Goal: Information Seeking & Learning: Learn about a topic

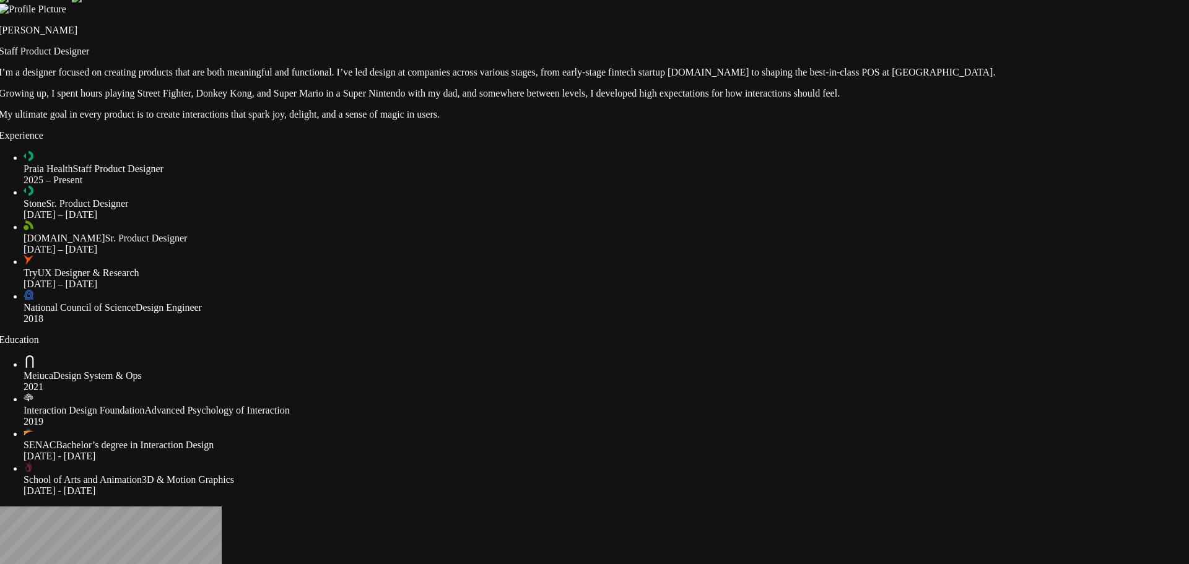
drag, startPoint x: 1029, startPoint y: 353, endPoint x: 1022, endPoint y: 311, distance: 42.6
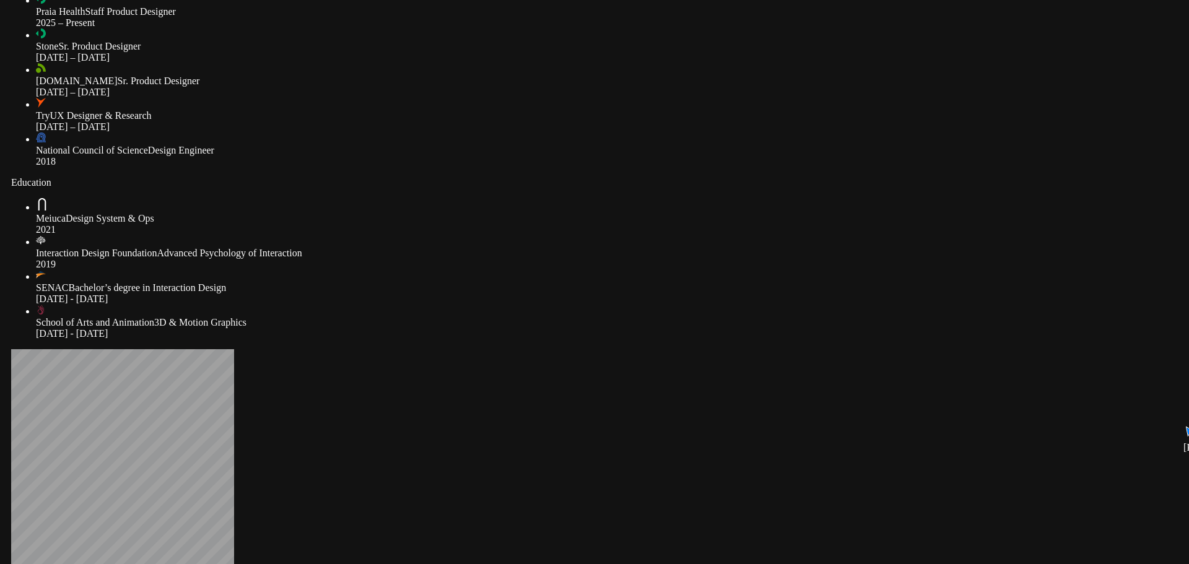
drag, startPoint x: 950, startPoint y: 431, endPoint x: 962, endPoint y: 274, distance: 157.2
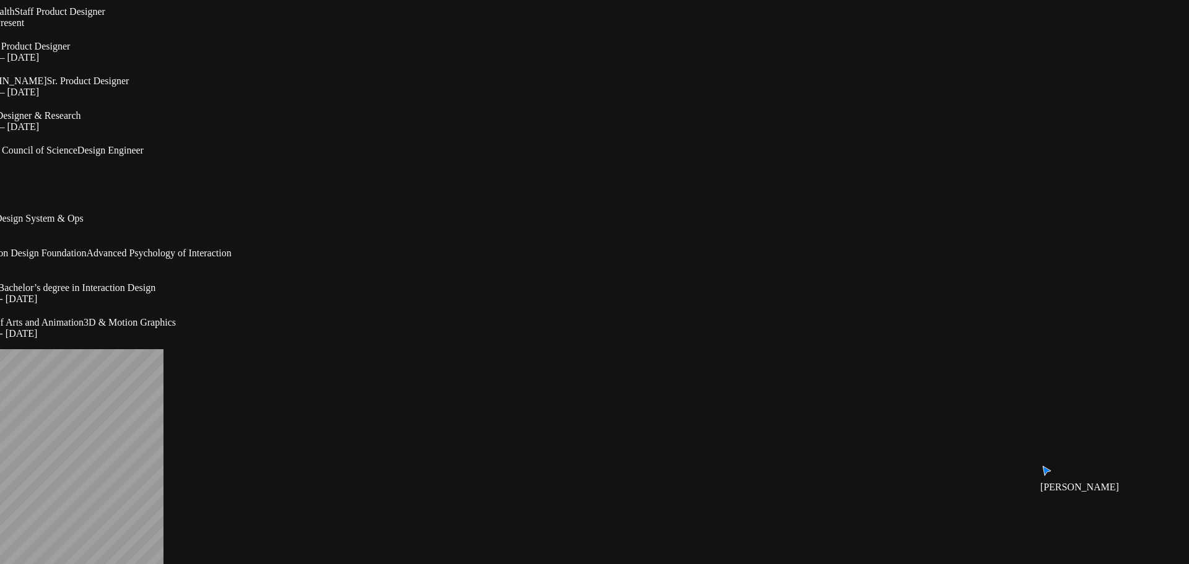
drag, startPoint x: 856, startPoint y: 313, endPoint x: 785, endPoint y: 313, distance: 70.6
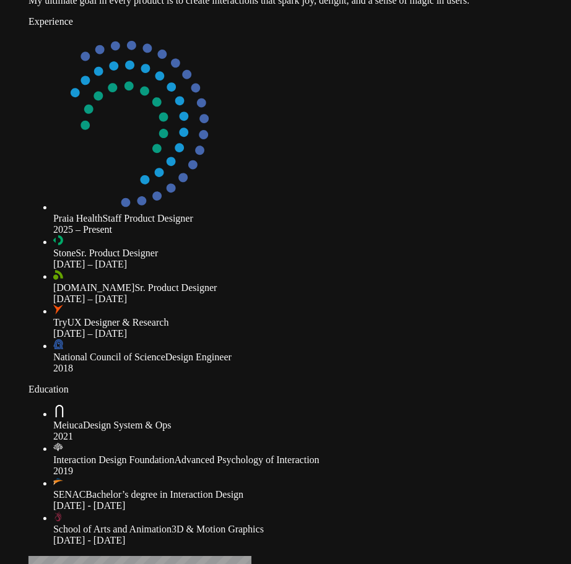
drag, startPoint x: 427, startPoint y: 308, endPoint x: 565, endPoint y: 329, distance: 139.7
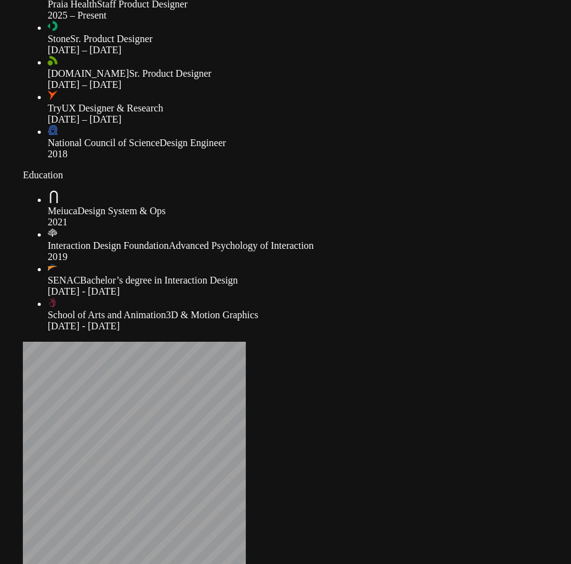
drag, startPoint x: 388, startPoint y: 293, endPoint x: 383, endPoint y: 240, distance: 53.6
click at [383, 160] on ul "Praia Health Staff Product Designer 2025 – Present Stone Sr. Product Designer 2…" at bounding box center [303, 72] width 561 height 176
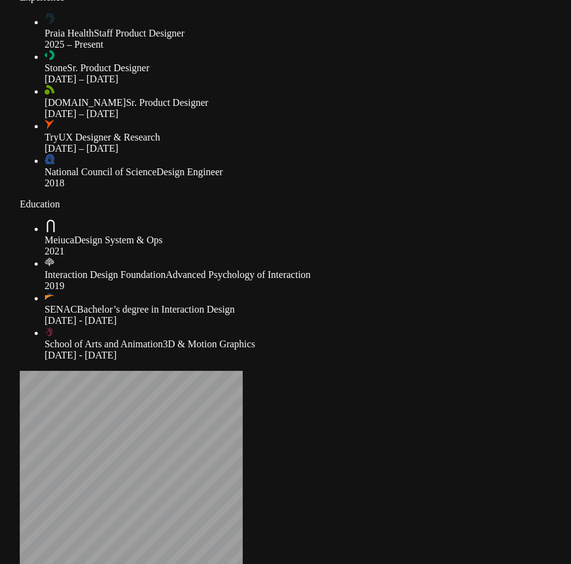
drag, startPoint x: 481, startPoint y: 116, endPoint x: 479, endPoint y: 146, distance: 29.8
click at [479, 146] on div "Experience Praia Health Staff Product Designer 2025 – Present Stone Sr. Product…" at bounding box center [300, 90] width 561 height 197
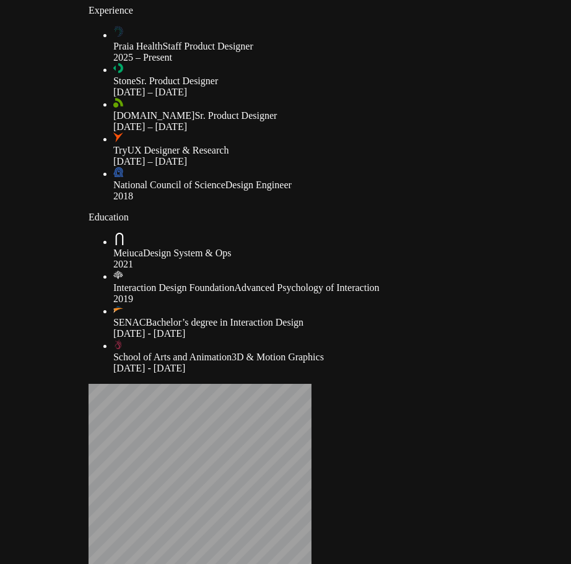
drag, startPoint x: 151, startPoint y: 178, endPoint x: 214, endPoint y: 191, distance: 64.5
click at [217, 76] on div at bounding box center [381, 69] width 536 height 12
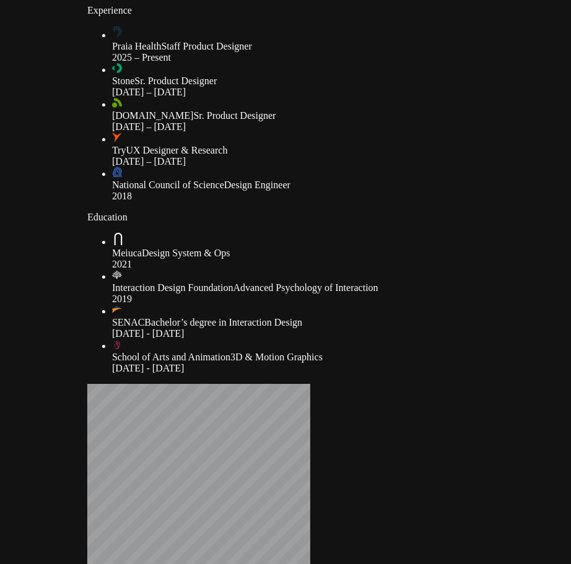
click at [124, 38] on icon at bounding box center [118, 32] width 12 height 12
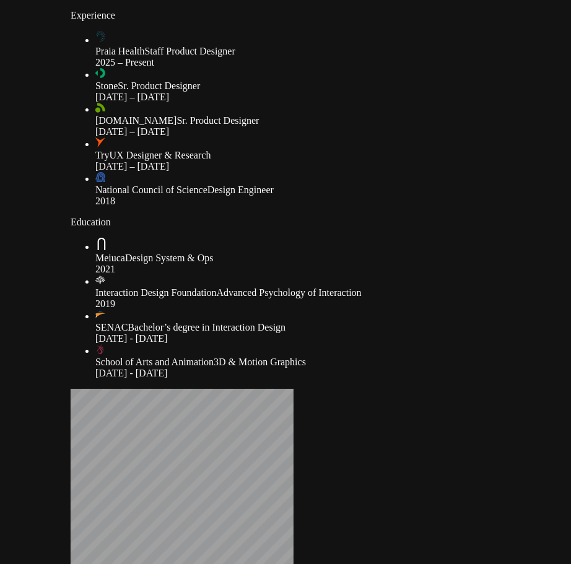
drag, startPoint x: 225, startPoint y: 169, endPoint x: 209, endPoint y: 174, distance: 17.4
click at [209, 174] on ul "Praia Health Staff Product Designer 2025 – Present Stone Sr. Product Designer 2…" at bounding box center [351, 119] width 561 height 176
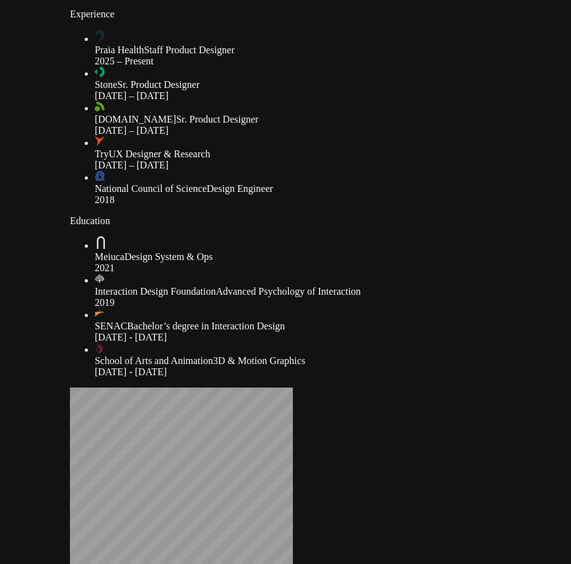
drag, startPoint x: 238, startPoint y: 225, endPoint x: 249, endPoint y: 229, distance: 11.6
click at [177, 124] on span "[DOMAIN_NAME]" at bounding box center [136, 119] width 82 height 11
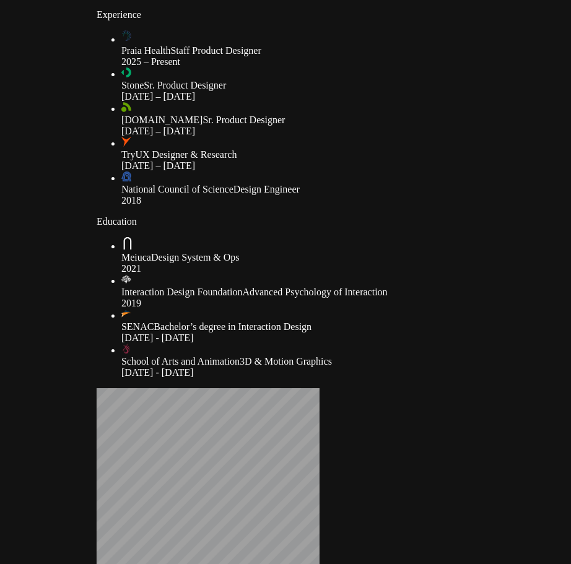
drag, startPoint x: 460, startPoint y: 153, endPoint x: 486, endPoint y: 154, distance: 26.6
click at [486, 68] on div "2025 – Present" at bounding box center [389, 61] width 536 height 11
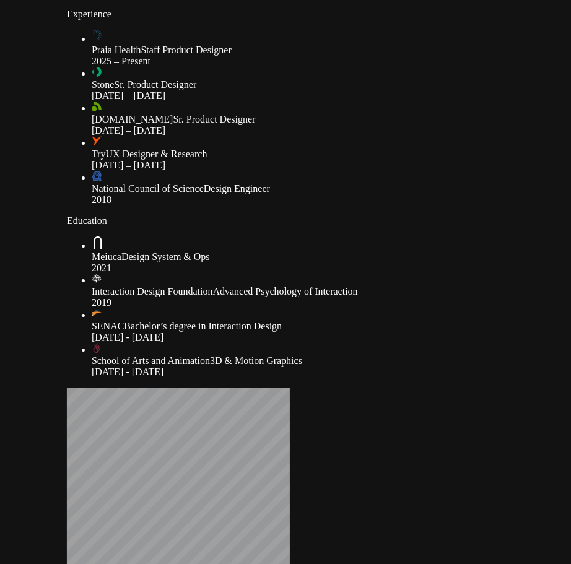
drag, startPoint x: 476, startPoint y: 188, endPoint x: 446, endPoint y: 187, distance: 29.7
click at [446, 102] on div "Stone Sr. Product Designer 2022 – 2025" at bounding box center [360, 90] width 536 height 22
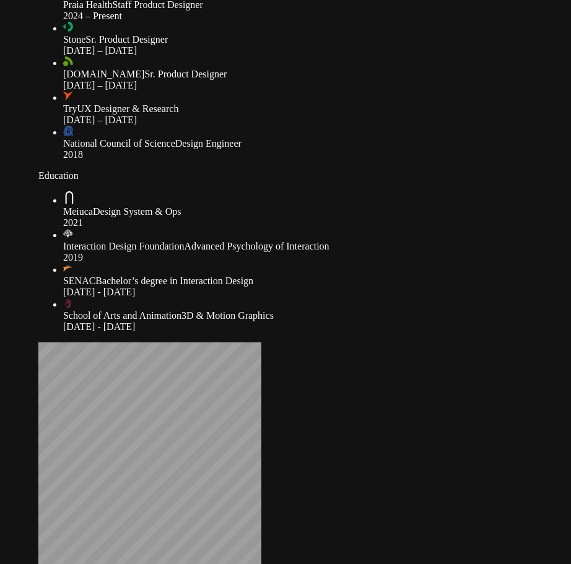
drag, startPoint x: 380, startPoint y: 295, endPoint x: 351, endPoint y: 250, distance: 53.4
click at [351, 160] on div "National Council of Science Design Engineer 2018" at bounding box center [331, 149] width 536 height 22
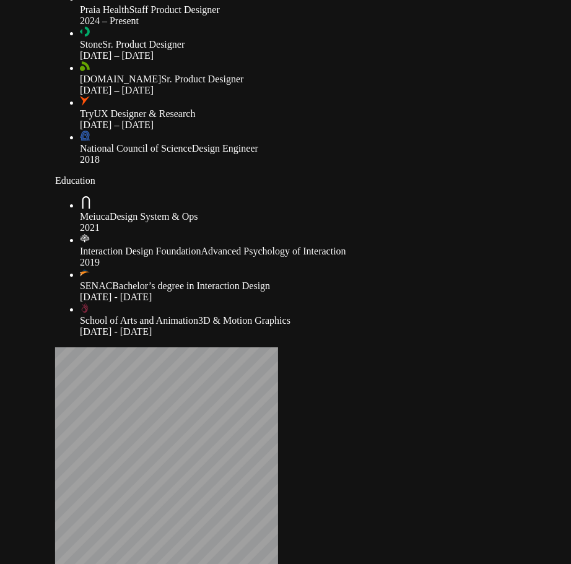
drag, startPoint x: 269, startPoint y: 278, endPoint x: 286, endPoint y: 283, distance: 17.4
click at [286, 165] on div "Experience Praia Health Staff Product Designer 2024 – Present Stone Sr. Product…" at bounding box center [335, 66] width 561 height 197
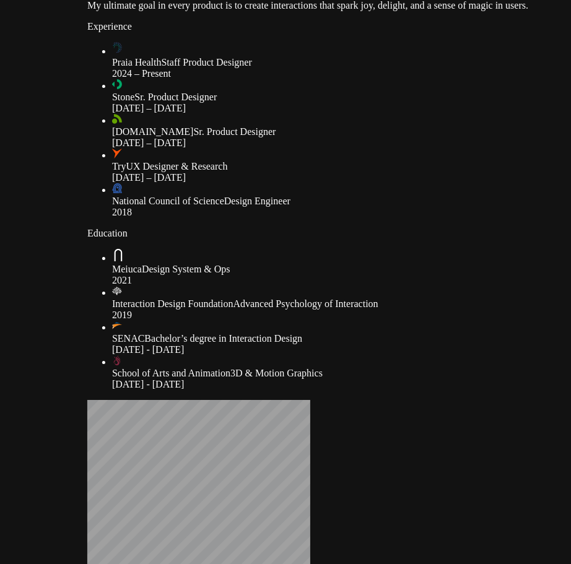
drag, startPoint x: 547, startPoint y: 115, endPoint x: 576, endPoint y: 167, distance: 59.9
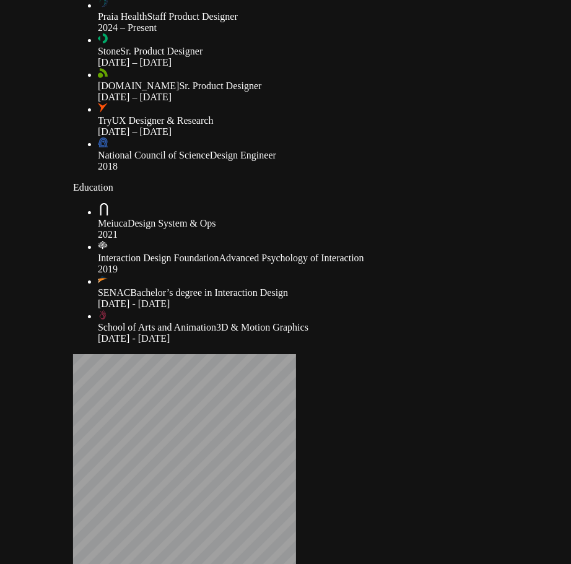
drag, startPoint x: 409, startPoint y: 336, endPoint x: 396, endPoint y: 288, distance: 50.2
click at [396, 172] on div "Experience Praia Health Staff Product Designer 2024 – Present Stone Sr. Product…" at bounding box center [353, 73] width 561 height 197
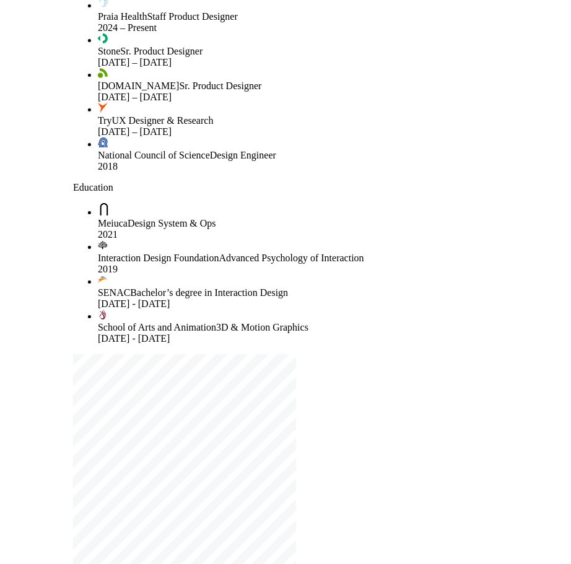
click at [533, 172] on div "Experience Praia Health Staff Product Designer 2024 – Present Stone Sr. Product…" at bounding box center [353, 73] width 561 height 197
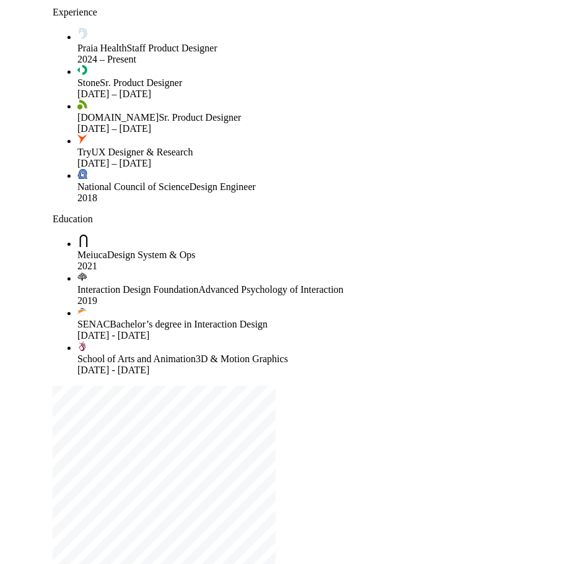
drag, startPoint x: 554, startPoint y: 195, endPoint x: 533, endPoint y: 227, distance: 37.6
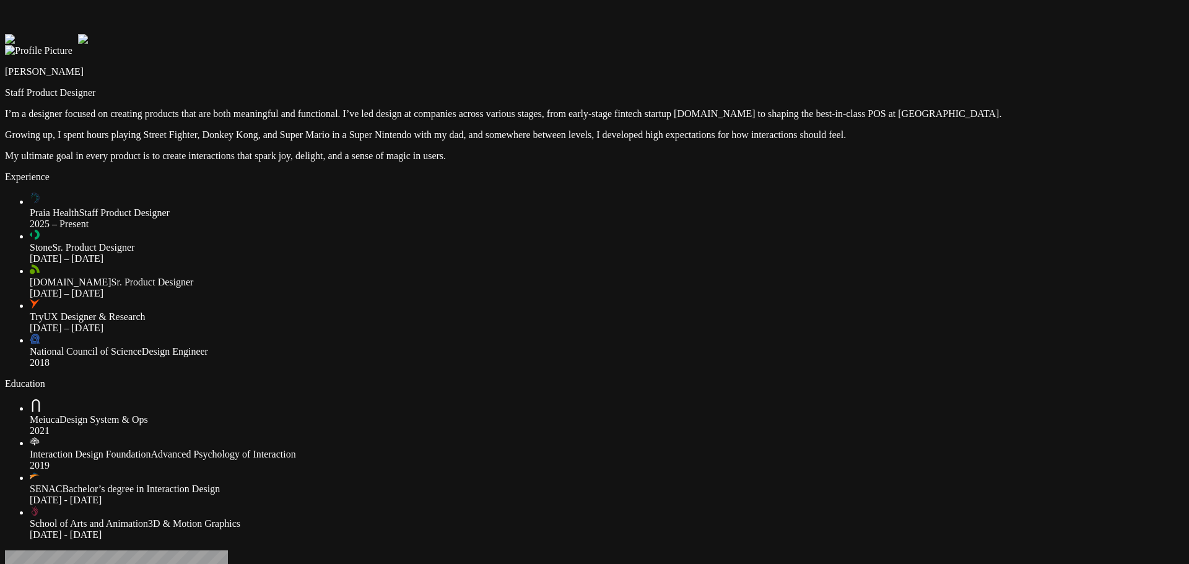
drag, startPoint x: 320, startPoint y: 246, endPoint x: 373, endPoint y: 230, distance: 55.8
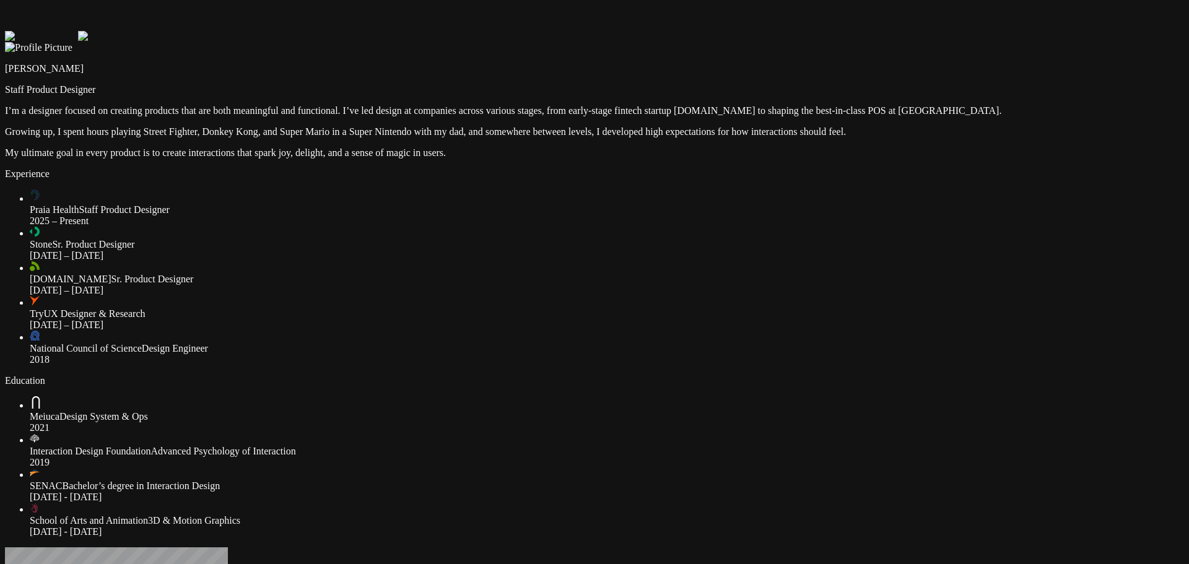
drag, startPoint x: 373, startPoint y: 230, endPoint x: 369, endPoint y: 243, distance: 13.5
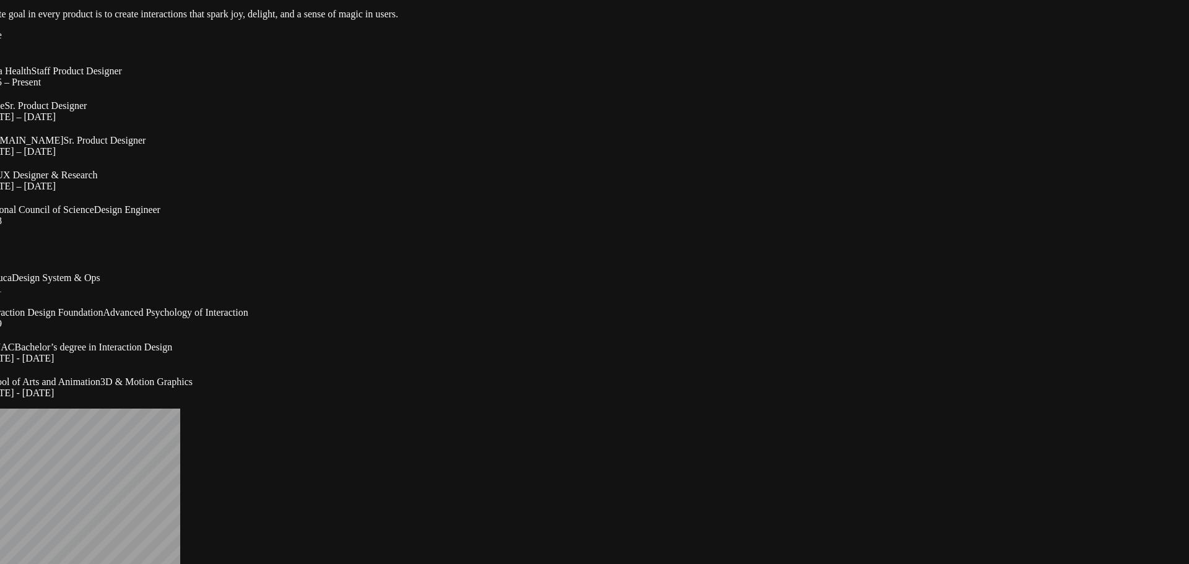
drag, startPoint x: 368, startPoint y: 245, endPoint x: 320, endPoint y: 106, distance: 146.7
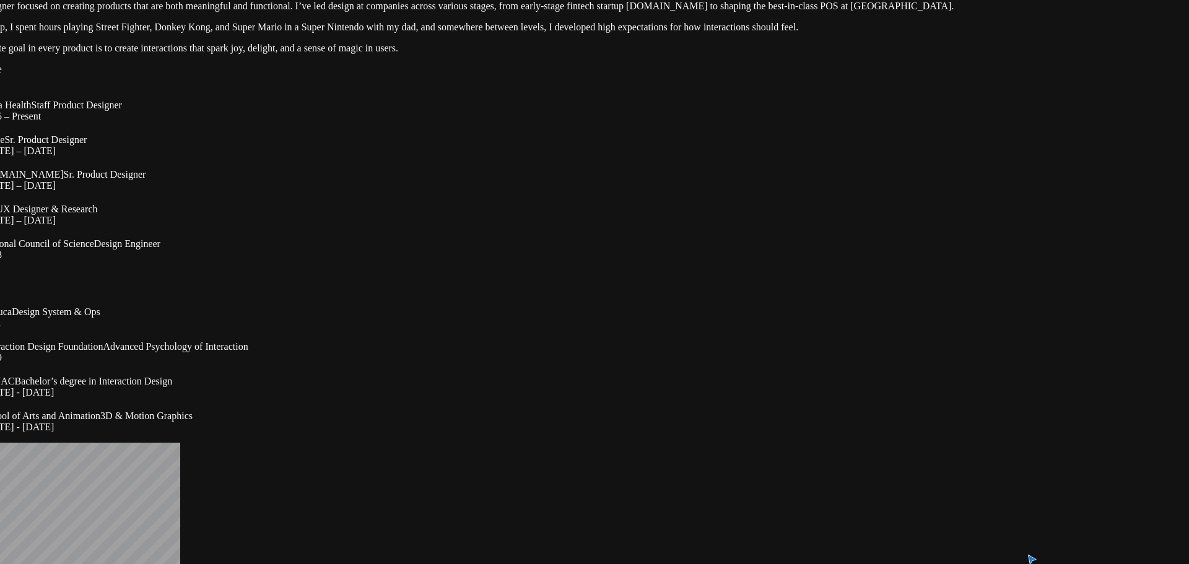
drag, startPoint x: 320, startPoint y: 106, endPoint x: 320, endPoint y: 140, distance: 34.1
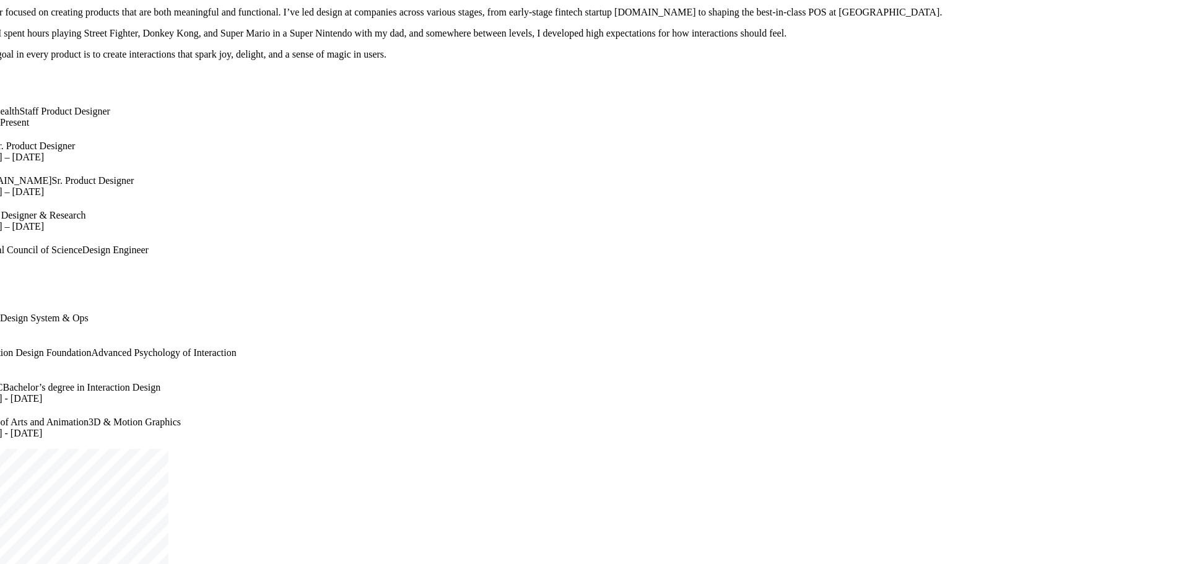
drag, startPoint x: 1047, startPoint y: 203, endPoint x: 1035, endPoint y: 209, distance: 12.8
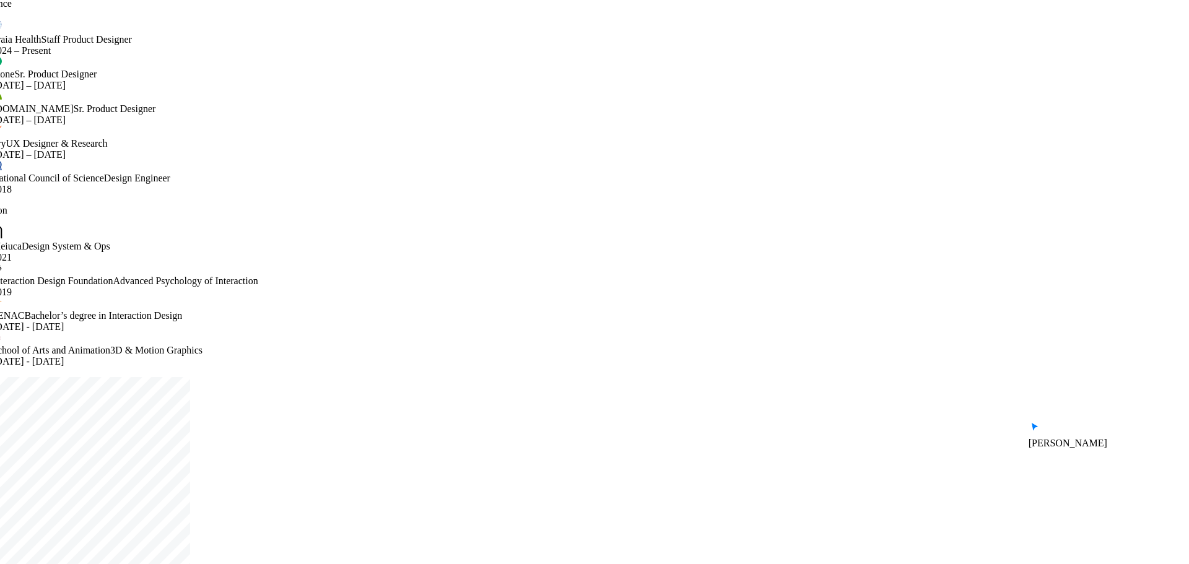
drag, startPoint x: 803, startPoint y: 408, endPoint x: 826, endPoint y: 336, distance: 75.2
drag, startPoint x: 399, startPoint y: 211, endPoint x: 370, endPoint y: 210, distance: 28.5
click at [371, 69] on div at bounding box center [569, 62] width 1154 height 12
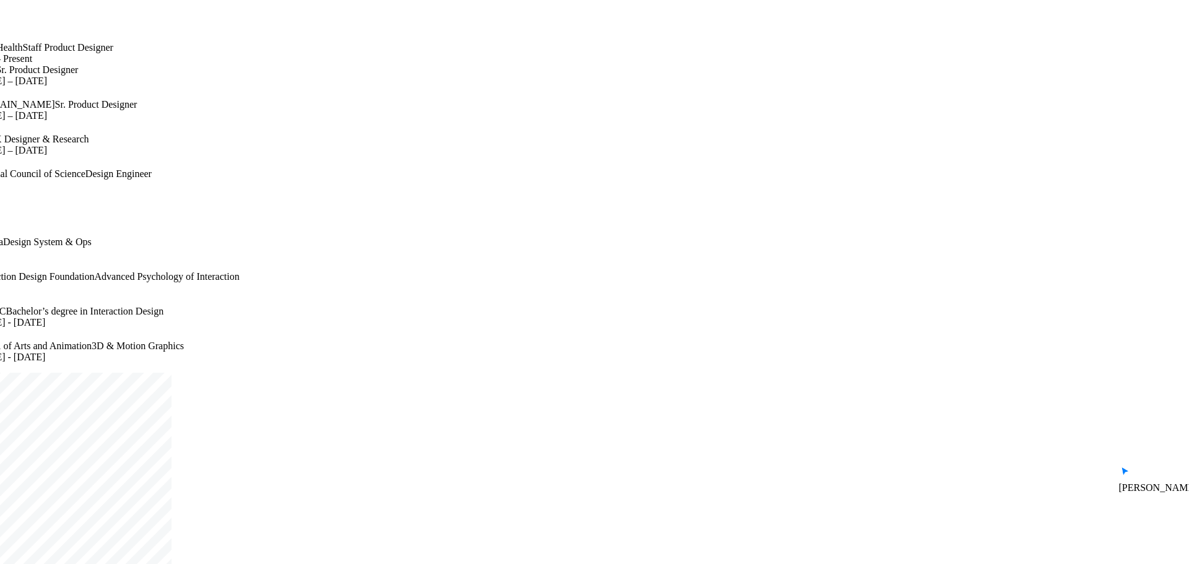
drag, startPoint x: 379, startPoint y: 208, endPoint x: 390, endPoint y: 216, distance: 13.4
click at [390, 64] on div at bounding box center [550, 64] width 1154 height 0
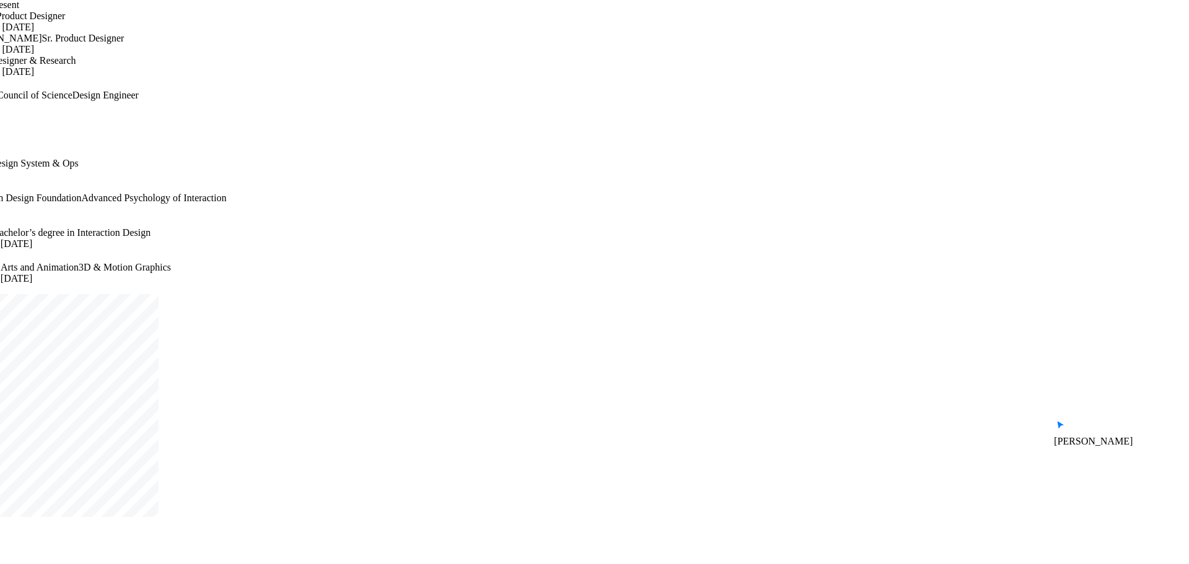
drag, startPoint x: 770, startPoint y: 349, endPoint x: 749, endPoint y: 297, distance: 55.9
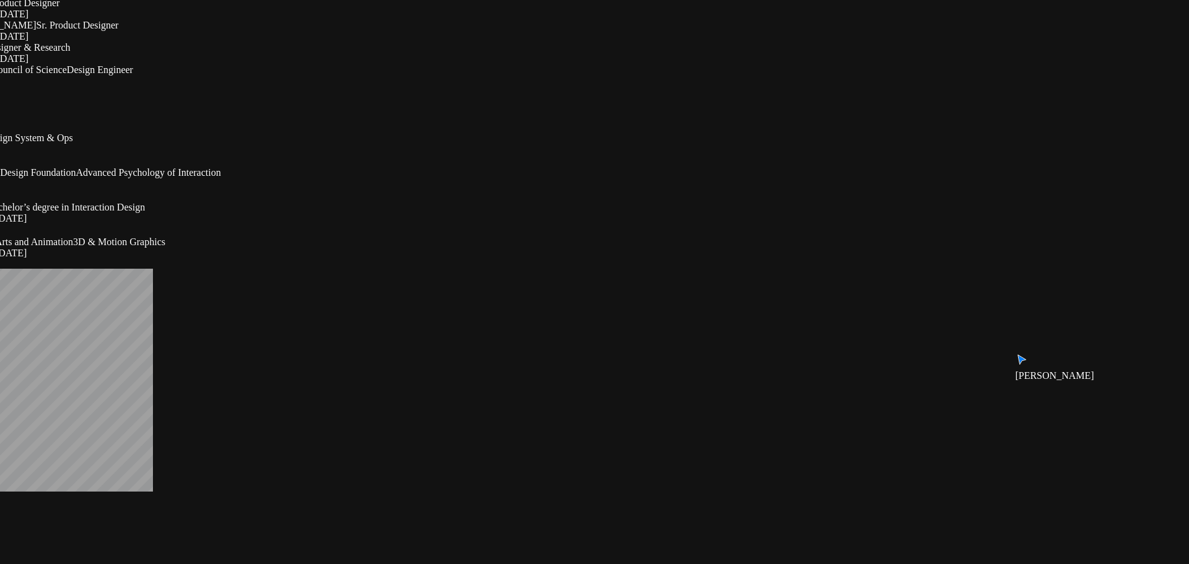
drag, startPoint x: 220, startPoint y: 195, endPoint x: 121, endPoint y: 219, distance: 102.6
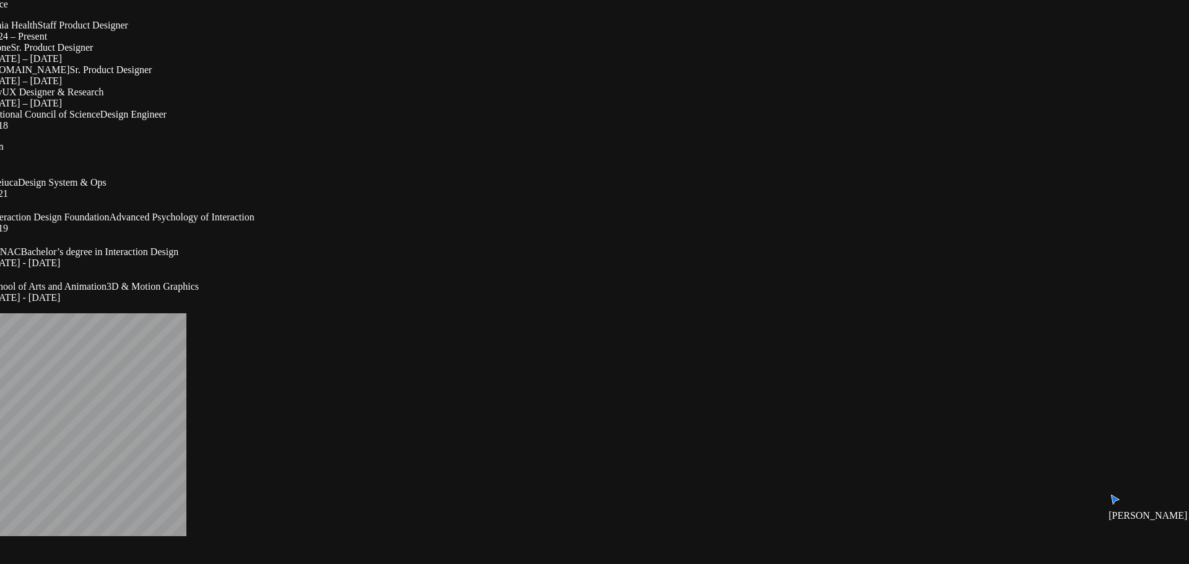
drag, startPoint x: 764, startPoint y: 300, endPoint x: 798, endPoint y: 331, distance: 45.6
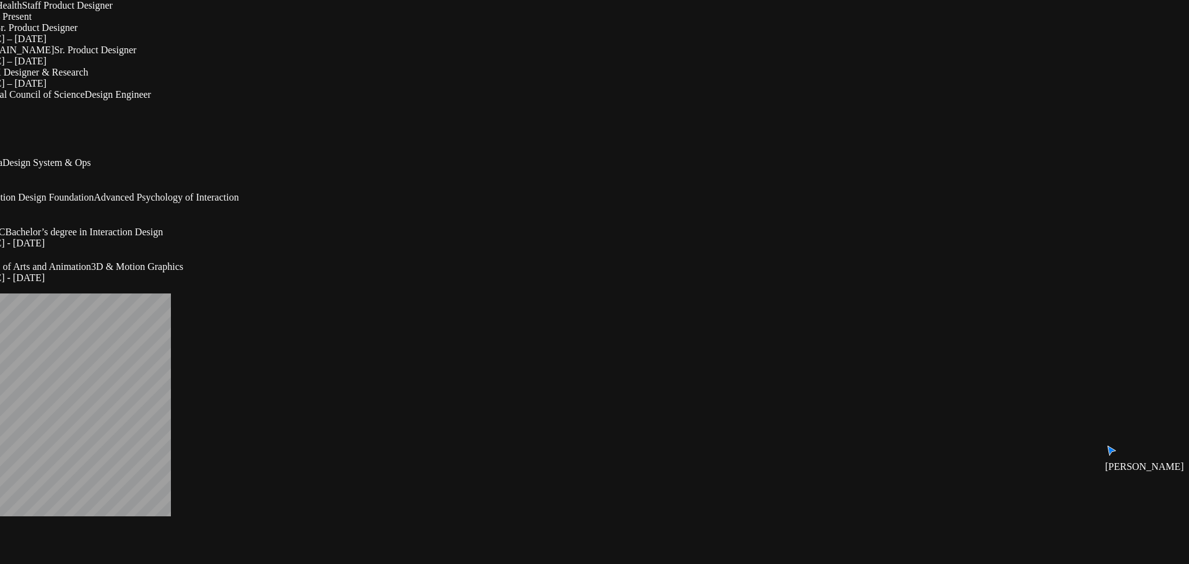
drag, startPoint x: 831, startPoint y: 359, endPoint x: 815, endPoint y: 348, distance: 18.7
click at [380, 89] on div at bounding box center [550, 89] width 1154 height 0
click at [377, 67] on div at bounding box center [550, 67] width 1154 height 0
click at [377, 45] on div at bounding box center [550, 45] width 1154 height 0
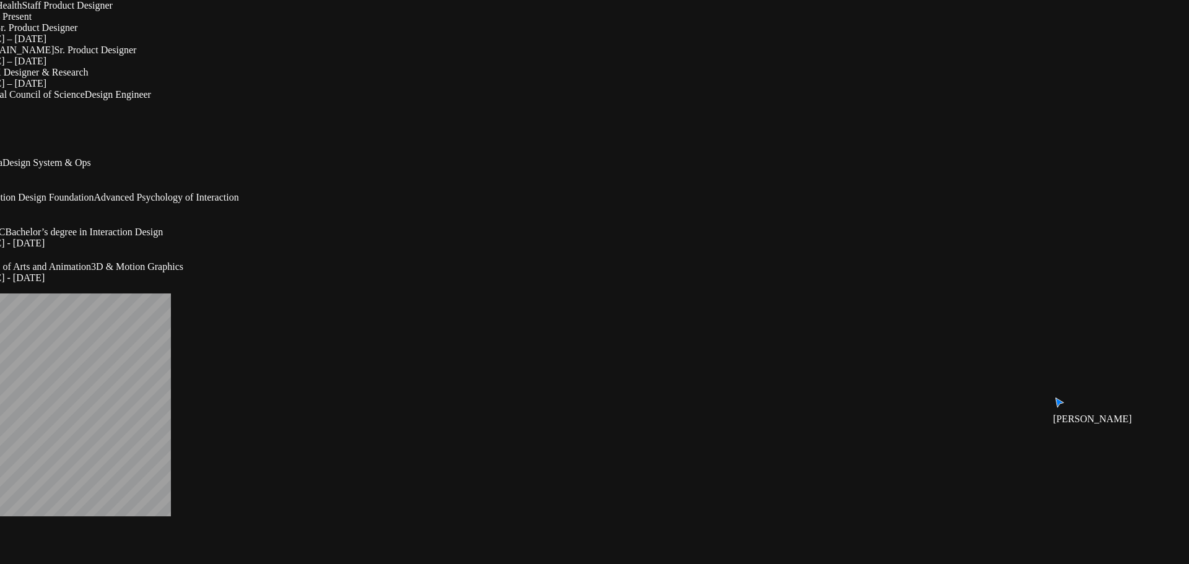
click at [384, 22] on div at bounding box center [550, 22] width 1154 height 0
click at [385, 0] on div at bounding box center [550, 0] width 1154 height 0
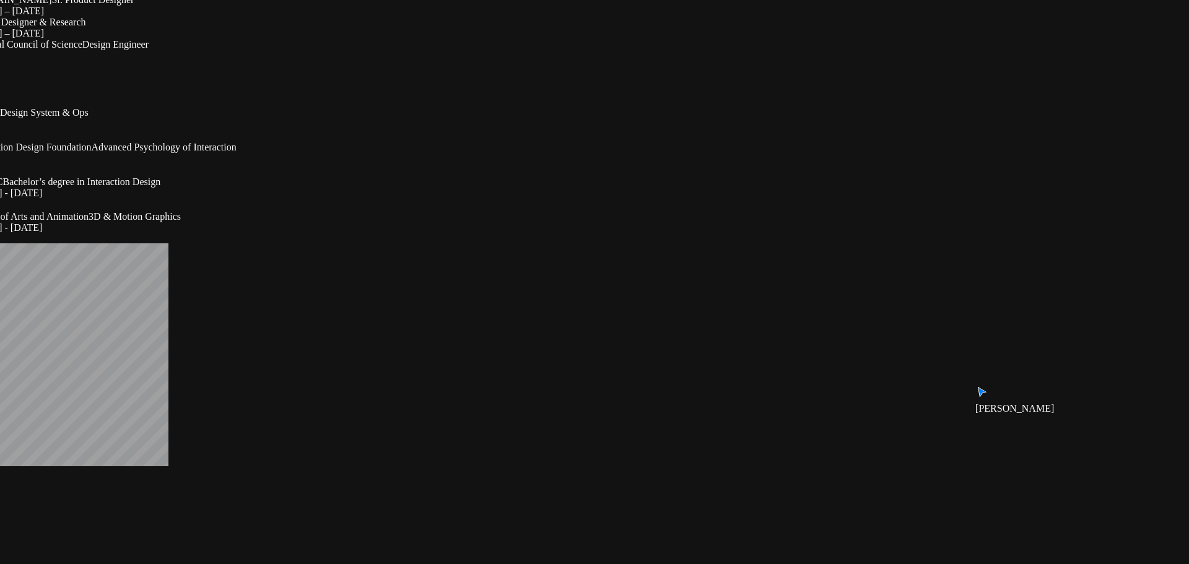
drag, startPoint x: 243, startPoint y: 424, endPoint x: 235, endPoint y: 308, distance: 115.5
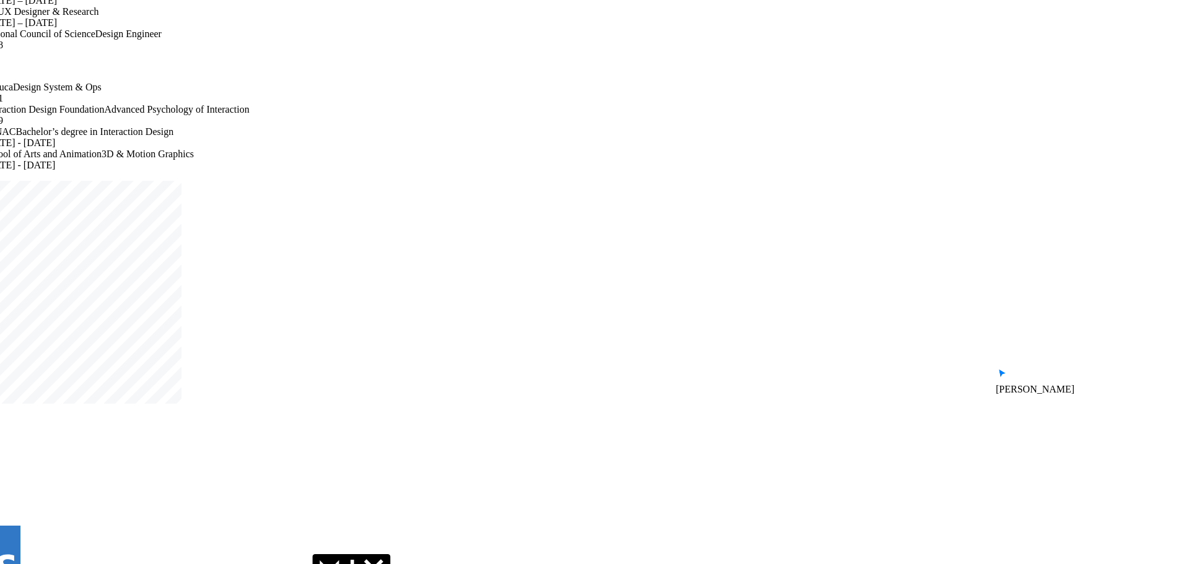
drag, startPoint x: 783, startPoint y: 222, endPoint x: 777, endPoint y: 282, distance: 60.5
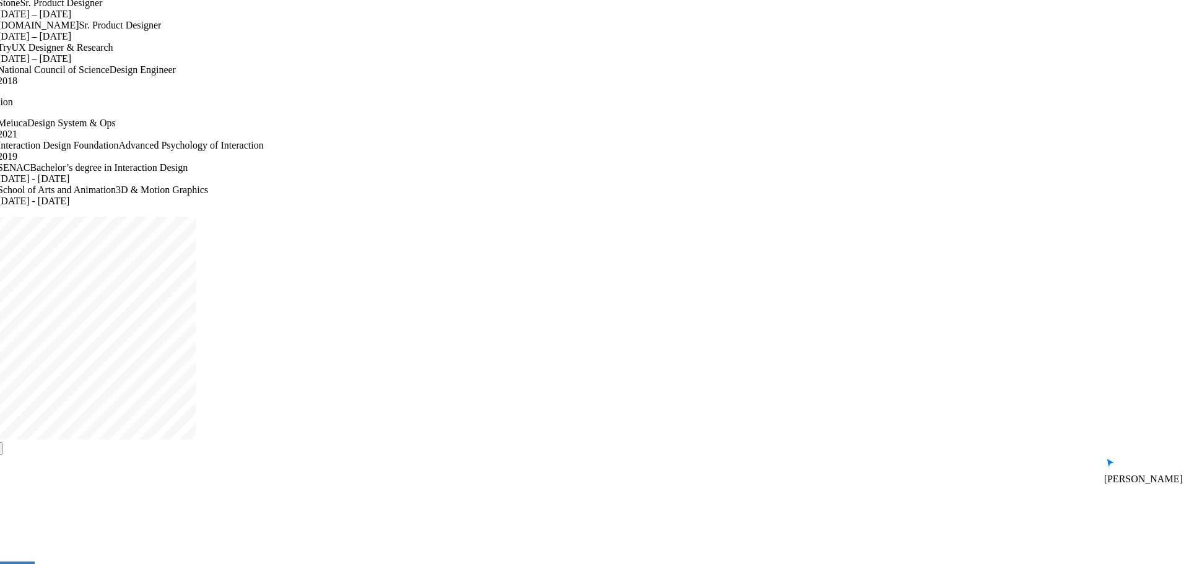
drag, startPoint x: 786, startPoint y: 234, endPoint x: 788, endPoint y: 264, distance: 29.8
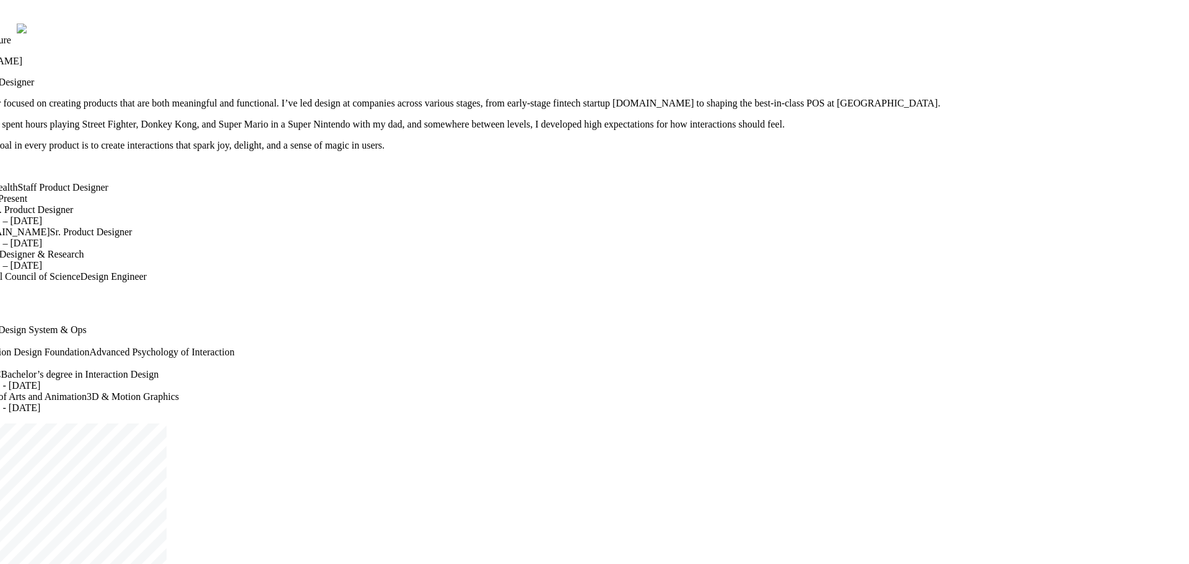
drag, startPoint x: 791, startPoint y: 274, endPoint x: 775, endPoint y: 419, distance: 145.8
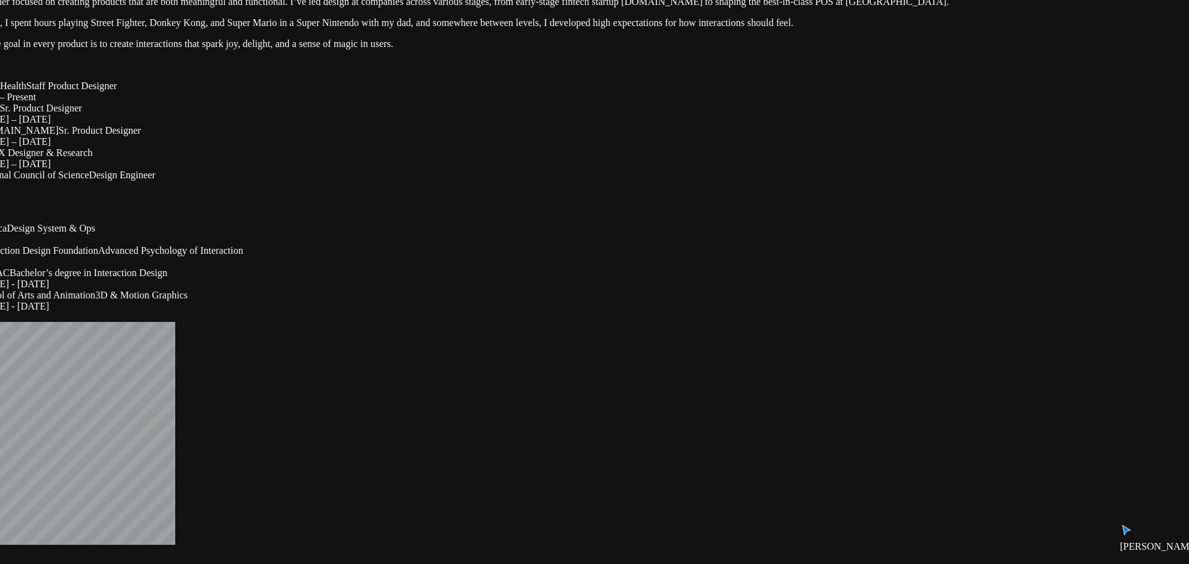
drag, startPoint x: 758, startPoint y: 427, endPoint x: 752, endPoint y: 442, distance: 16.1
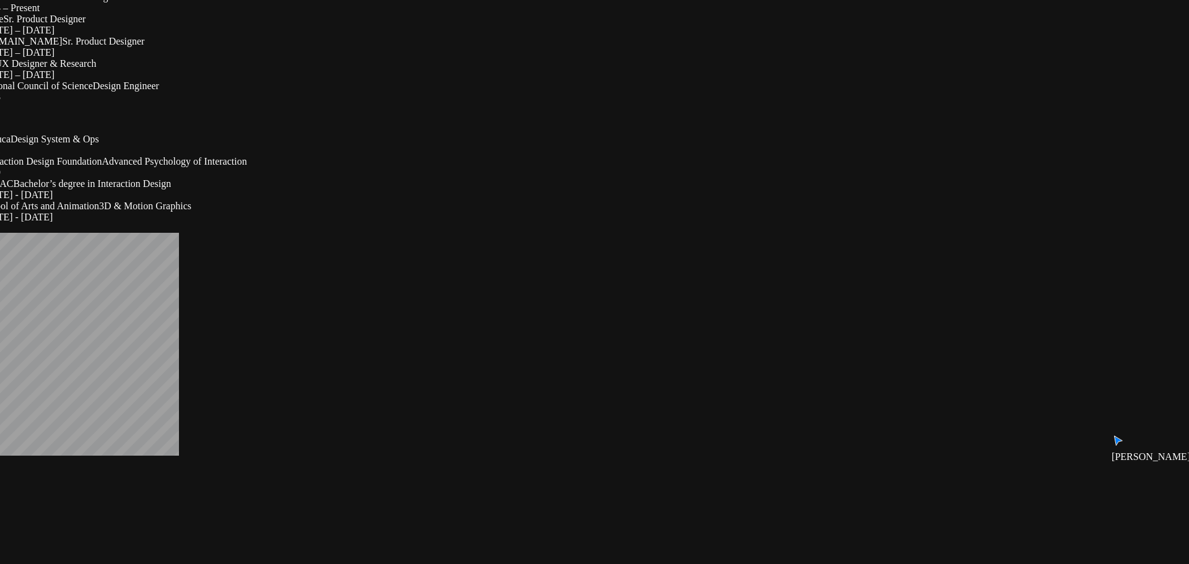
drag, startPoint x: 749, startPoint y: 443, endPoint x: 752, endPoint y: 349, distance: 94.2
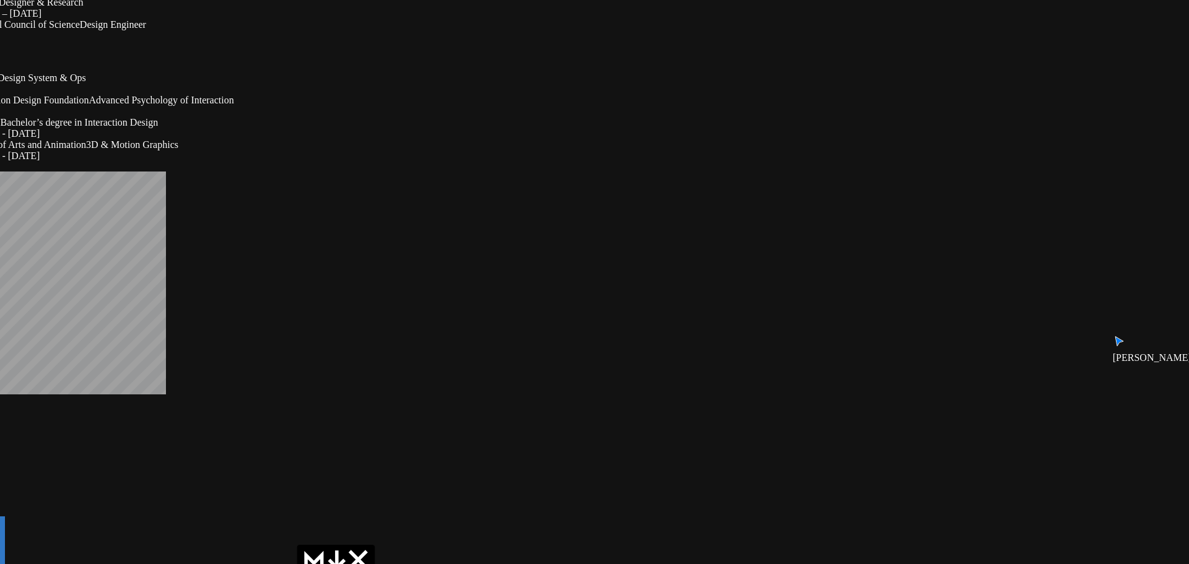
drag, startPoint x: 799, startPoint y: 385, endPoint x: 786, endPoint y: 329, distance: 57.8
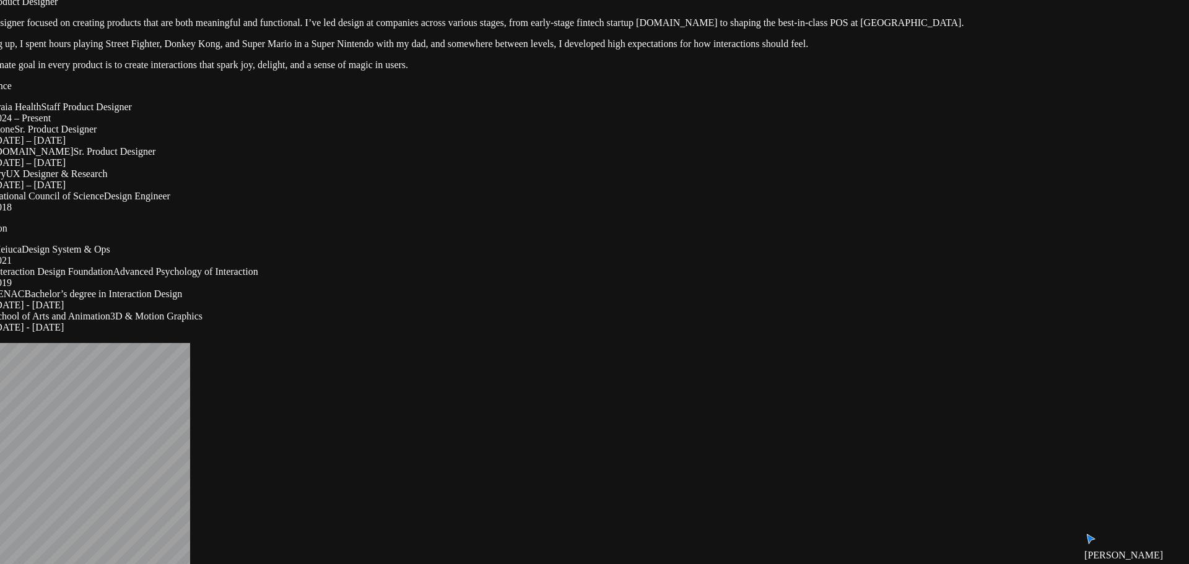
drag, startPoint x: 797, startPoint y: 269, endPoint x: 821, endPoint y: 440, distance: 173.2
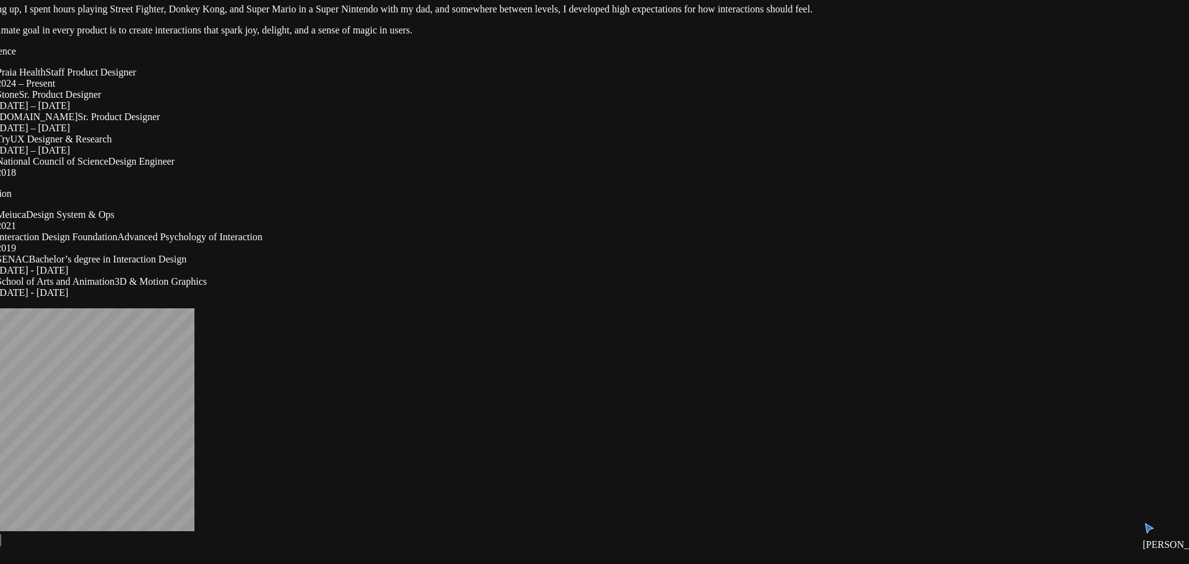
drag, startPoint x: 783, startPoint y: 388, endPoint x: 787, endPoint y: 344, distance: 44.8
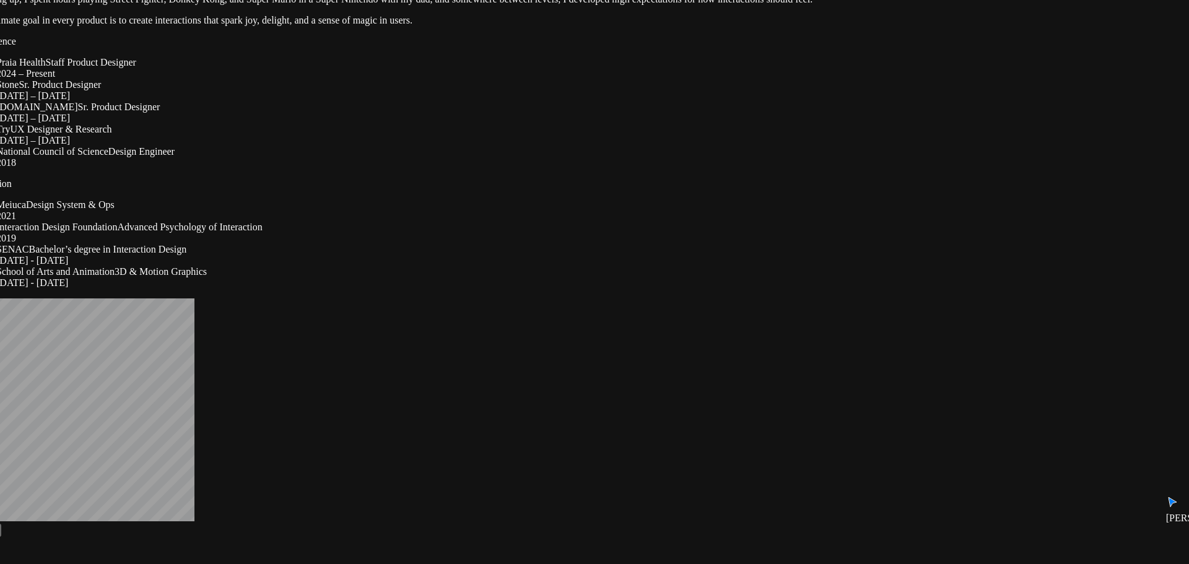
drag, startPoint x: 755, startPoint y: 425, endPoint x: 697, endPoint y: 389, distance: 68.7
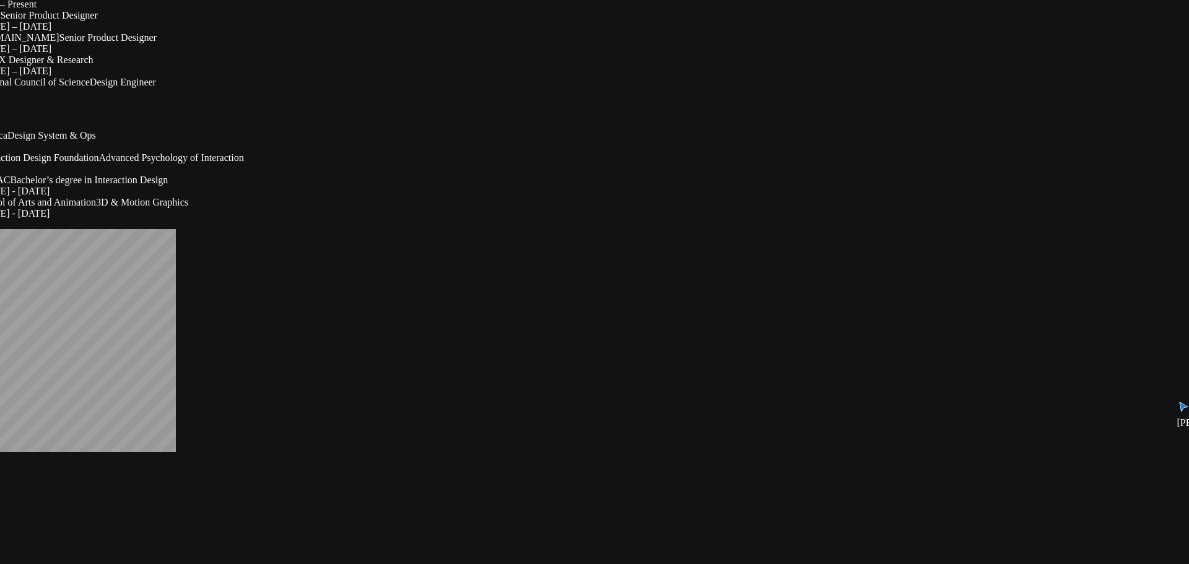
drag, startPoint x: 829, startPoint y: 417, endPoint x: 811, endPoint y: 349, distance: 70.5
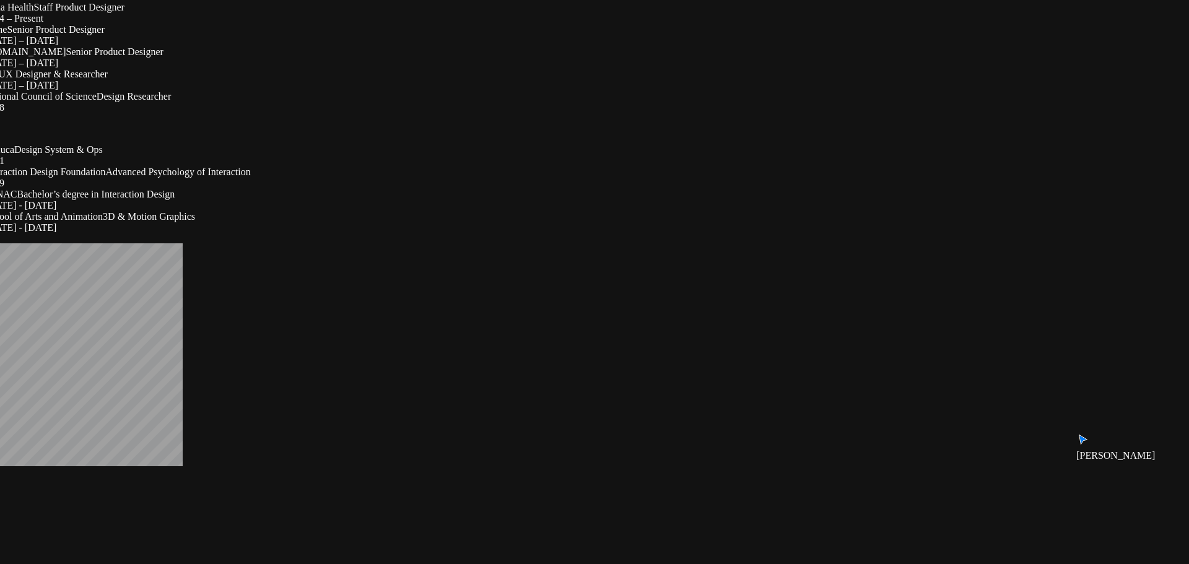
drag, startPoint x: 786, startPoint y: 290, endPoint x: 791, endPoint y: 302, distance: 12.5
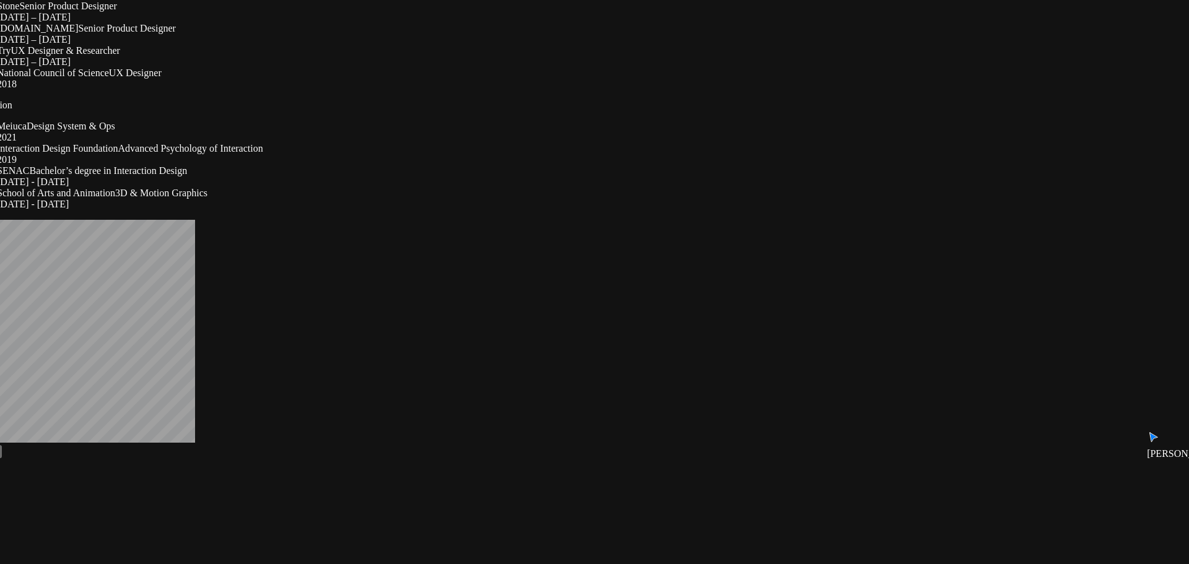
drag, startPoint x: 447, startPoint y: 237, endPoint x: 461, endPoint y: 218, distance: 23.8
click at [176, 33] on span "Senior Product Designer" at bounding box center [127, 28] width 97 height 11
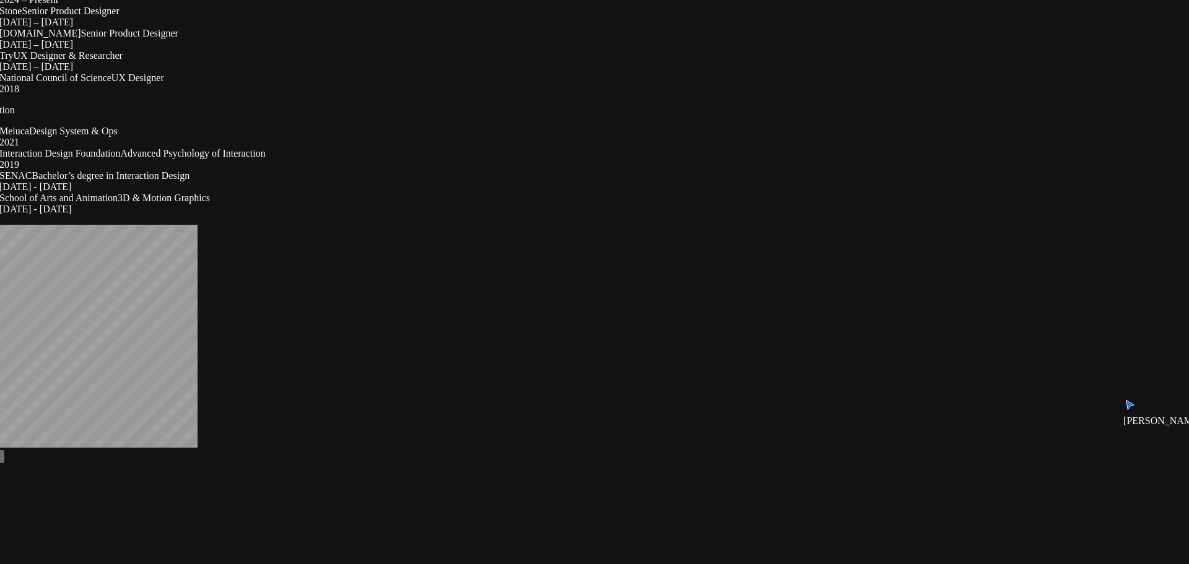
click at [178, 38] on span "Senior Product Designer" at bounding box center [129, 33] width 97 height 11
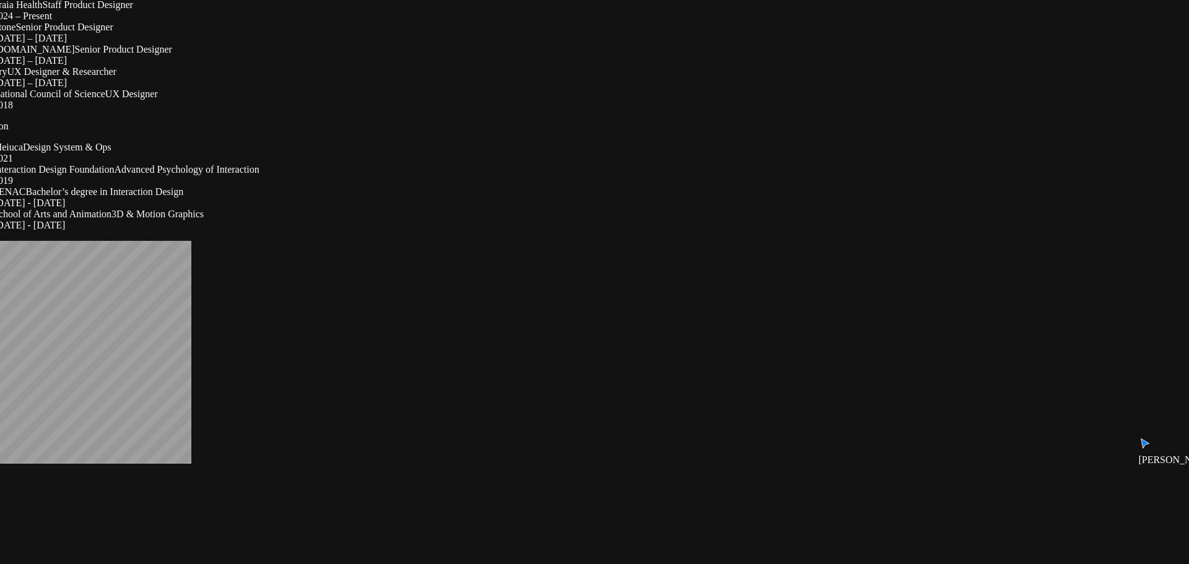
drag, startPoint x: 429, startPoint y: 214, endPoint x: 412, endPoint y: 233, distance: 25.0
click at [172, 54] on span "Senior Product Designer" at bounding box center [123, 49] width 97 height 11
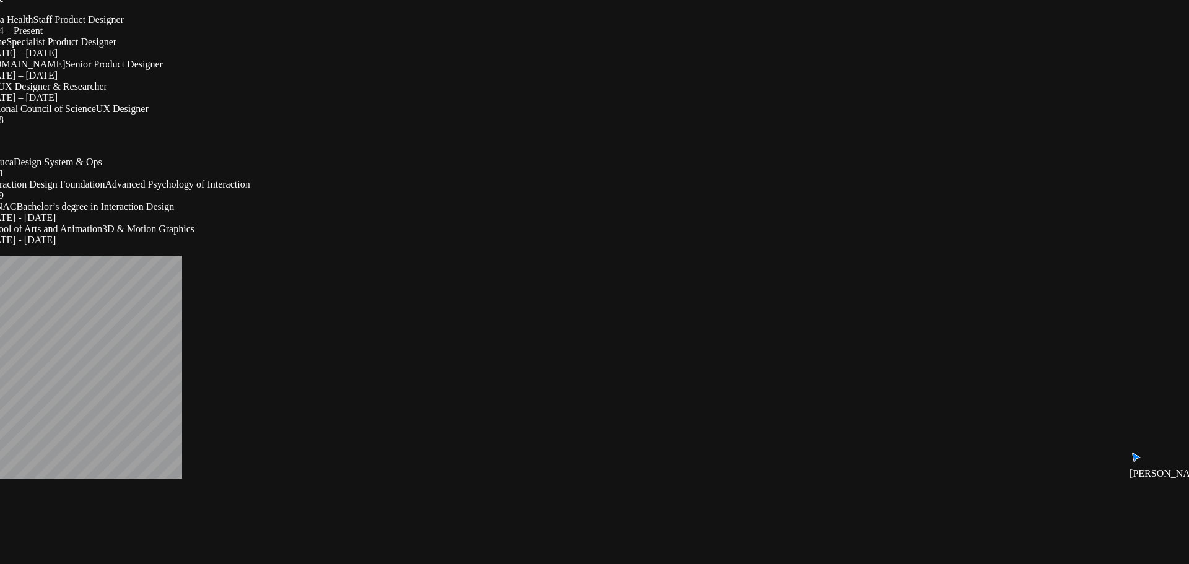
drag, startPoint x: 517, startPoint y: 190, endPoint x: 507, endPoint y: 205, distance: 17.5
click at [116, 47] on span "Specialist Product Designer" at bounding box center [61, 42] width 110 height 11
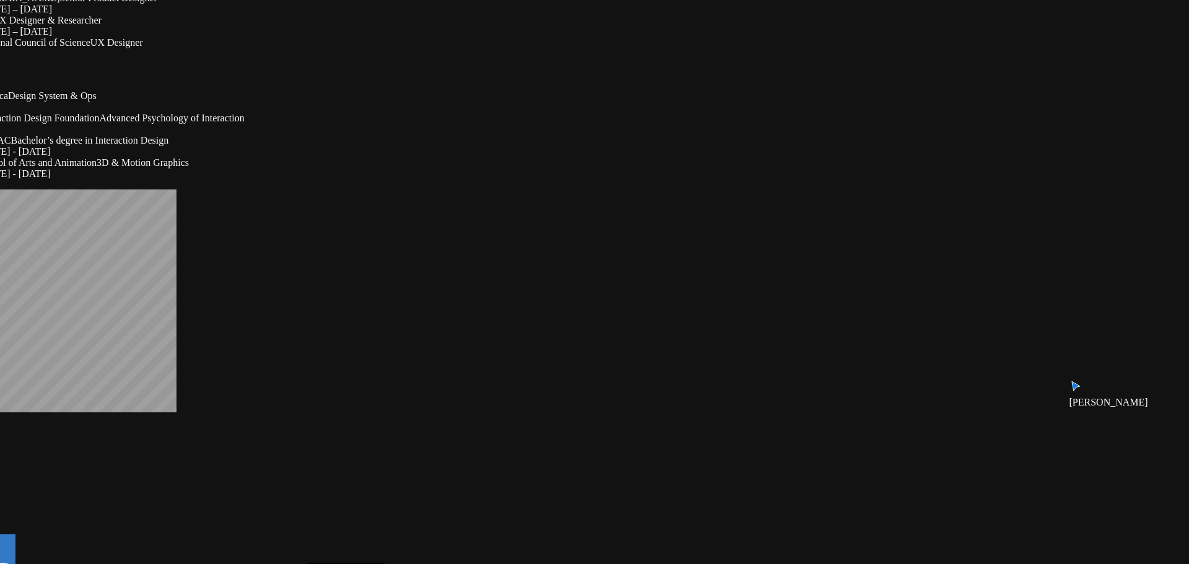
drag, startPoint x: 525, startPoint y: 319, endPoint x: 520, endPoint y: 253, distance: 66.5
click at [143, 48] on span "UX Designer" at bounding box center [116, 42] width 53 height 11
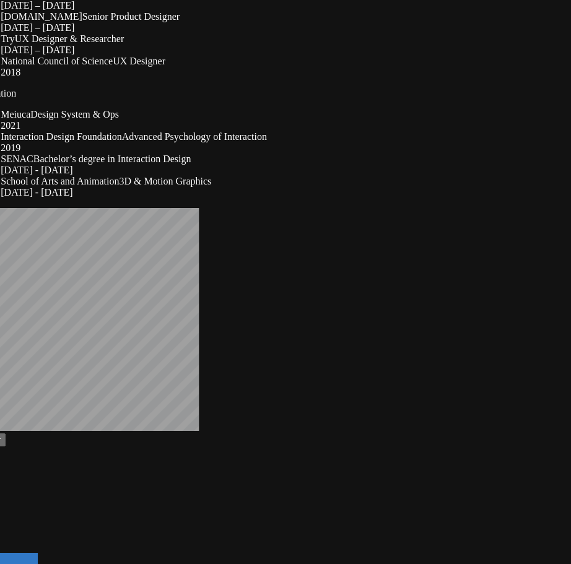
drag, startPoint x: 415, startPoint y: 321, endPoint x: 474, endPoint y: 317, distance: 59.0
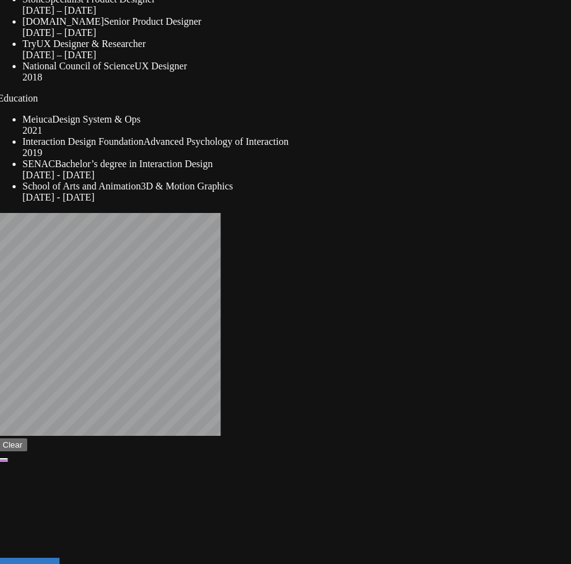
drag, startPoint x: 445, startPoint y: 198, endPoint x: 494, endPoint y: 205, distance: 50.0
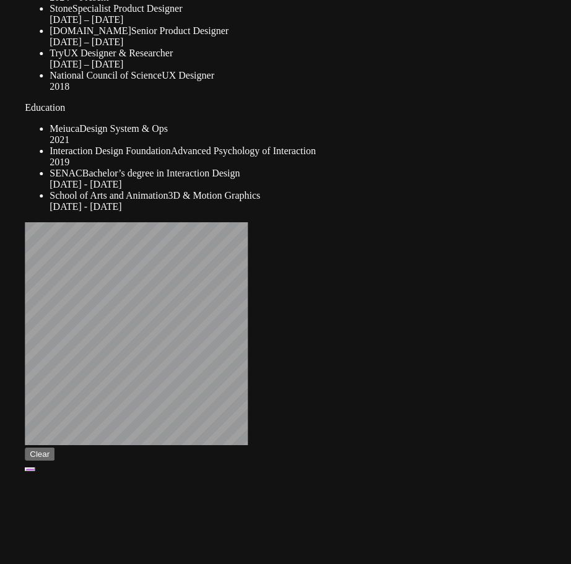
drag, startPoint x: 547, startPoint y: 266, endPoint x: 546, endPoint y: 274, distance: 7.5
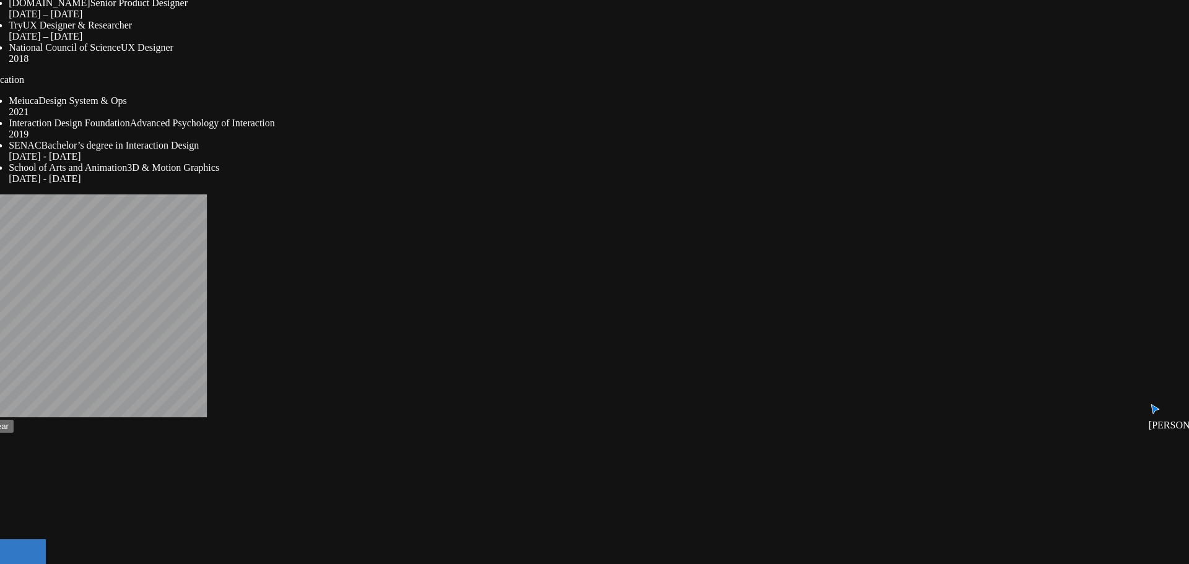
drag, startPoint x: 809, startPoint y: 99, endPoint x: 785, endPoint y: 77, distance: 32.0
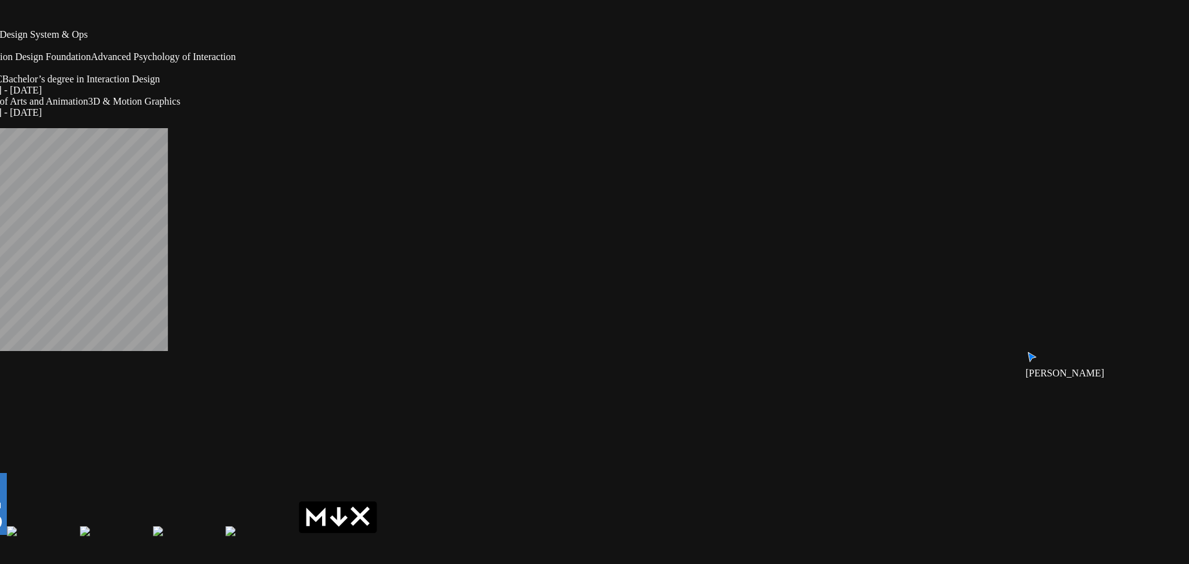
drag, startPoint x: 774, startPoint y: 445, endPoint x: 735, endPoint y: 378, distance: 76.9
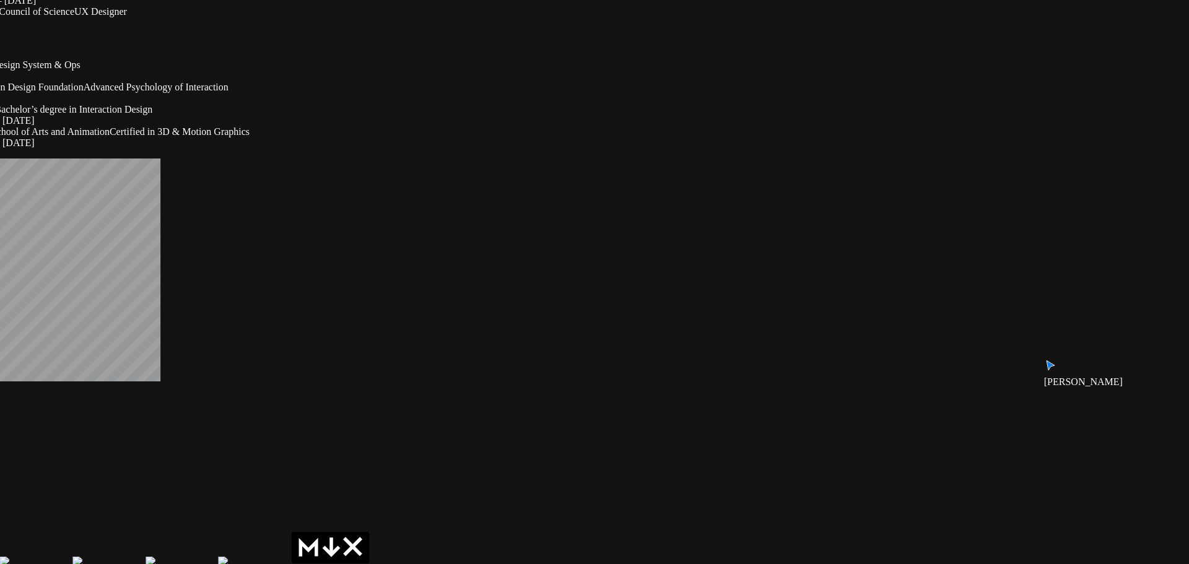
drag, startPoint x: 785, startPoint y: 258, endPoint x: 777, endPoint y: 289, distance: 32.4
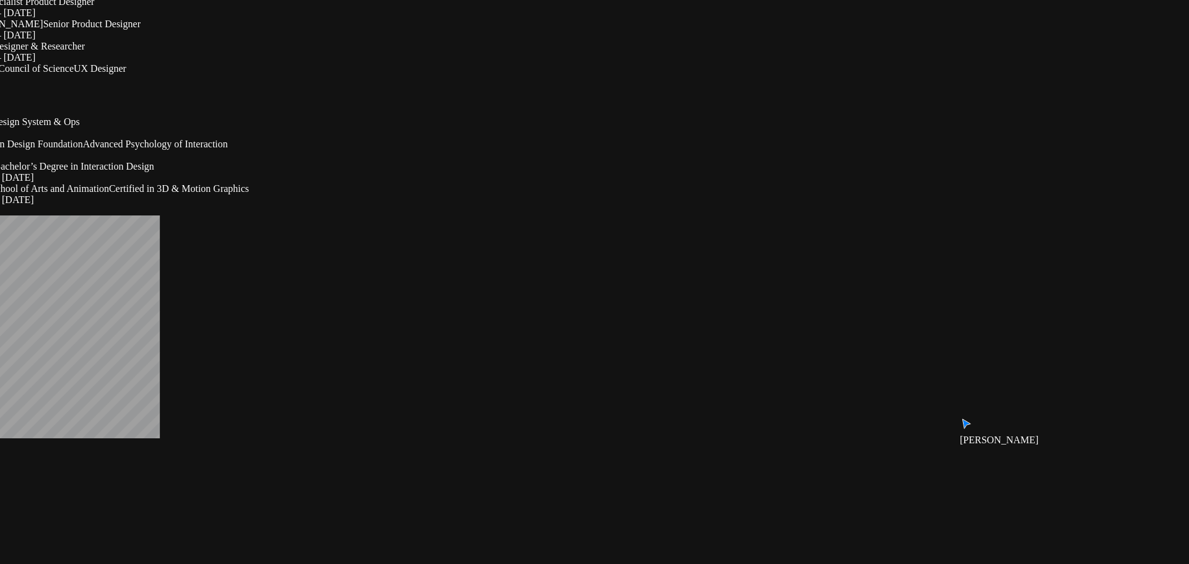
drag, startPoint x: 737, startPoint y: 332, endPoint x: 736, endPoint y: 391, distance: 58.8
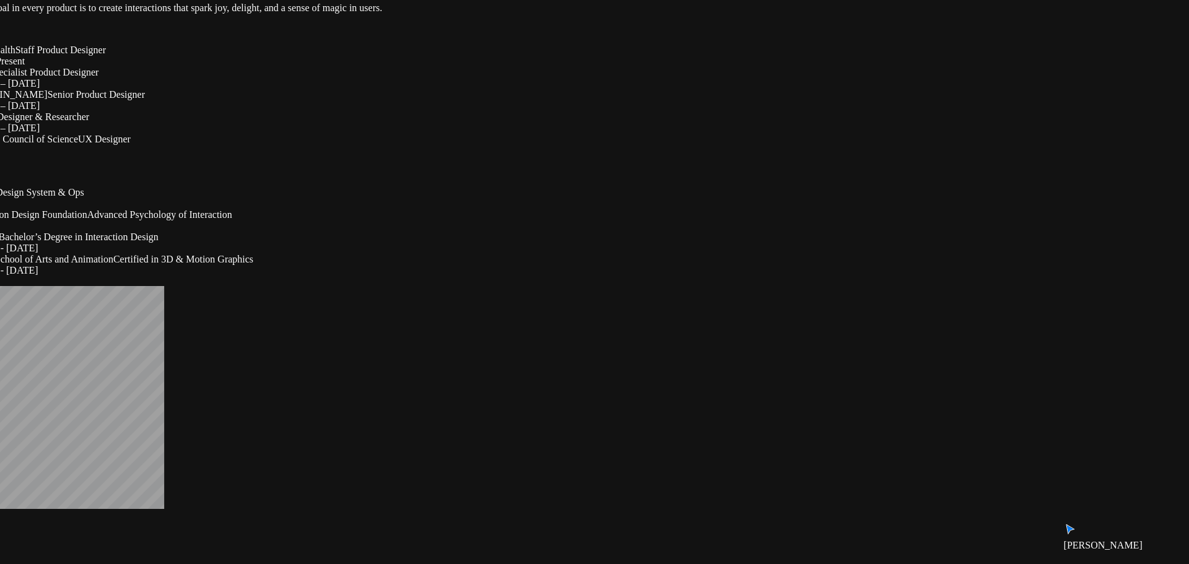
drag, startPoint x: 746, startPoint y: 297, endPoint x: 749, endPoint y: 366, distance: 69.5
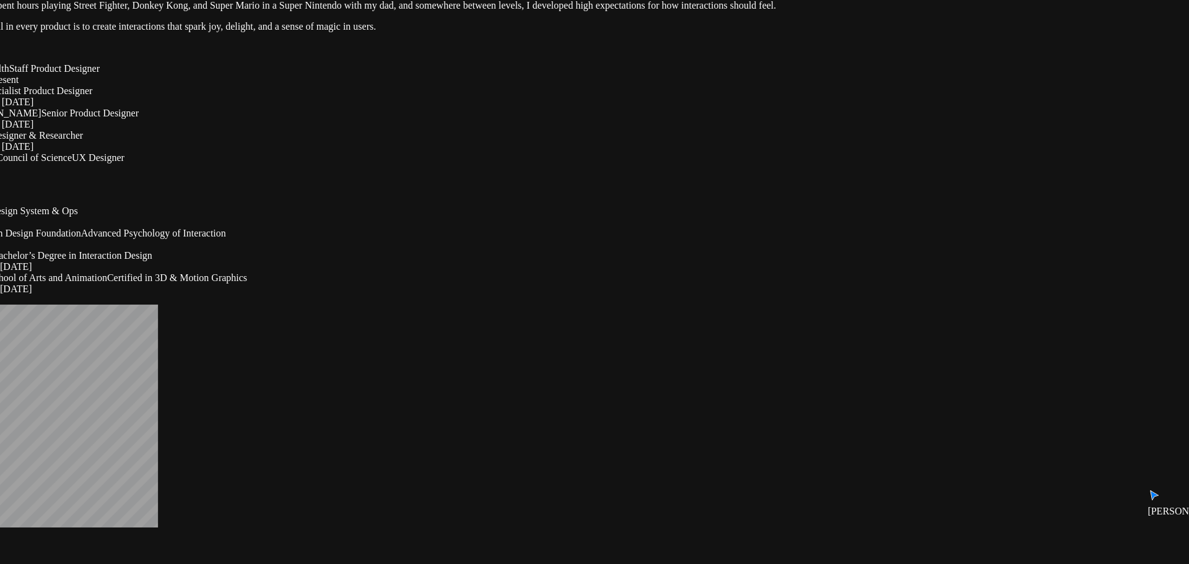
drag, startPoint x: 749, startPoint y: 366, endPoint x: 743, endPoint y: 383, distance: 18.4
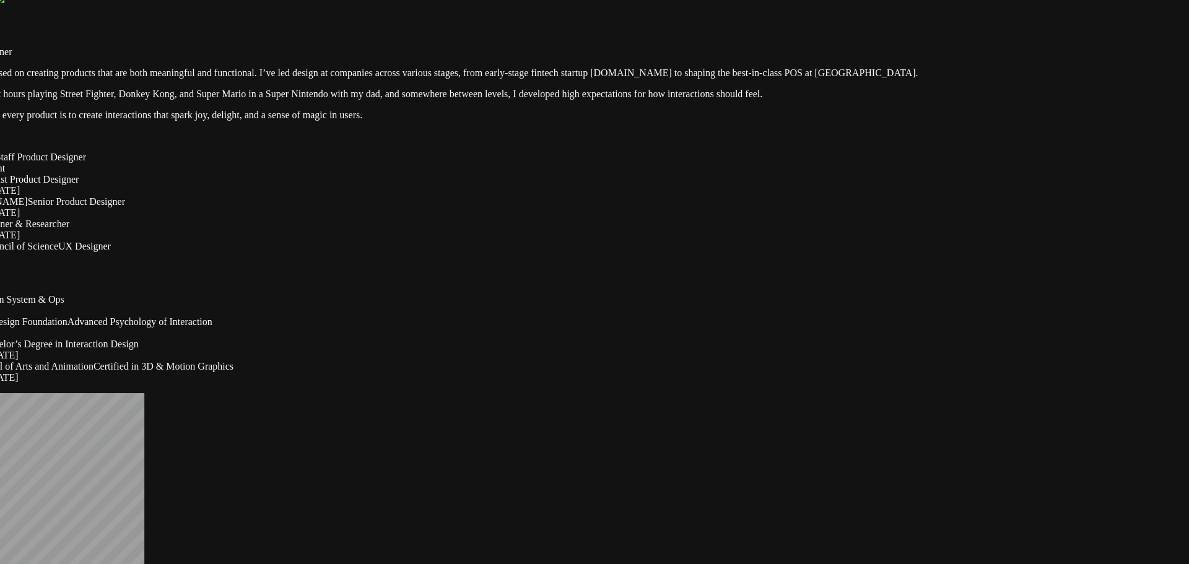
drag, startPoint x: 729, startPoint y: 260, endPoint x: 713, endPoint y: 349, distance: 90.6
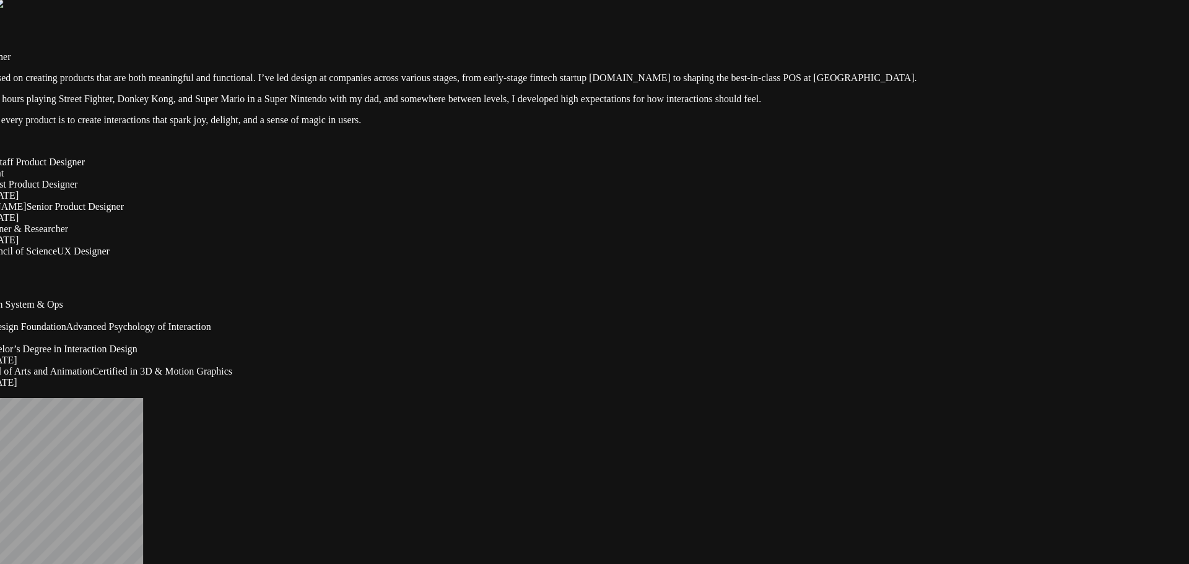
drag, startPoint x: 714, startPoint y: 322, endPoint x: 714, endPoint y: 334, distance: 12.4
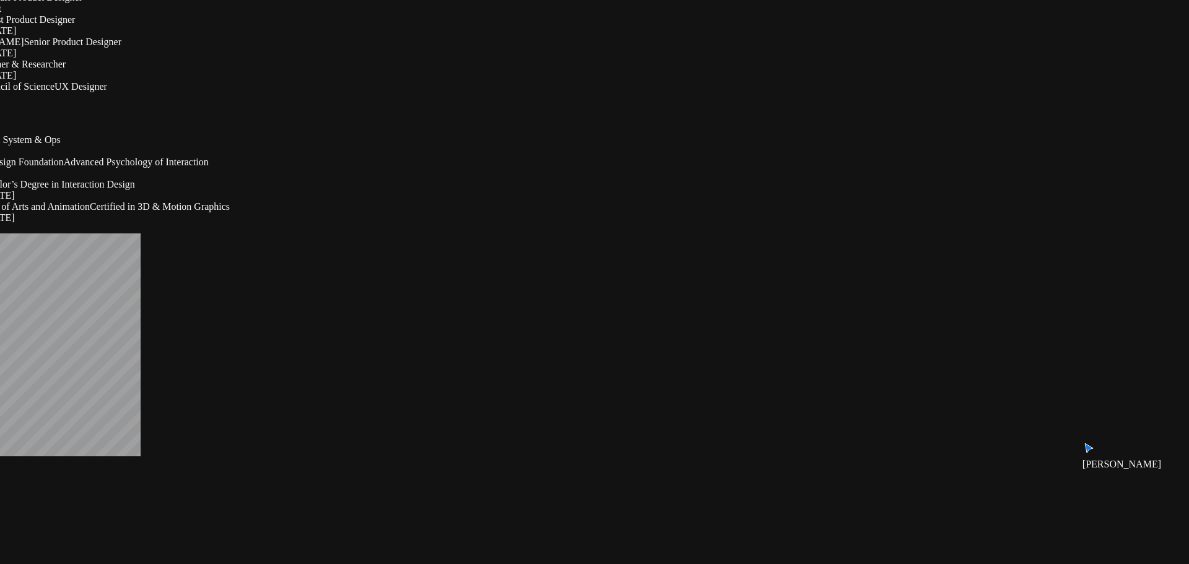
drag, startPoint x: 895, startPoint y: 458, endPoint x: 892, endPoint y: 281, distance: 177.1
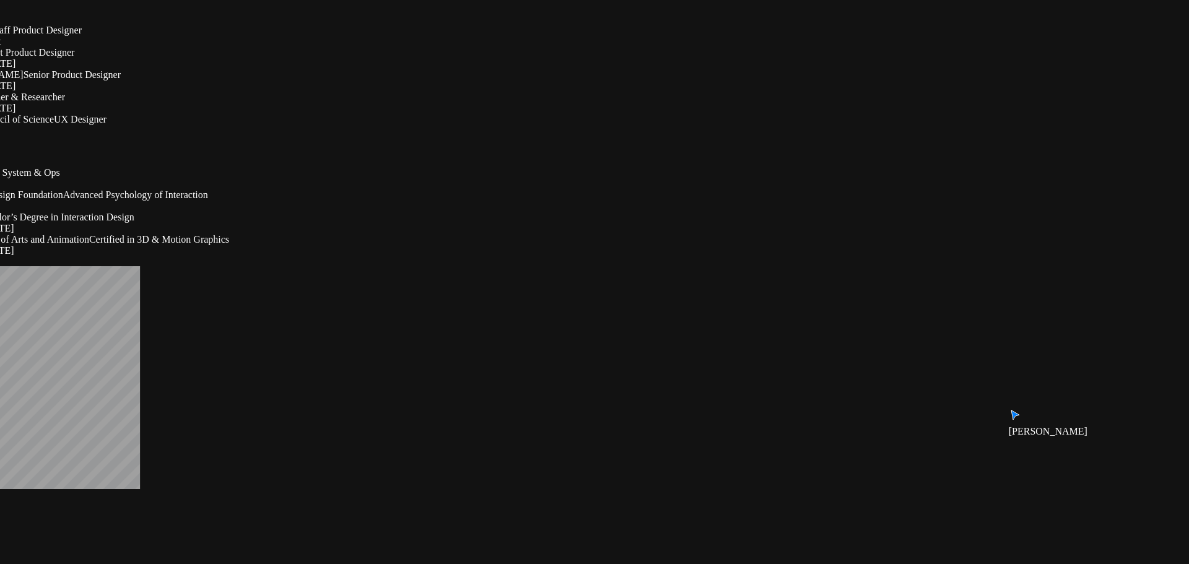
drag, startPoint x: 892, startPoint y: 281, endPoint x: 891, endPoint y: 365, distance: 84.2
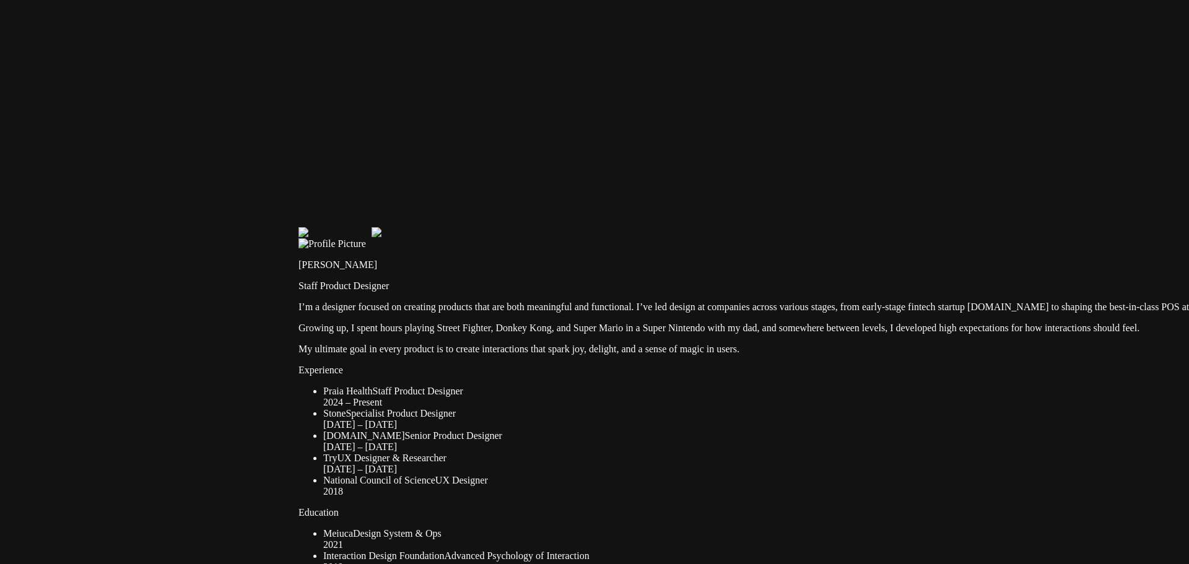
drag, startPoint x: 362, startPoint y: 94, endPoint x: 667, endPoint y: 416, distance: 443.8
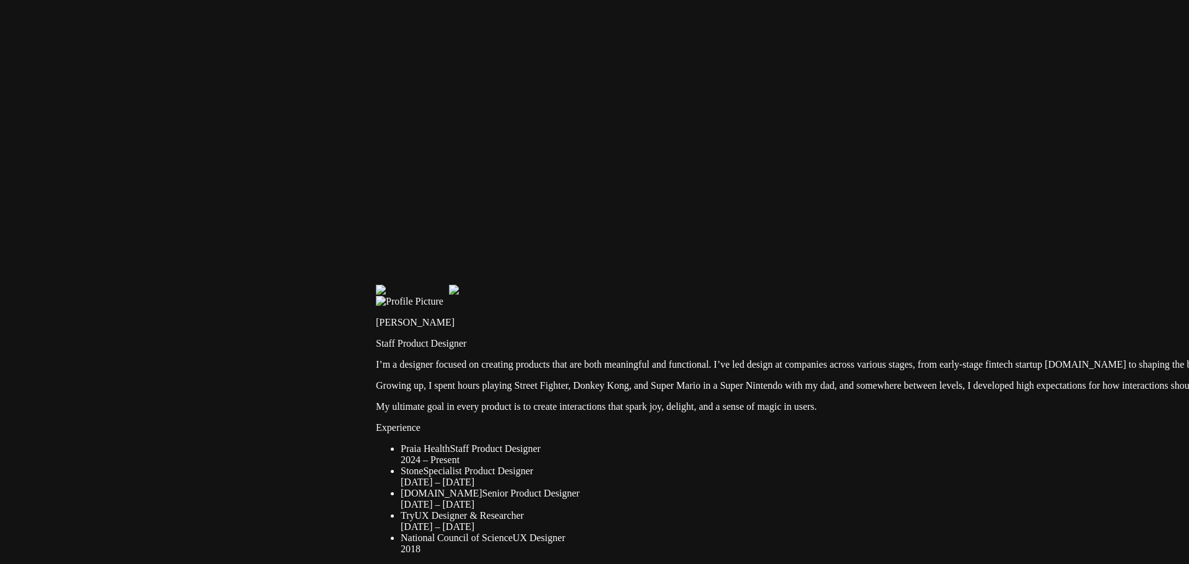
drag, startPoint x: 642, startPoint y: 221, endPoint x: 710, endPoint y: 272, distance: 85.3
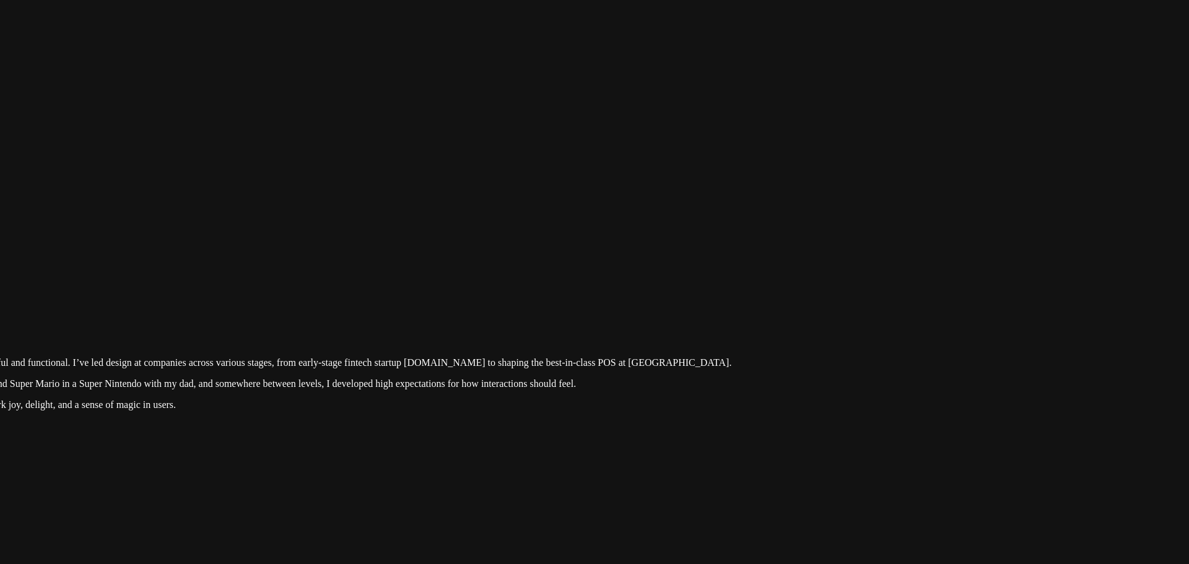
drag, startPoint x: 741, startPoint y: 277, endPoint x: 303, endPoint y: 233, distance: 440.0
drag, startPoint x: 975, startPoint y: 251, endPoint x: 953, endPoint y: 318, distance: 70.5
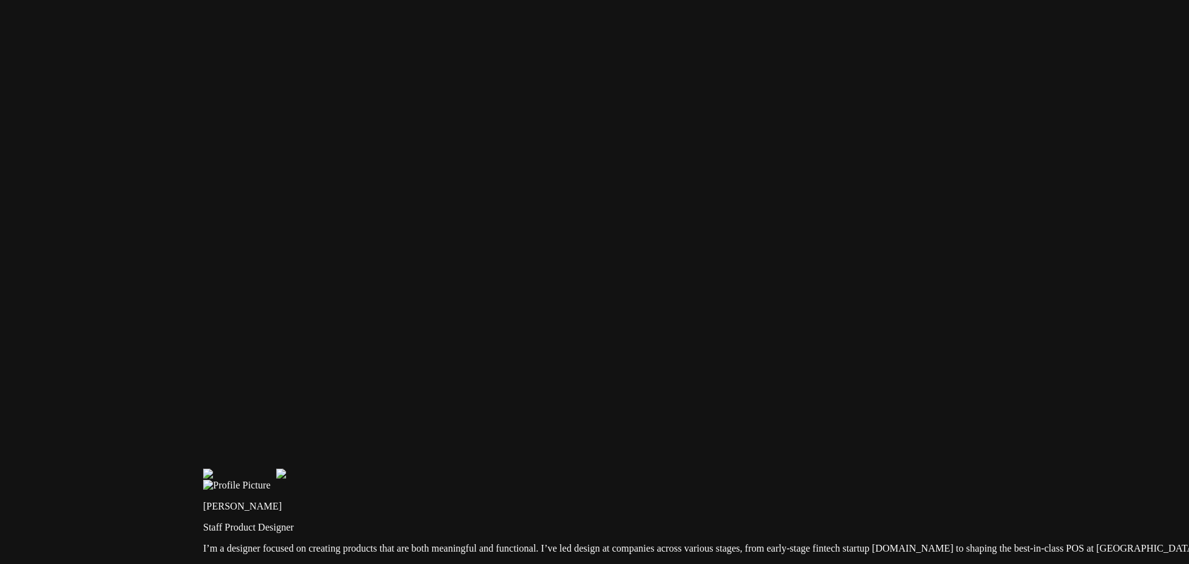
drag, startPoint x: 351, startPoint y: 278, endPoint x: 884, endPoint y: 415, distance: 551.1
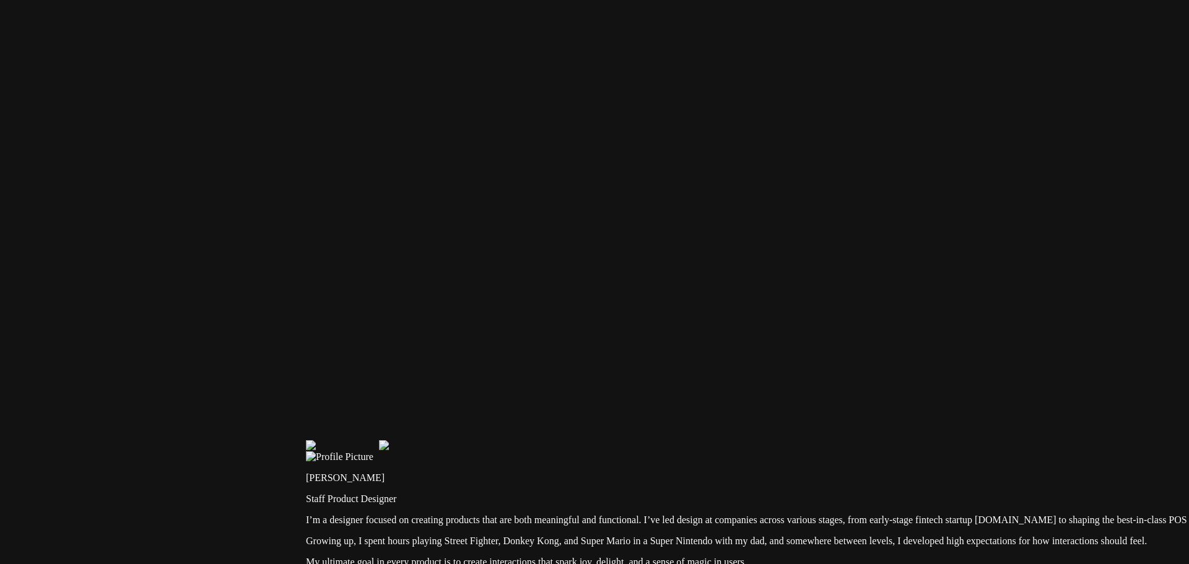
drag, startPoint x: 581, startPoint y: 411, endPoint x: 640, endPoint y: 373, distance: 70.3
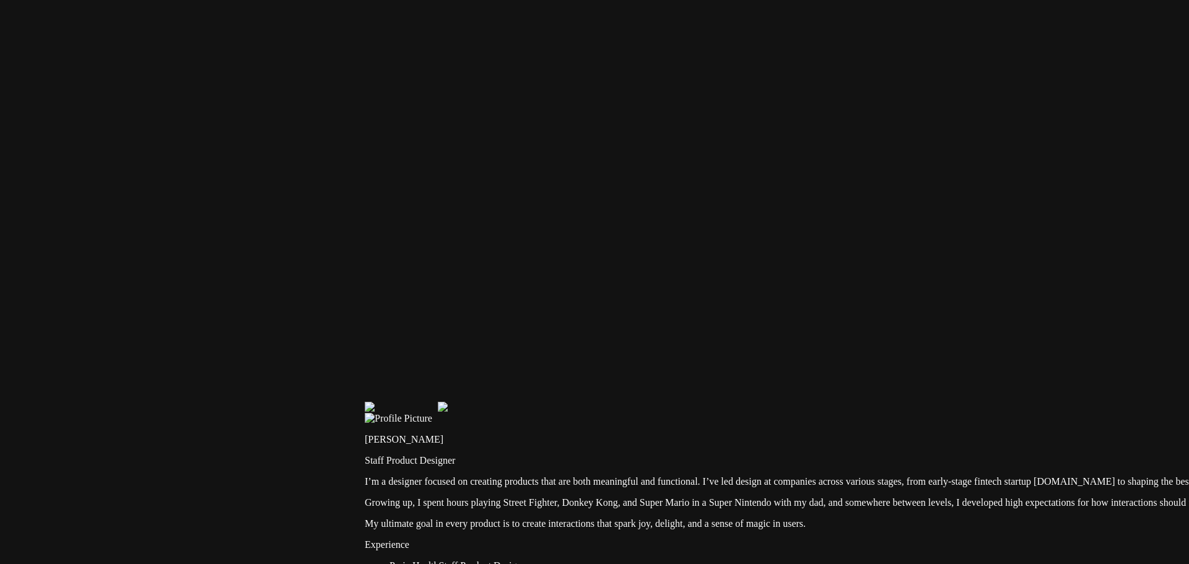
drag, startPoint x: 465, startPoint y: 385, endPoint x: 466, endPoint y: 423, distance: 37.8
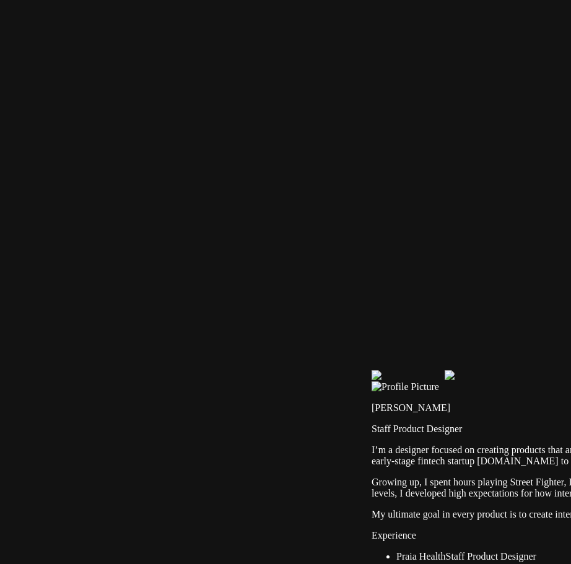
drag, startPoint x: 398, startPoint y: 120, endPoint x: 241, endPoint y: 134, distance: 157.3
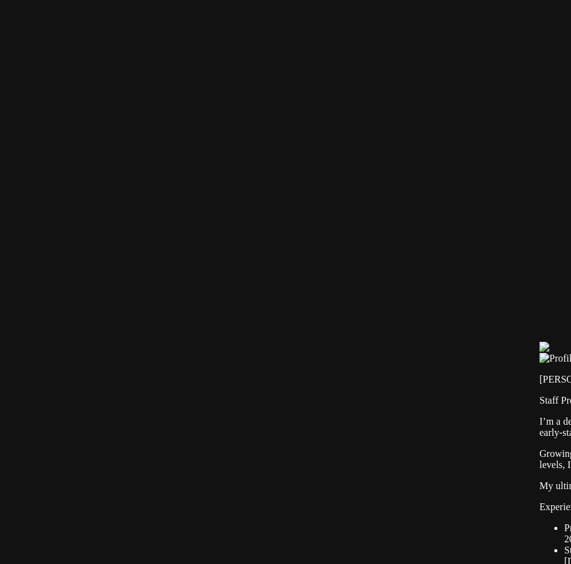
drag, startPoint x: 347, startPoint y: 296, endPoint x: 517, endPoint y: 268, distance: 171.5
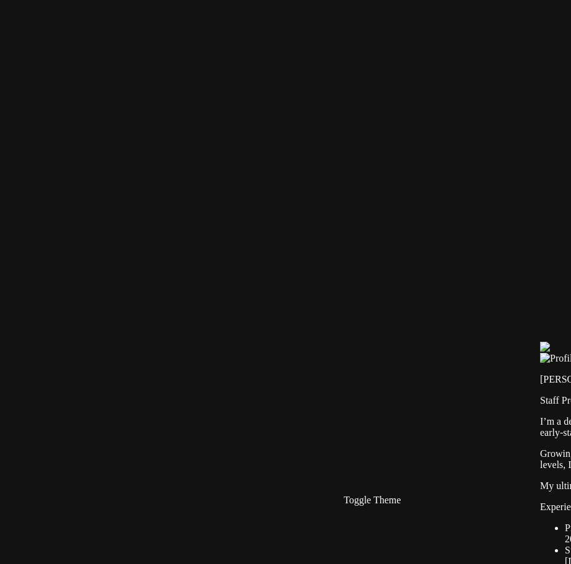
drag, startPoint x: 331, startPoint y: 329, endPoint x: 328, endPoint y: 362, distance: 33.6
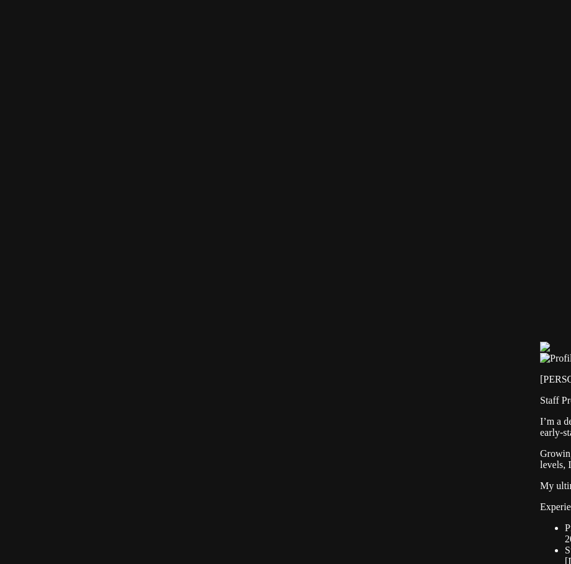
drag, startPoint x: 377, startPoint y: 522, endPoint x: 376, endPoint y: 510, distance: 11.8
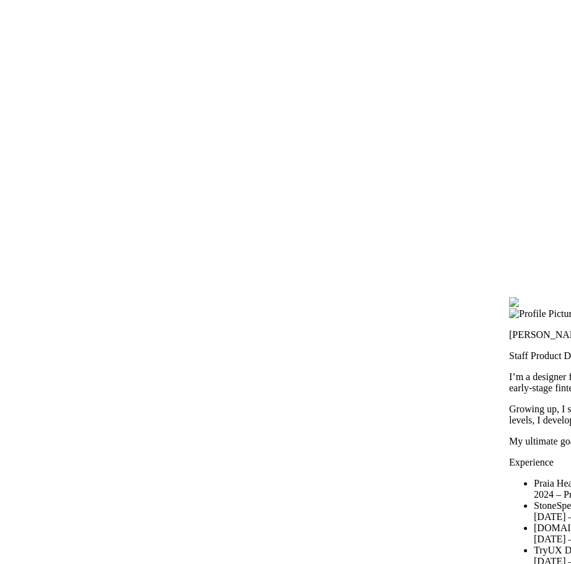
drag, startPoint x: 401, startPoint y: 229, endPoint x: 376, endPoint y: 189, distance: 47.1
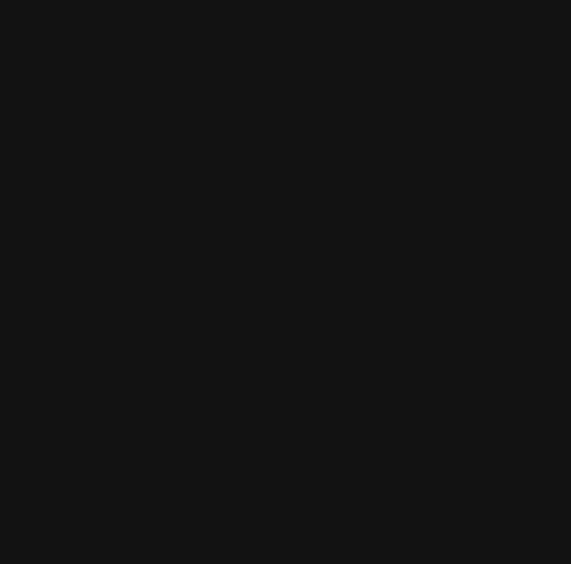
drag, startPoint x: 354, startPoint y: 340, endPoint x: 420, endPoint y: 346, distance: 65.9
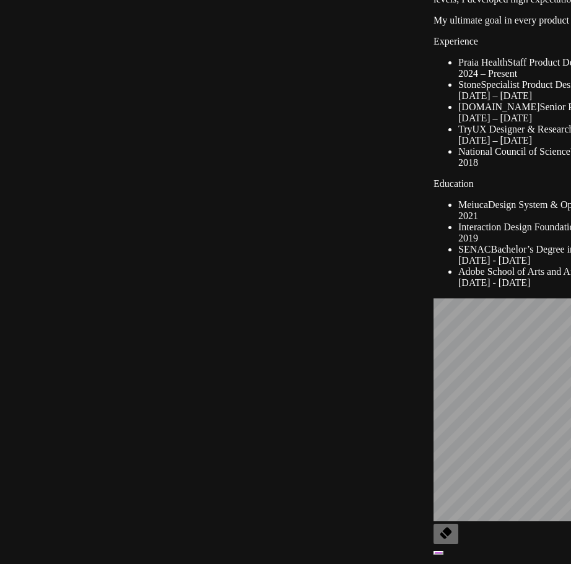
drag, startPoint x: 327, startPoint y: 303, endPoint x: 314, endPoint y: 316, distance: 18.0
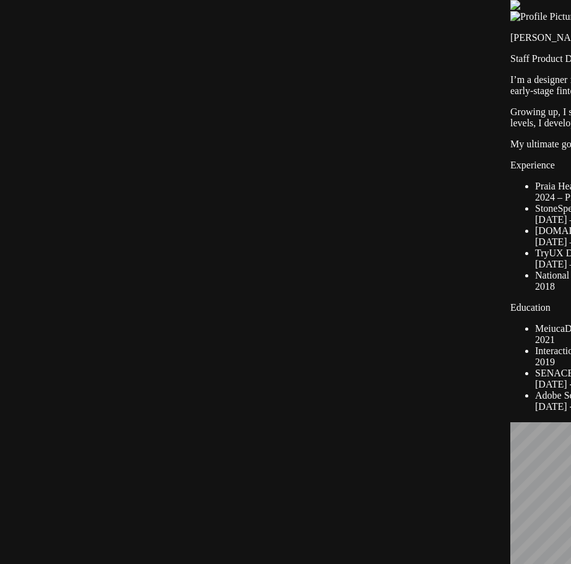
drag, startPoint x: 311, startPoint y: 312, endPoint x: 310, endPoint y: 534, distance: 223.0
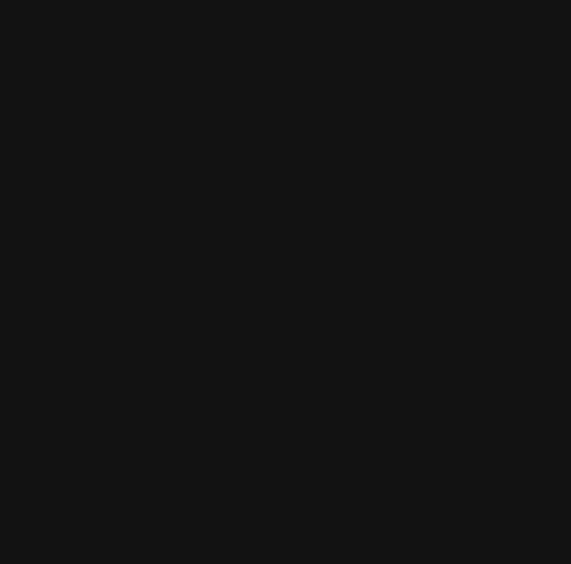
drag, startPoint x: 290, startPoint y: 201, endPoint x: 359, endPoint y: 403, distance: 213.1
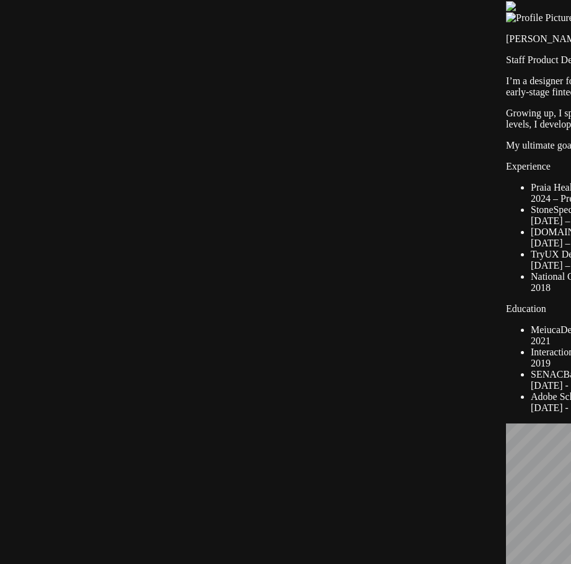
drag, startPoint x: 346, startPoint y: 443, endPoint x: 284, endPoint y: 242, distance: 211.2
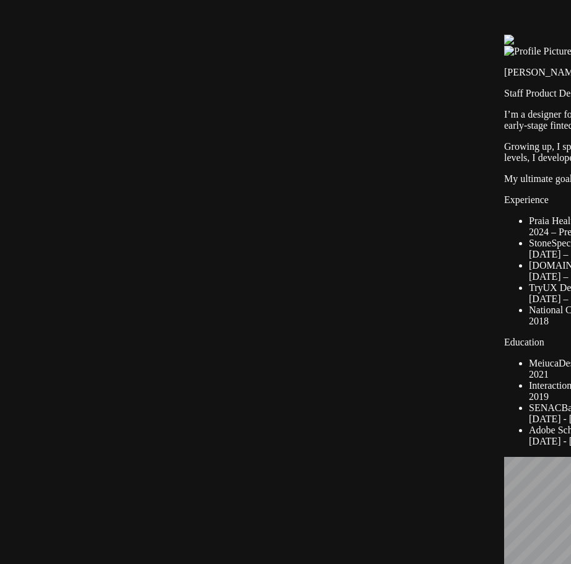
drag, startPoint x: 305, startPoint y: 274, endPoint x: 287, endPoint y: 97, distance: 178.6
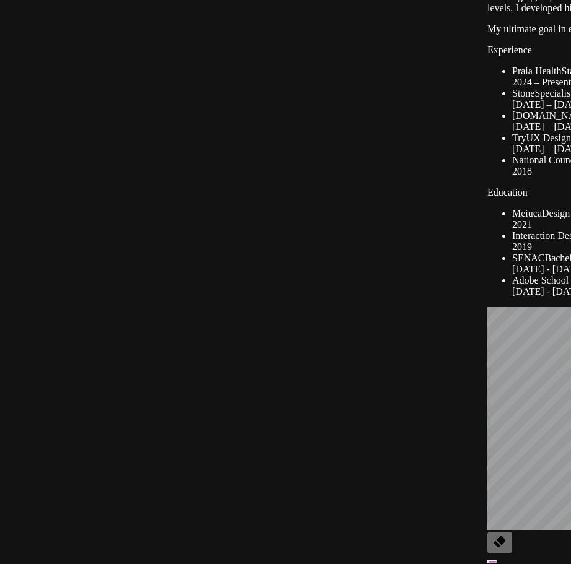
drag, startPoint x: 321, startPoint y: 301, endPoint x: 320, endPoint y: 370, distance: 68.7
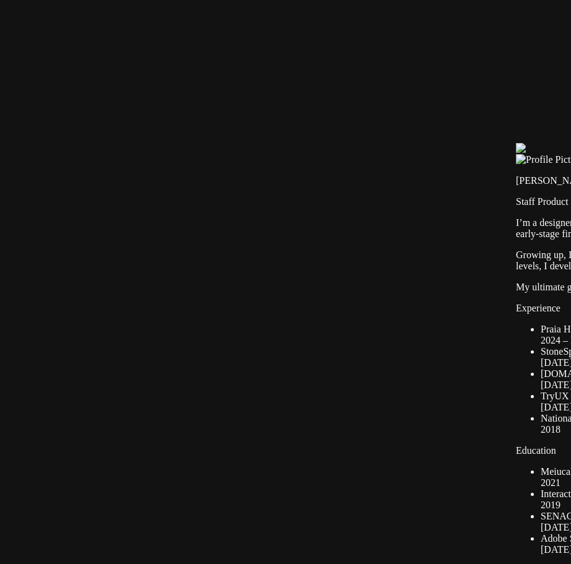
drag, startPoint x: 322, startPoint y: 204, endPoint x: 328, endPoint y: 331, distance: 126.5
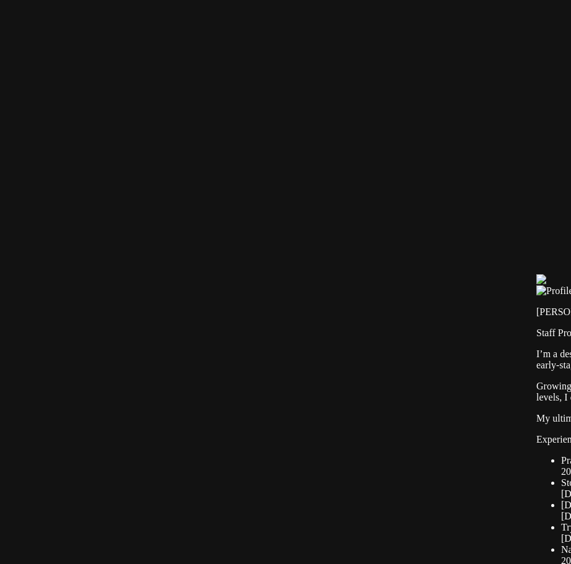
drag, startPoint x: 291, startPoint y: 208, endPoint x: 312, endPoint y: 338, distance: 131.7
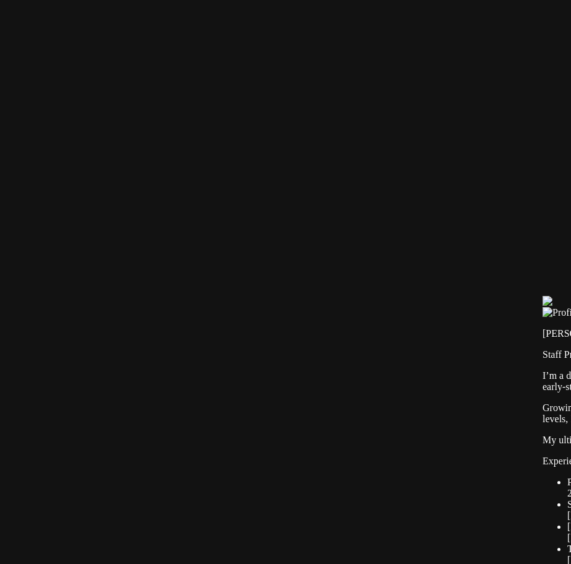
drag, startPoint x: 313, startPoint y: 352, endPoint x: 318, endPoint y: 370, distance: 18.0
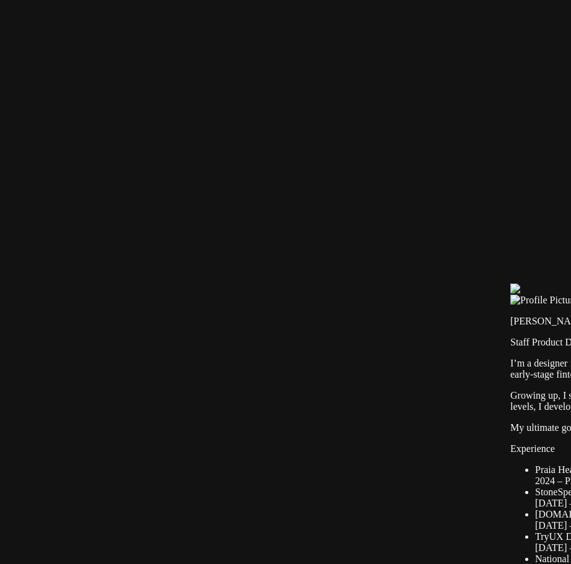
drag, startPoint x: 32, startPoint y: 46, endPoint x: 537, endPoint y: 295, distance: 563.6
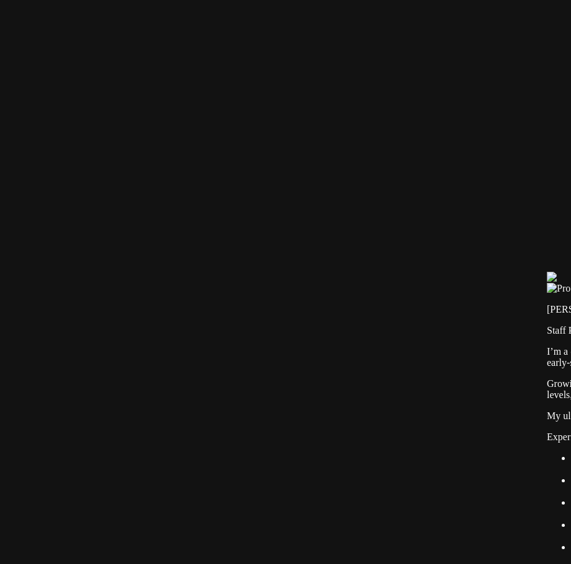
drag, startPoint x: 435, startPoint y: 262, endPoint x: 534, endPoint y: 300, distance: 106.8
drag, startPoint x: 467, startPoint y: 233, endPoint x: 476, endPoint y: 246, distance: 16.1
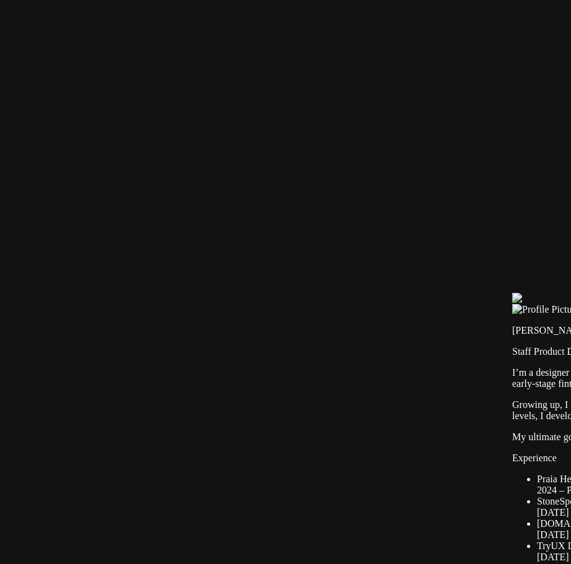
drag, startPoint x: 377, startPoint y: 380, endPoint x: 332, endPoint y: 389, distance: 46.0
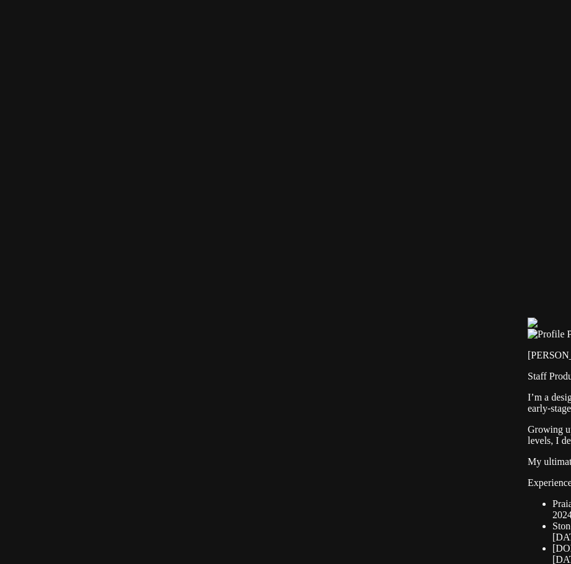
drag, startPoint x: 408, startPoint y: 127, endPoint x: 425, endPoint y: 154, distance: 32.1
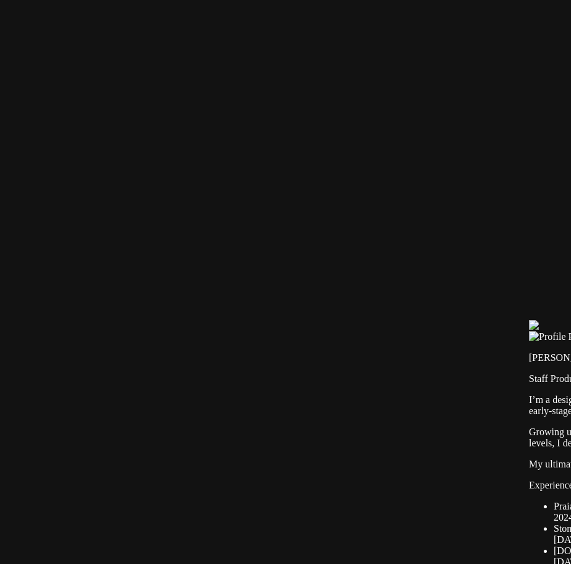
drag, startPoint x: 324, startPoint y: 317, endPoint x: 313, endPoint y: 323, distance: 12.8
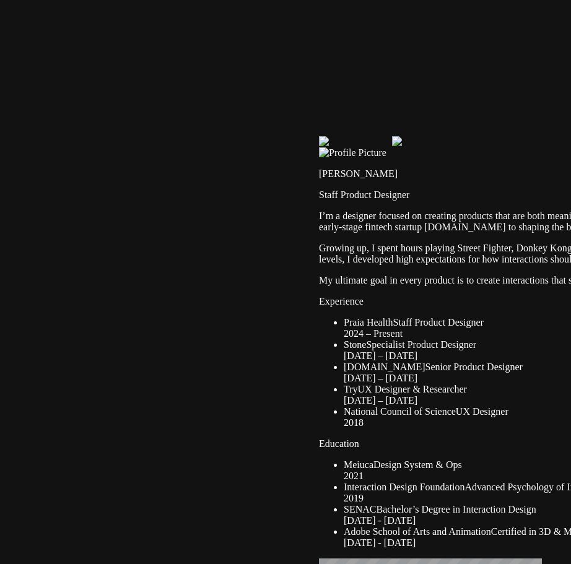
drag, startPoint x: 225, startPoint y: 40, endPoint x: 578, endPoint y: 188, distance: 382.5
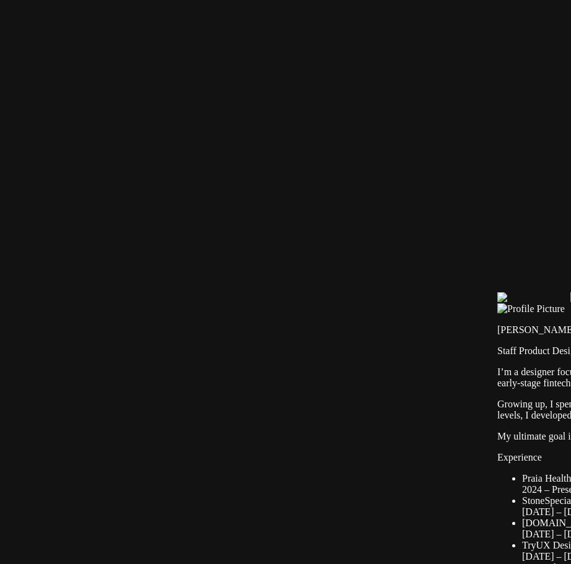
drag, startPoint x: 290, startPoint y: 114, endPoint x: 508, endPoint y: 266, distance: 265.1
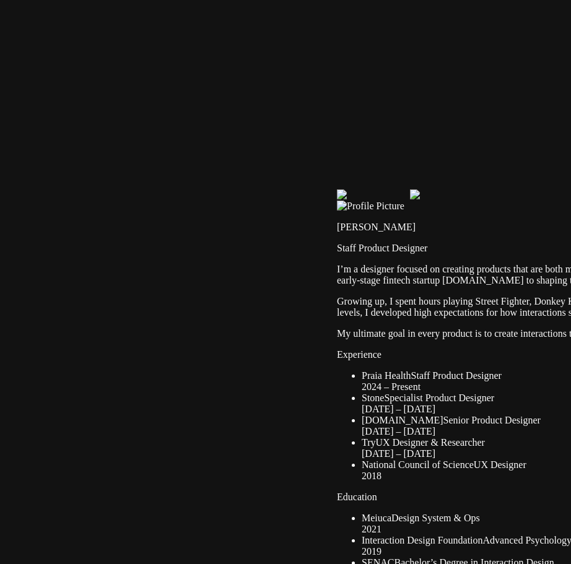
drag, startPoint x: 473, startPoint y: 248, endPoint x: 217, endPoint y: 121, distance: 285.6
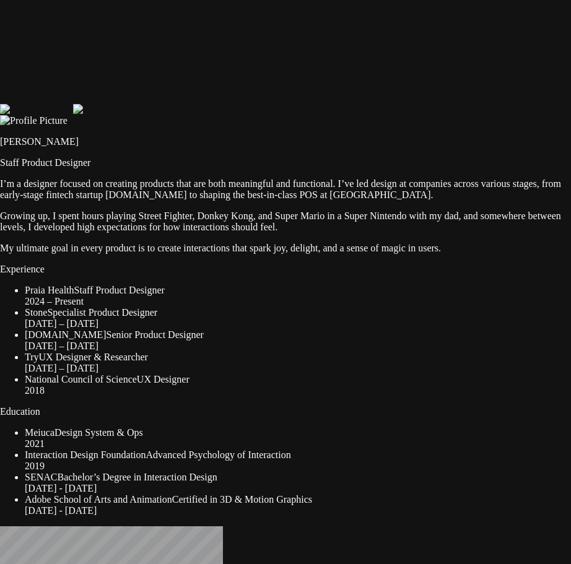
drag, startPoint x: 432, startPoint y: 169, endPoint x: 190, endPoint y: 115, distance: 247.5
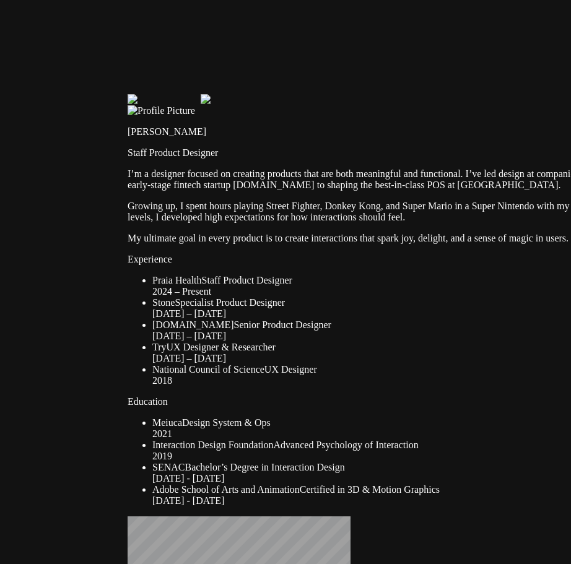
drag, startPoint x: 258, startPoint y: 115, endPoint x: 384, endPoint y: 102, distance: 126.3
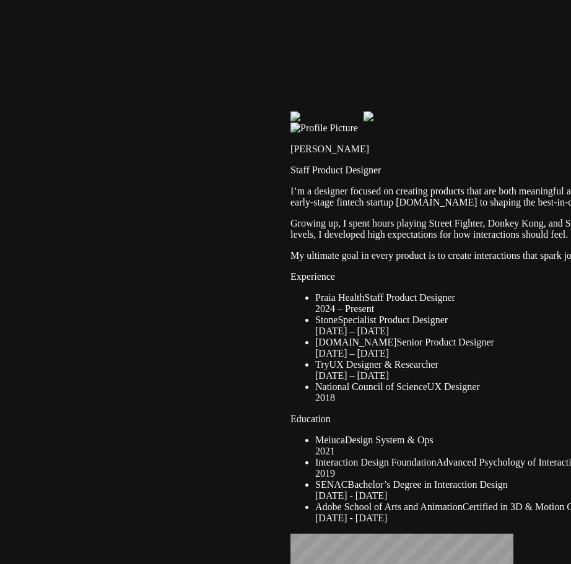
drag, startPoint x: 386, startPoint y: 114, endPoint x: 452, endPoint y: 127, distance: 67.5
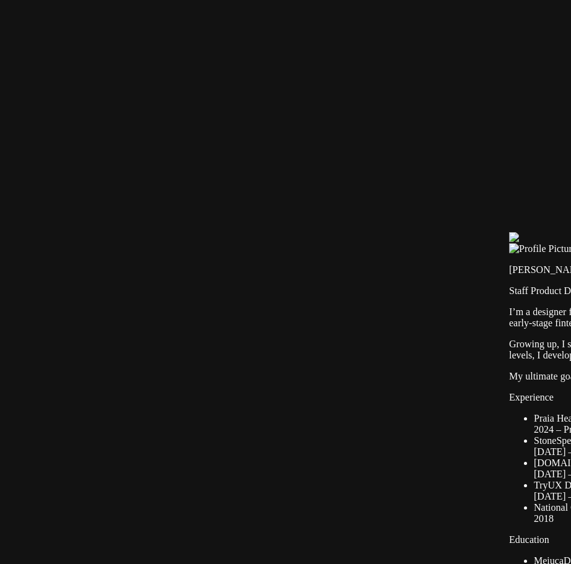
drag, startPoint x: 258, startPoint y: 85, endPoint x: 499, endPoint y: 216, distance: 274.1
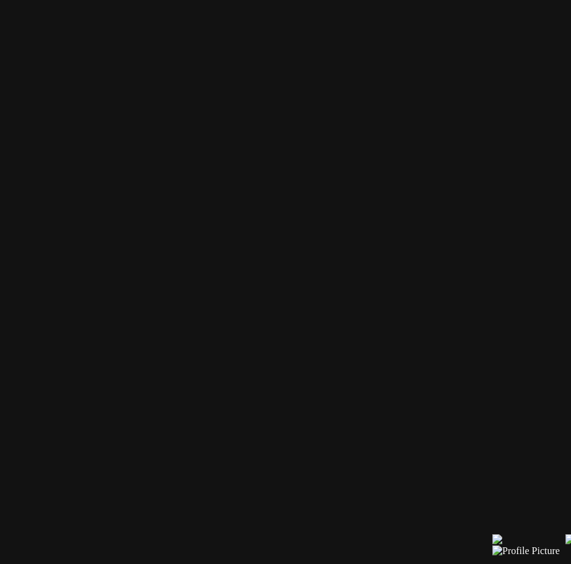
drag, startPoint x: 446, startPoint y: 181, endPoint x: 403, endPoint y: 473, distance: 294.2
drag, startPoint x: 352, startPoint y: 491, endPoint x: 344, endPoint y: 491, distance: 8.7
type input "0.26"
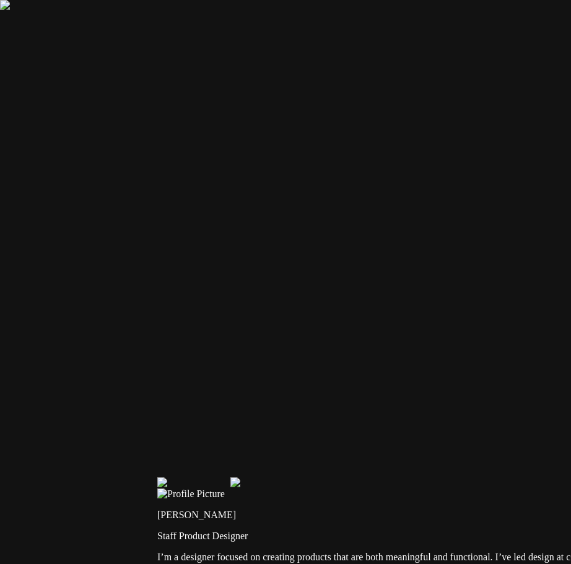
drag, startPoint x: 506, startPoint y: 404, endPoint x: 138, endPoint y: 342, distance: 373.2
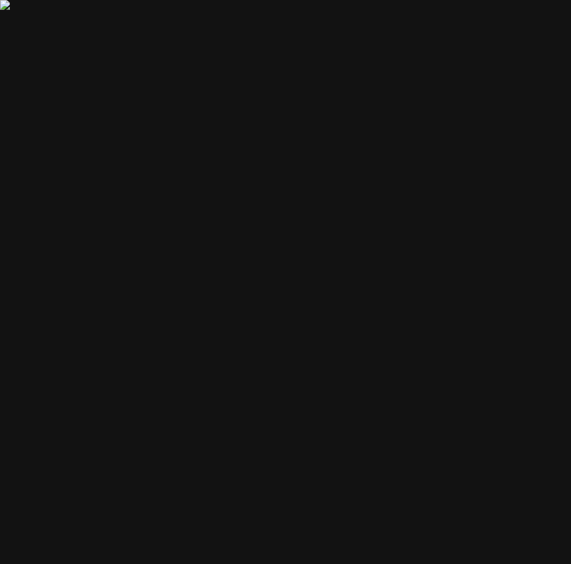
drag, startPoint x: 530, startPoint y: 206, endPoint x: 97, endPoint y: 360, distance: 459.0
drag, startPoint x: 500, startPoint y: 284, endPoint x: 135, endPoint y: 113, distance: 402.8
drag, startPoint x: 412, startPoint y: 377, endPoint x: 450, endPoint y: 126, distance: 253.7
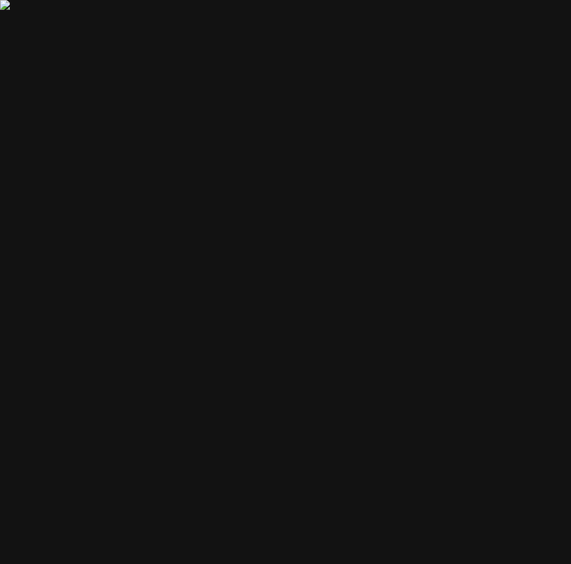
drag, startPoint x: 359, startPoint y: 331, endPoint x: 463, endPoint y: 41, distance: 308.2
drag, startPoint x: 131, startPoint y: 347, endPoint x: 420, endPoint y: 25, distance: 433.3
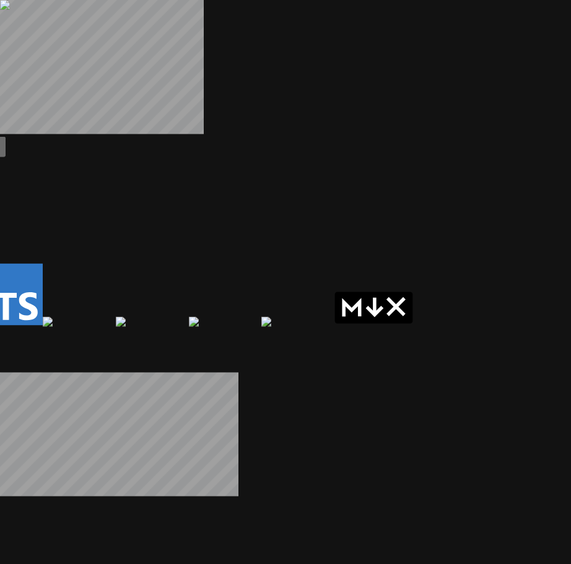
drag, startPoint x: 237, startPoint y: 243, endPoint x: 544, endPoint y: 216, distance: 308.3
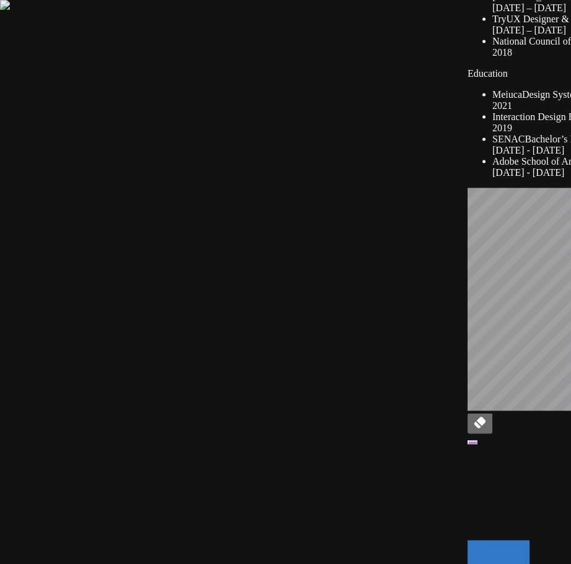
drag, startPoint x: 148, startPoint y: 123, endPoint x: 453, endPoint y: 415, distance: 422.7
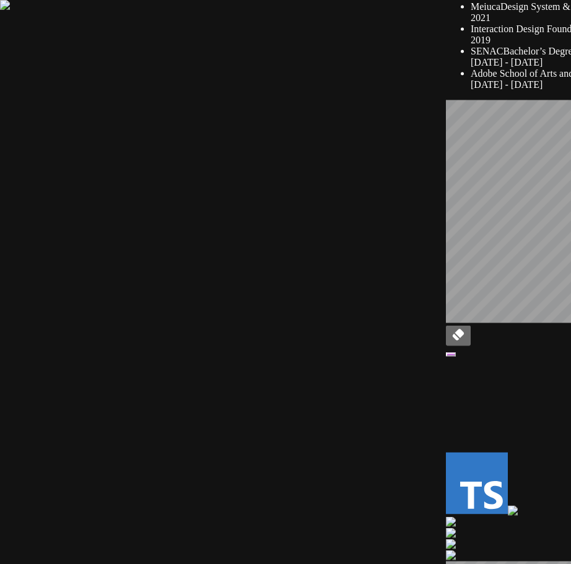
drag, startPoint x: 338, startPoint y: 252, endPoint x: 219, endPoint y: 2, distance: 276.5
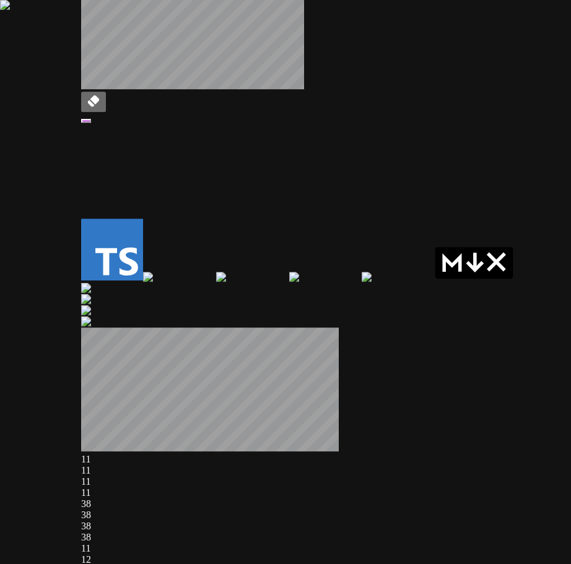
drag, startPoint x: 356, startPoint y: 178, endPoint x: 0, endPoint y: -54, distance: 425.1
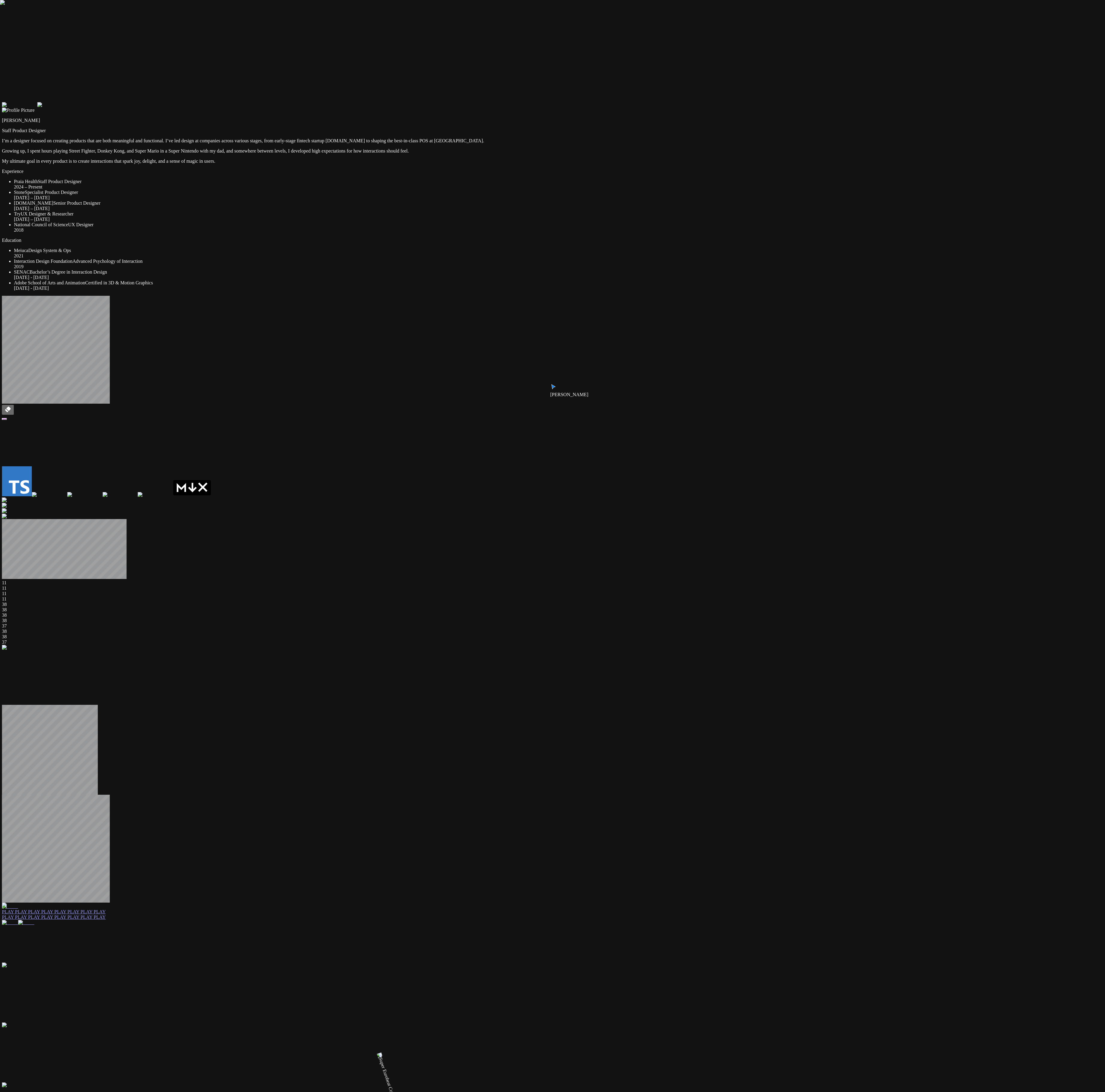
drag, startPoint x: 623, startPoint y: 886, endPoint x: 642, endPoint y: 1045, distance: 160.1
click at [276, 273] on div "Andre Andre Souza Staff Product Designer I’m a designer focused on creating pro…" at bounding box center [552, 894] width 1100 height 1612
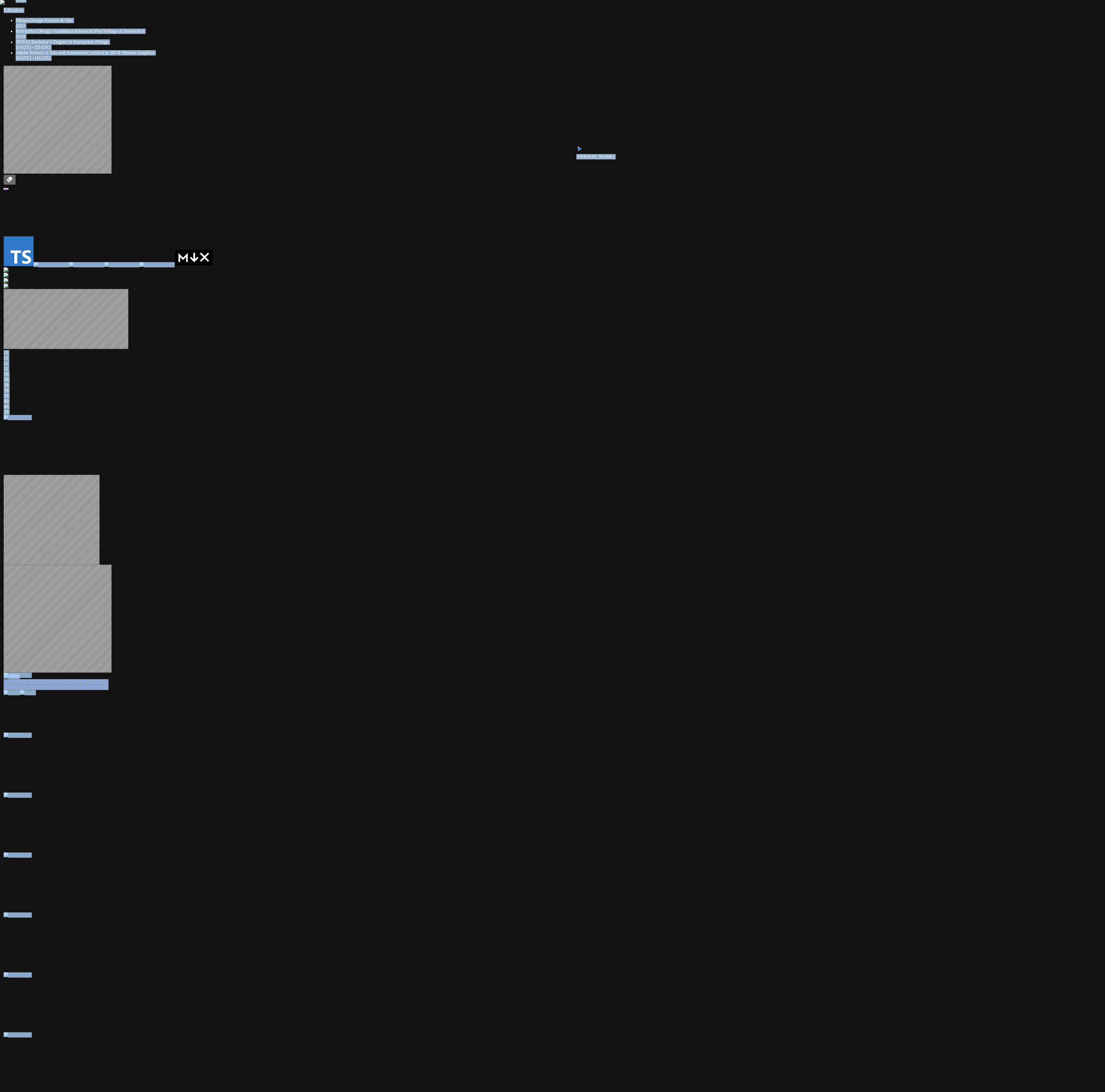
drag, startPoint x: 640, startPoint y: 1002, endPoint x: 661, endPoint y: 721, distance: 281.8
click at [276, 273] on div "Andre Andre Souza Staff Product Designer I’m a designer focused on creating pro…" at bounding box center [553, 664] width 1100 height 1612
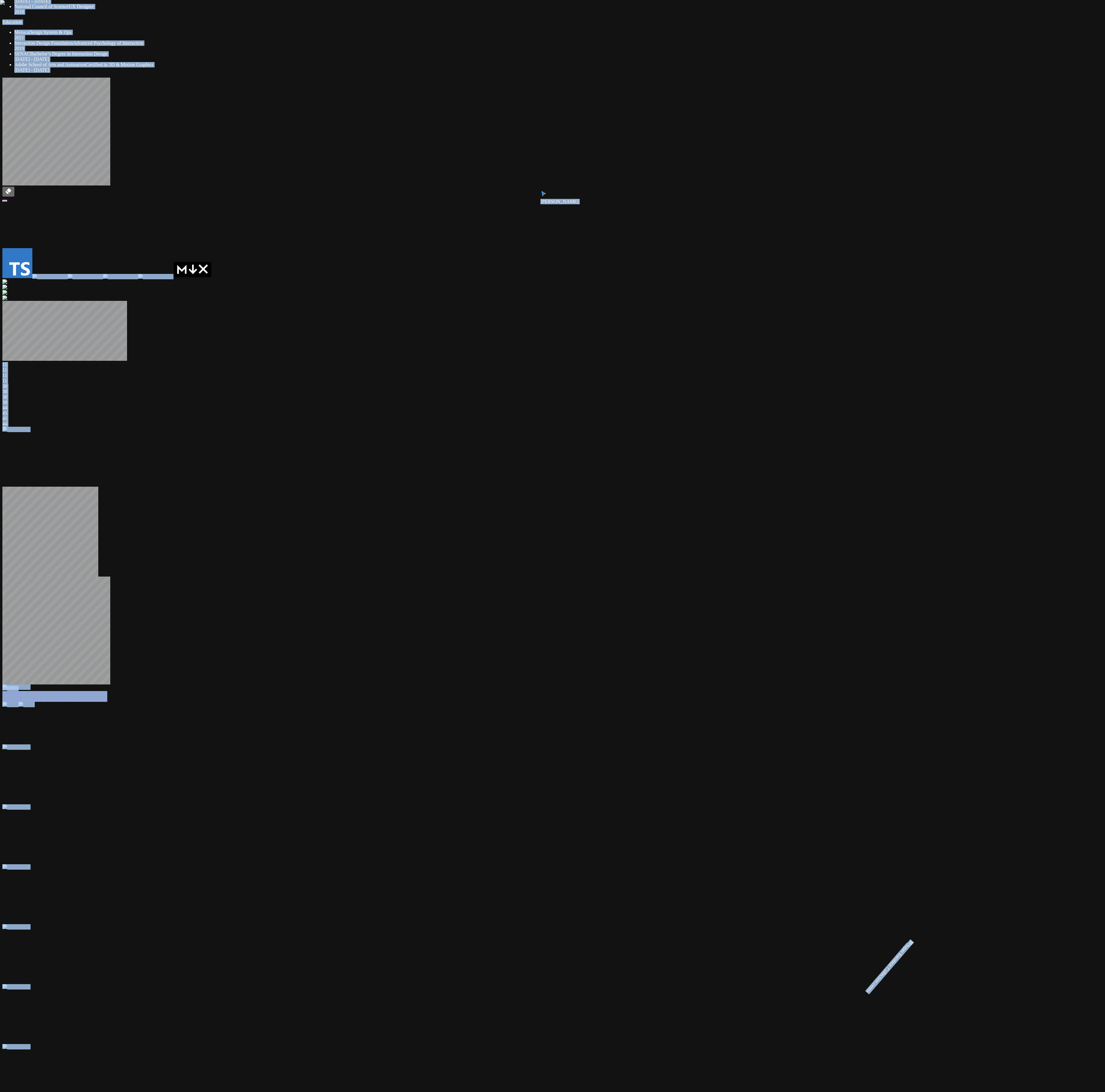
click at [276, 73] on div "Adobe School of Arts and Animation Certified in 3D & Motion Graphics 2014 - 2016" at bounding box center [558, 67] width 1088 height 11
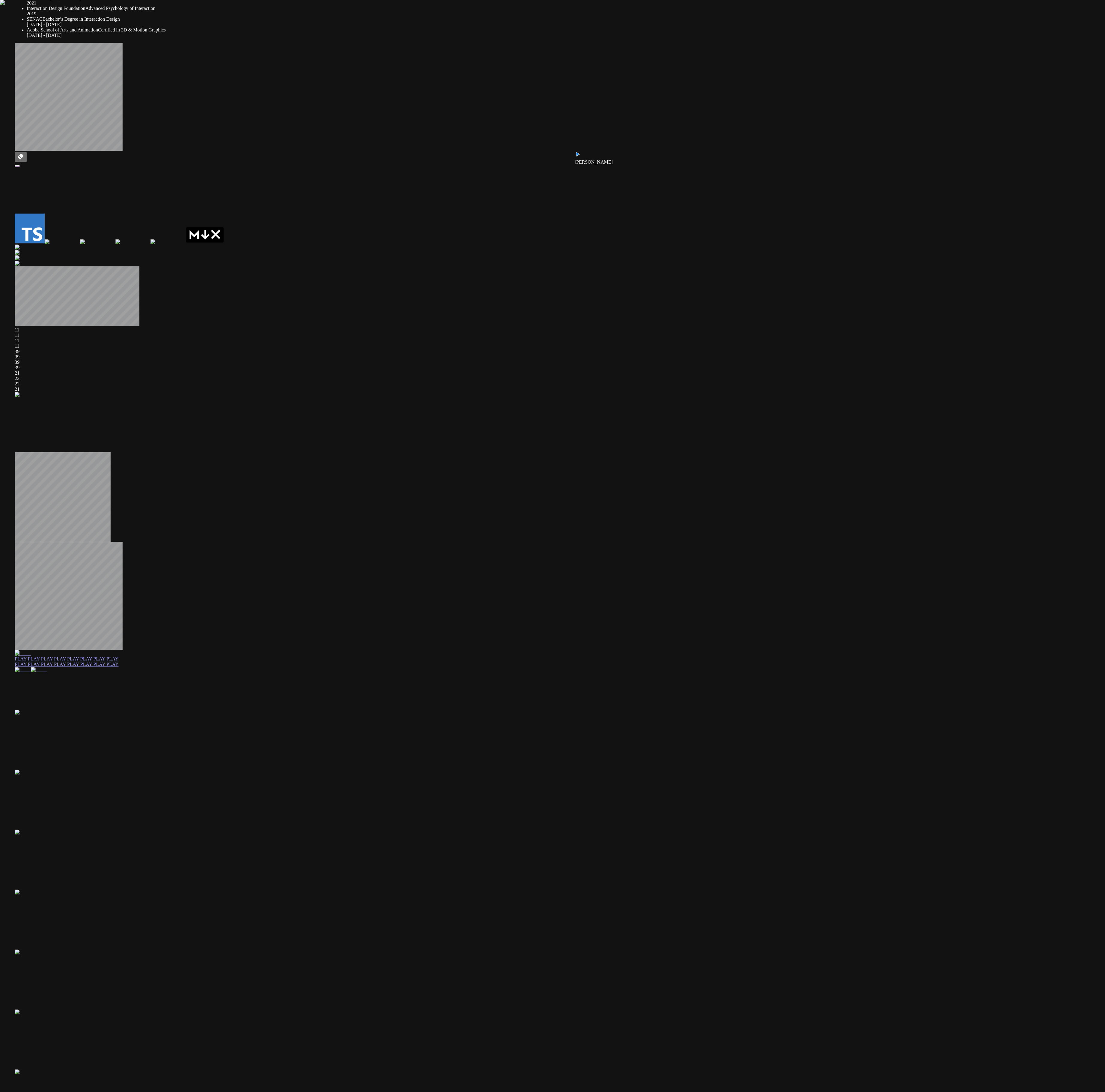
drag, startPoint x: 566, startPoint y: 913, endPoint x: 595, endPoint y: 1148, distance: 236.8
click at [276, 273] on html "Andre Andre Souza Staff Product Designer I’m a designer focused on creating pro…" at bounding box center [552, 863] width 1105 height 1726
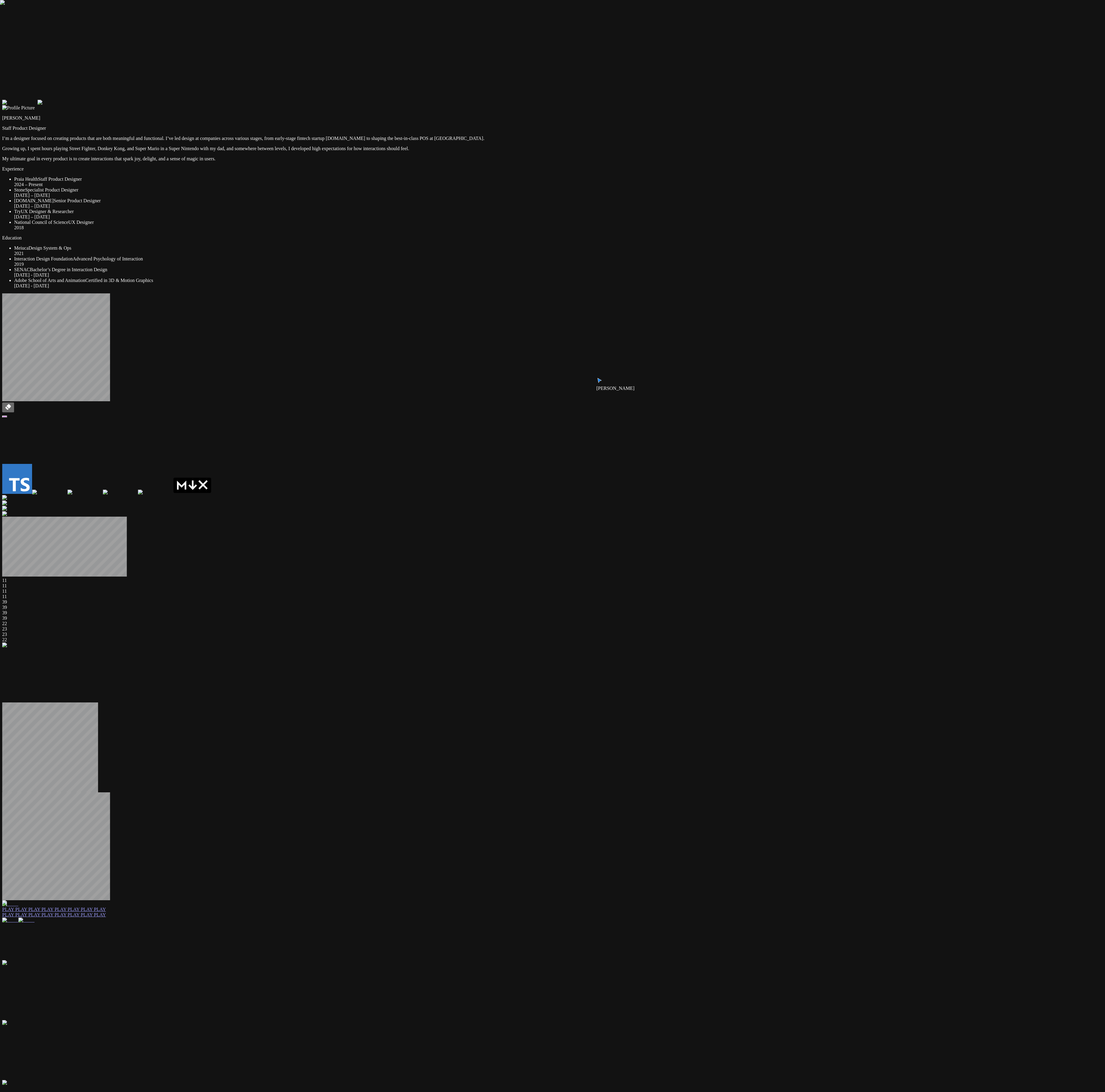
drag, startPoint x: 632, startPoint y: 166, endPoint x: 643, endPoint y: 11, distance: 155.4
click at [276, 86] on div "Andre Andre Souza Staff Product Designer I’m a designer focused on creating pro…" at bounding box center [552, 892] width 1100 height 1612
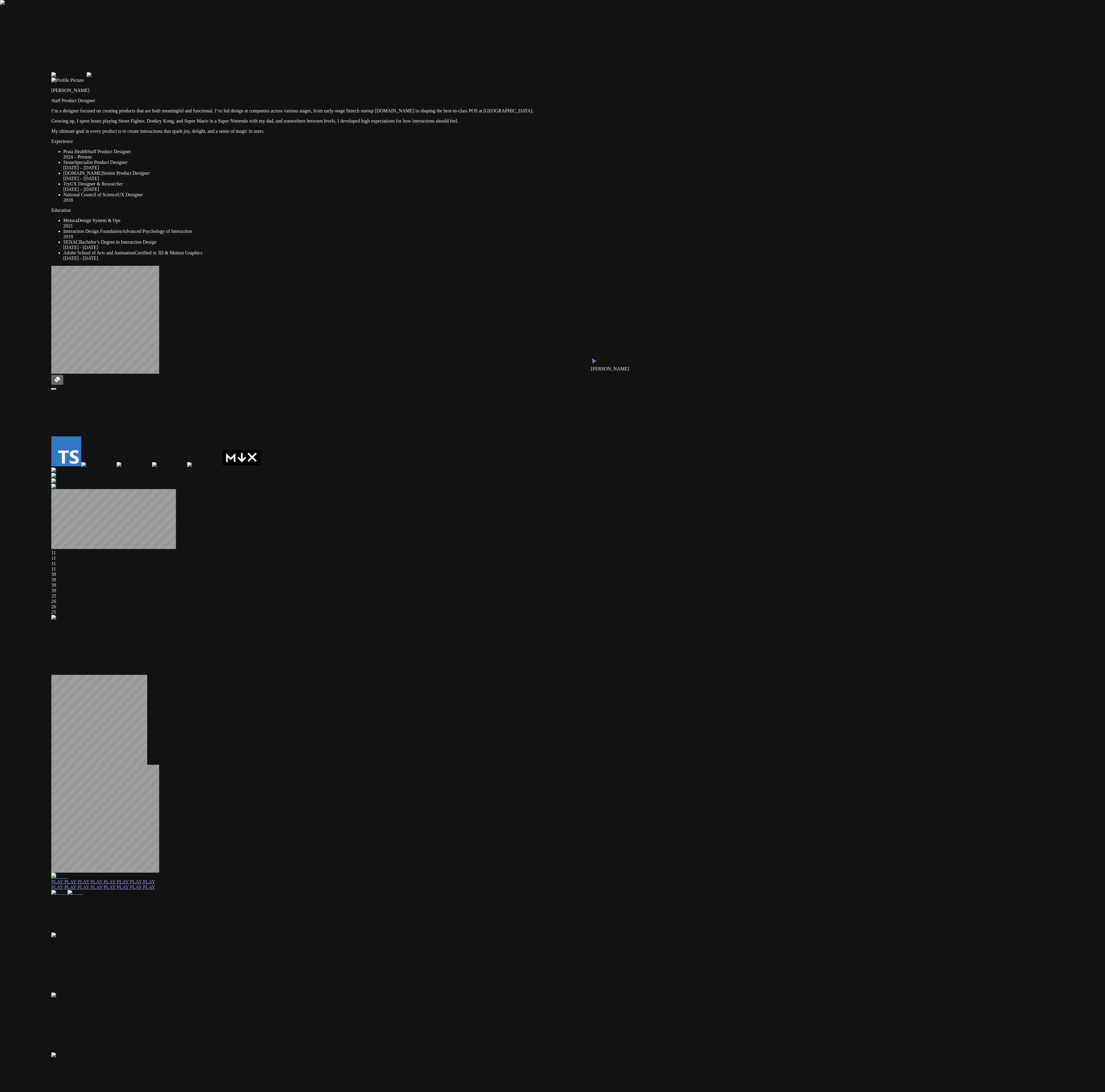
drag, startPoint x: 794, startPoint y: 53, endPoint x: 651, endPoint y: -113, distance: 219.1
click at [276, 0] on html "Andre Andre Souza Staff Product Designer I’m a designer focused on creating pro…" at bounding box center [552, 863] width 1105 height 1726
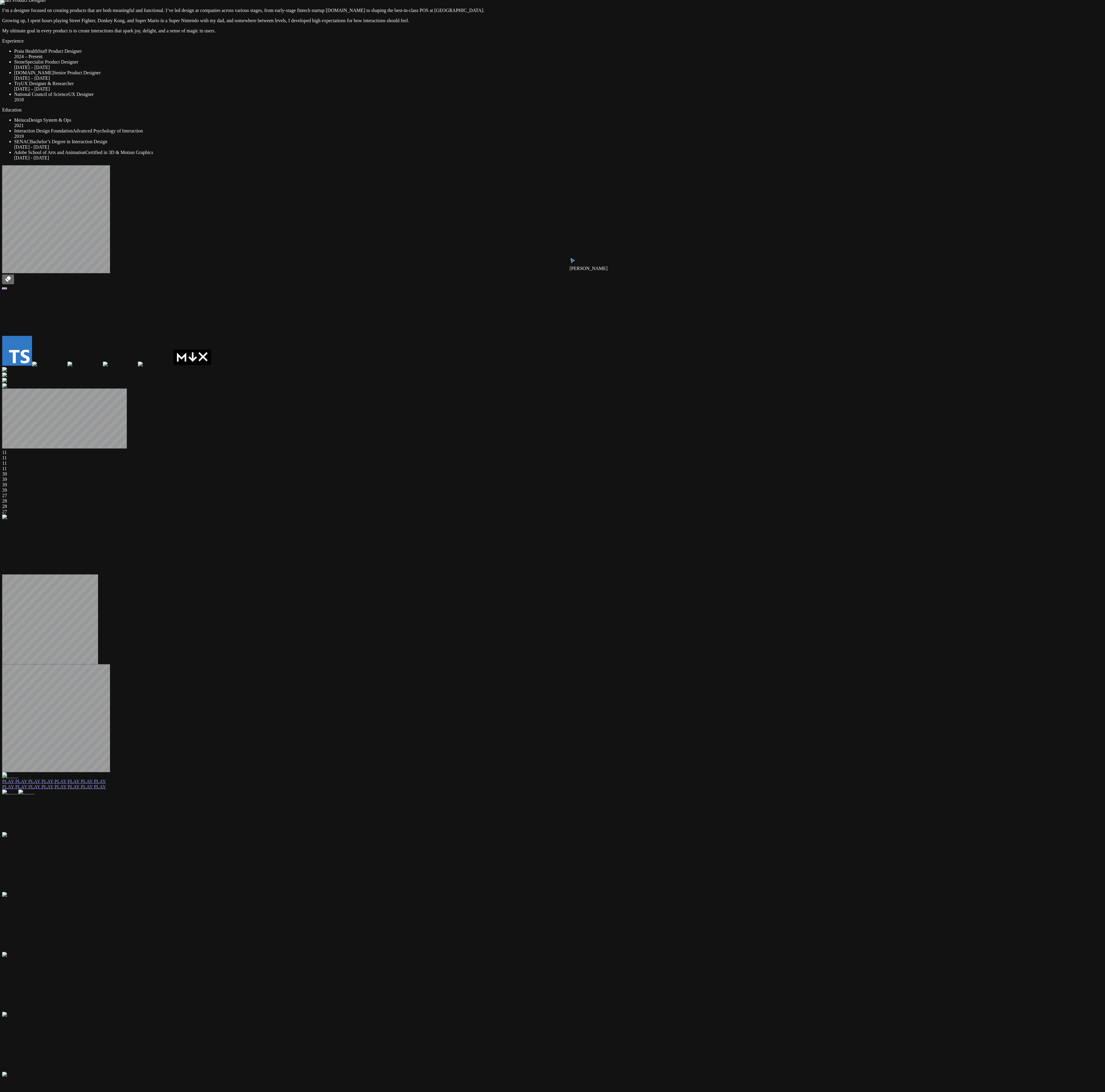
drag, startPoint x: 570, startPoint y: 655, endPoint x: 556, endPoint y: 737, distance: 83.2
click at [276, 273] on div "Andre Andre Souza Staff Product Designer I’m a designer focused on creating pro…" at bounding box center [552, 764] width 1100 height 1612
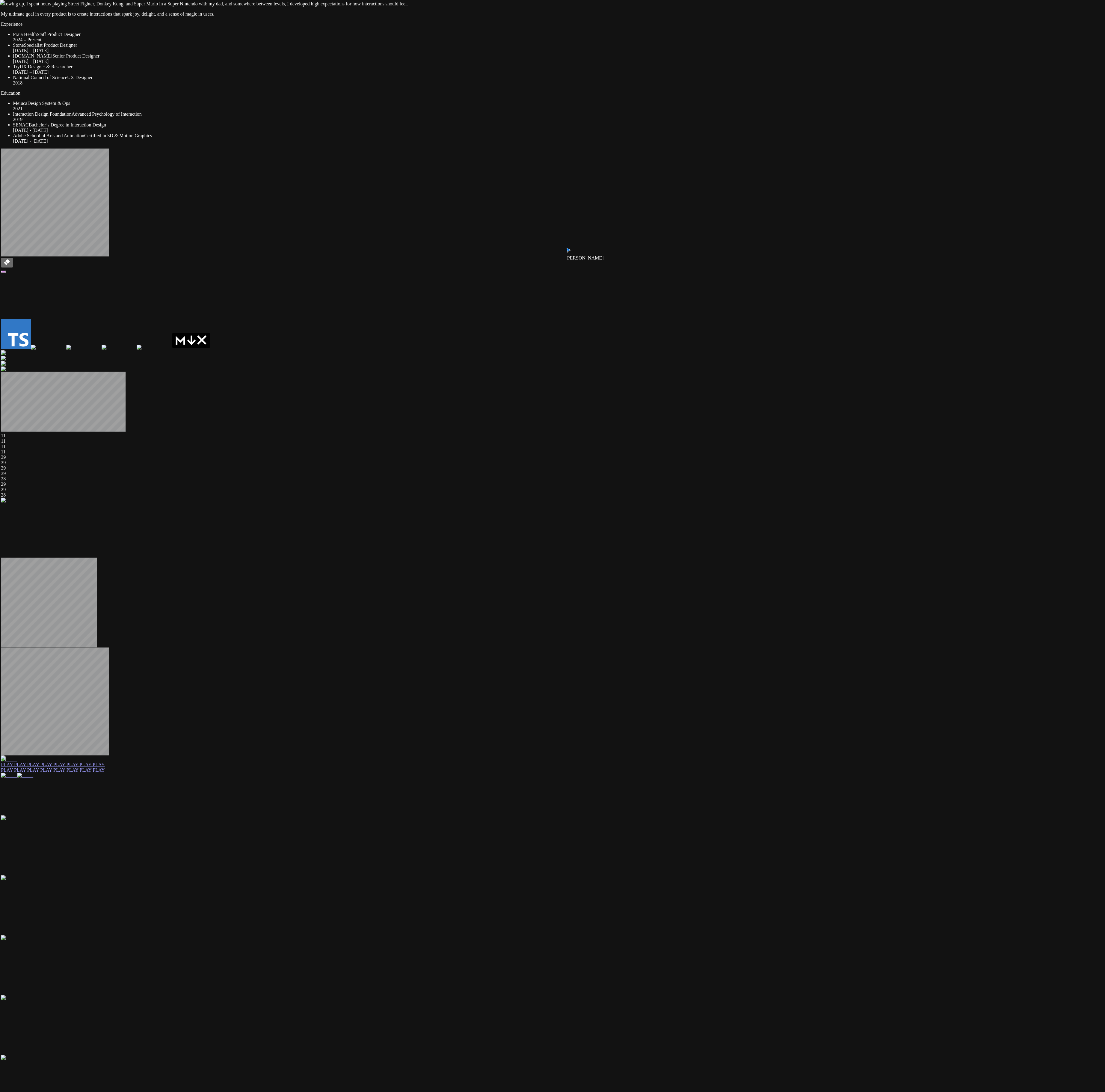
drag, startPoint x: 556, startPoint y: 737, endPoint x: 540, endPoint y: 719, distance: 24.1
click at [276, 273] on div "Andre Andre Souza Staff Product Designer I’m a designer focused on creating pro…" at bounding box center [551, 747] width 1100 height 1612
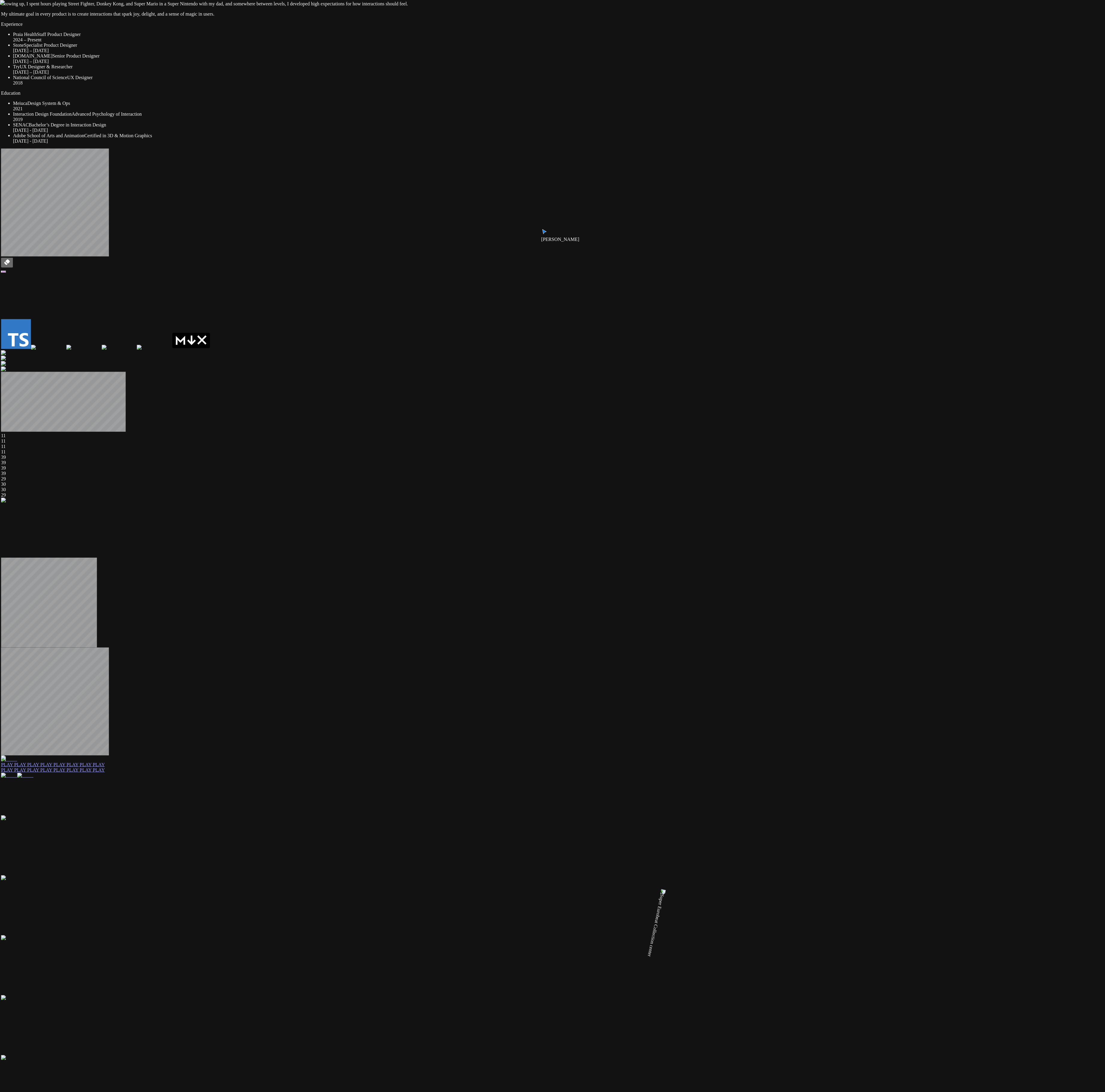
click at [276, 273] on div "Andre Andre Souza Staff Product Designer I’m a designer focused on creating pro…" at bounding box center [551, 747] width 1100 height 1612
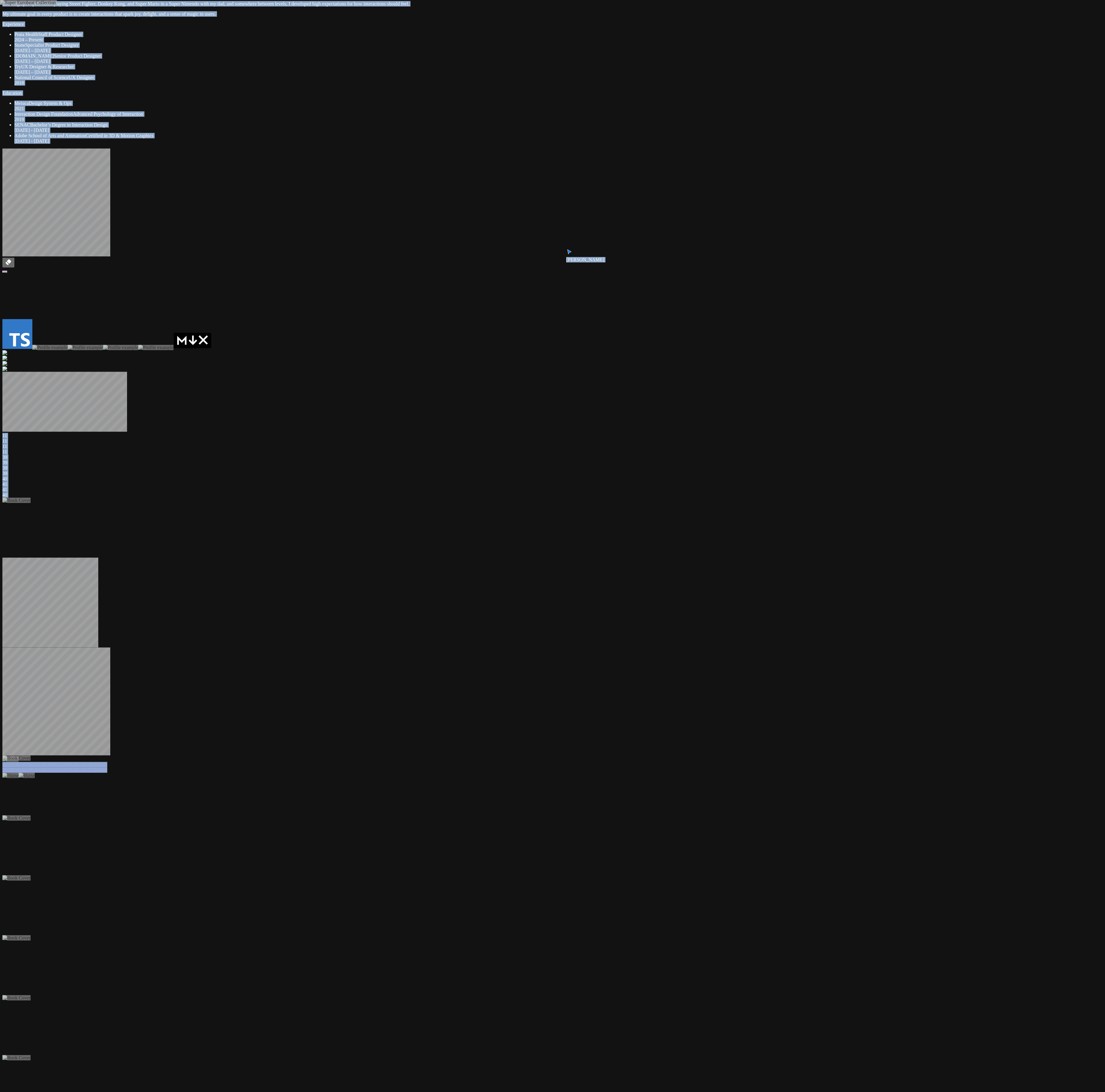
click at [276, 273] on div "Andre Andre Souza Staff Product Designer I’m a designer focused on creating pro…" at bounding box center [552, 747] width 1100 height 1612
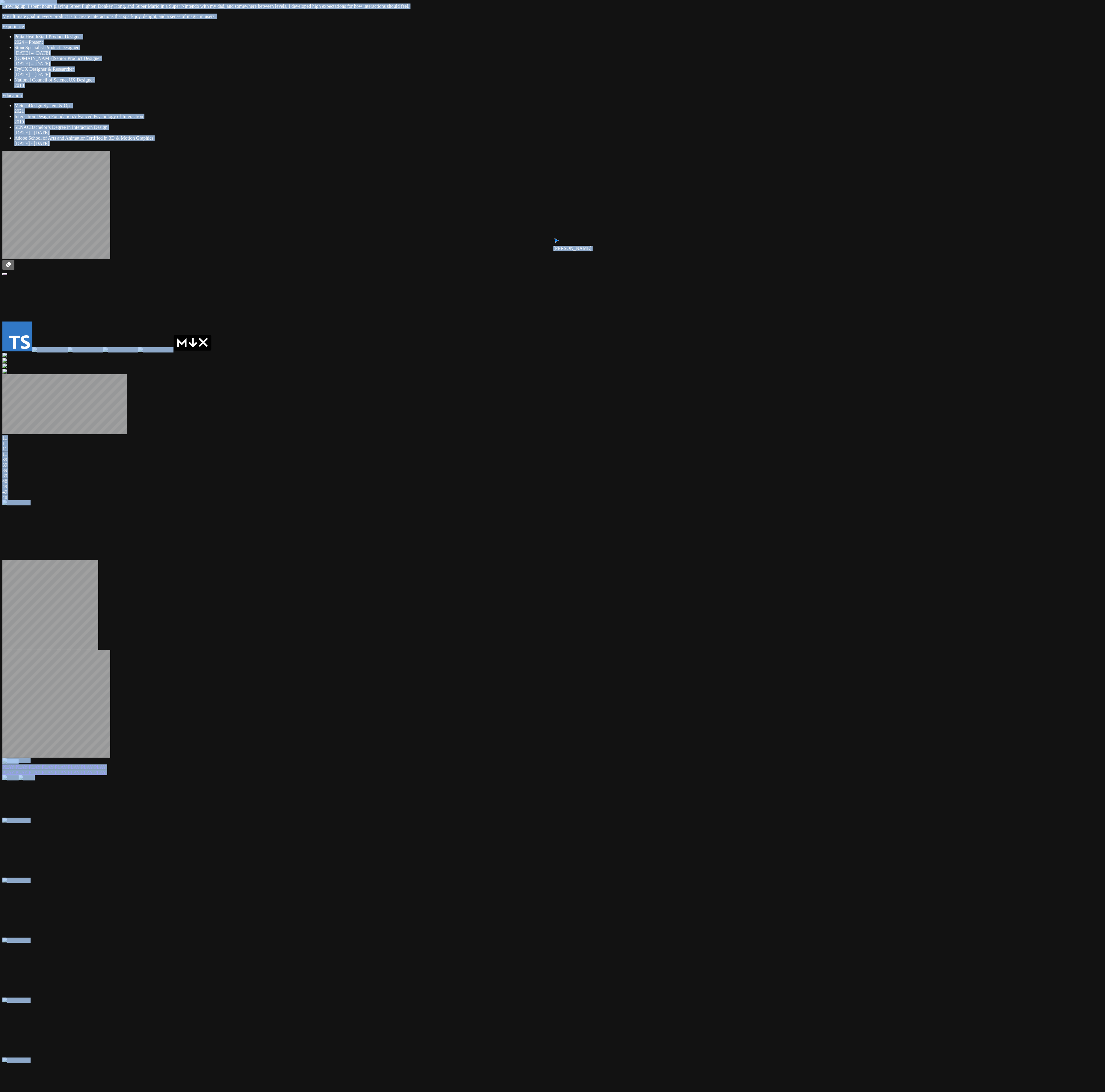
click at [276, 273] on div "Andre Andre Souza Staff Product Designer I’m a designer focused on creating pro…" at bounding box center [552, 749] width 1100 height 1612
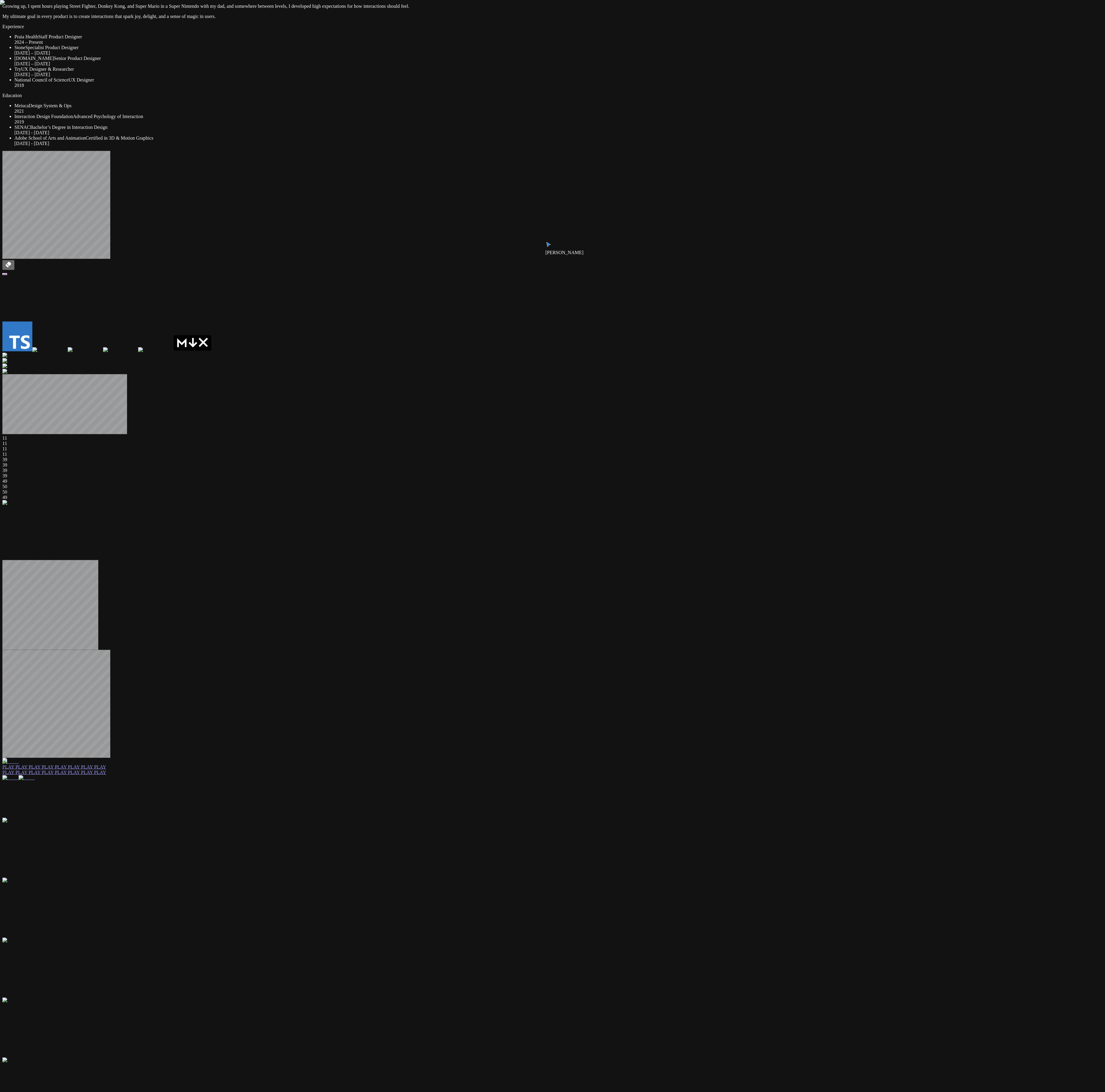
click at [276, 273] on div "Andre Andre Souza Staff Product Designer I’m a designer focused on creating pro…" at bounding box center [552, 749] width 1100 height 1612
click at [276, 273] on div "Andre Andre Souza Staff Product Designer I’m a designer focused on creating pro…" at bounding box center [552, 750] width 1100 height 1612
drag, startPoint x: 515, startPoint y: 736, endPoint x: 512, endPoint y: 735, distance: 3.2
click at [276, 273] on div "Andre Andre Souza Staff Product Designer I’m a designer focused on creating pro…" at bounding box center [552, 750] width 1100 height 1612
click at [276, 273] on div "Andre Andre Souza Staff Product Designer I’m a designer focused on creating pro…" at bounding box center [552, 749] width 1100 height 1612
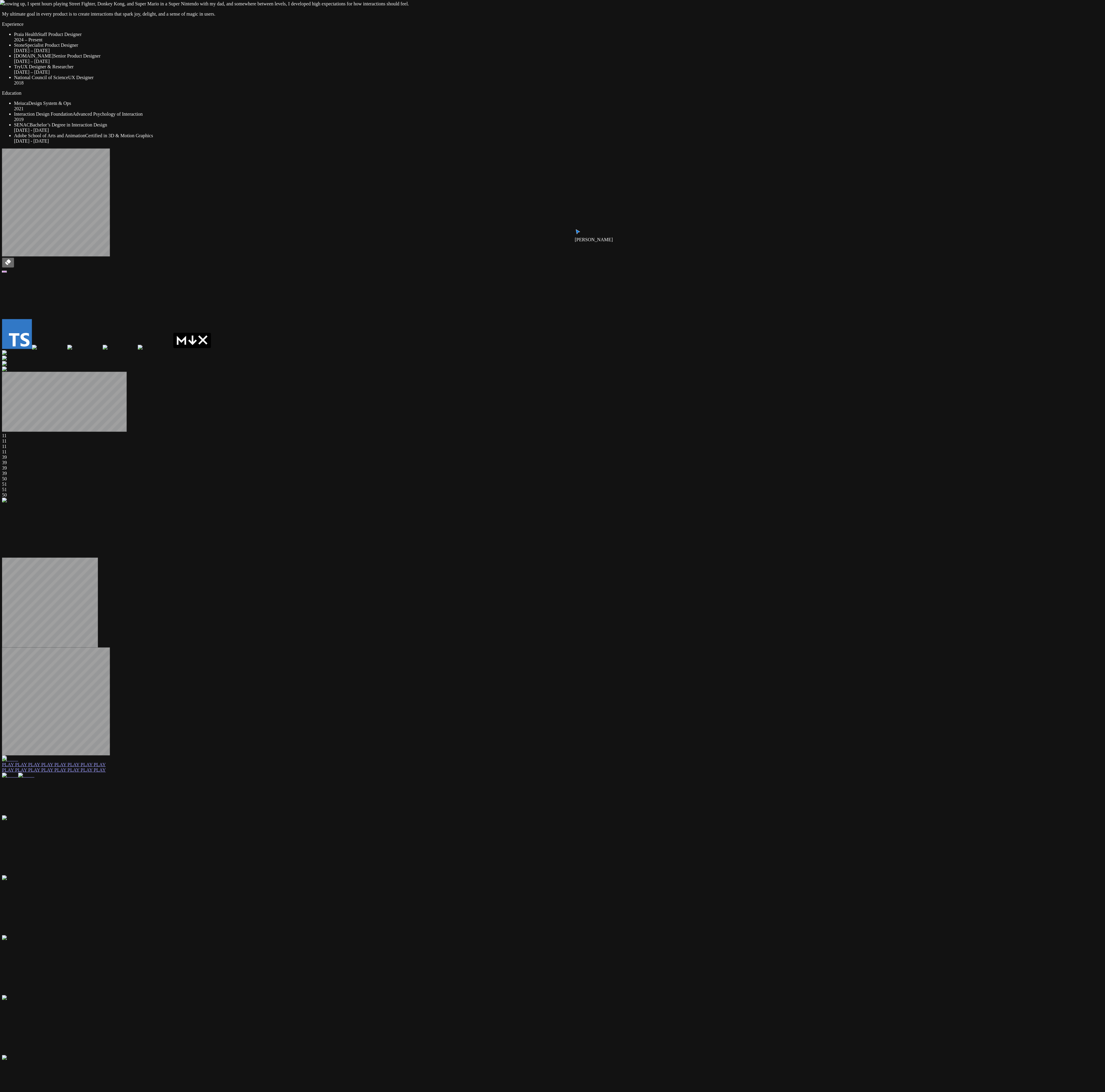
drag, startPoint x: 512, startPoint y: 735, endPoint x: 508, endPoint y: 733, distance: 4.5
click at [276, 273] on div "Andre Andre Souza Staff Product Designer I’m a designer focused on creating pro…" at bounding box center [552, 747] width 1100 height 1612
click at [276, 273] on div "Andre Andre Souza Staff Product Designer I’m a designer focused on creating pro…" at bounding box center [552, 747] width 1100 height 1612
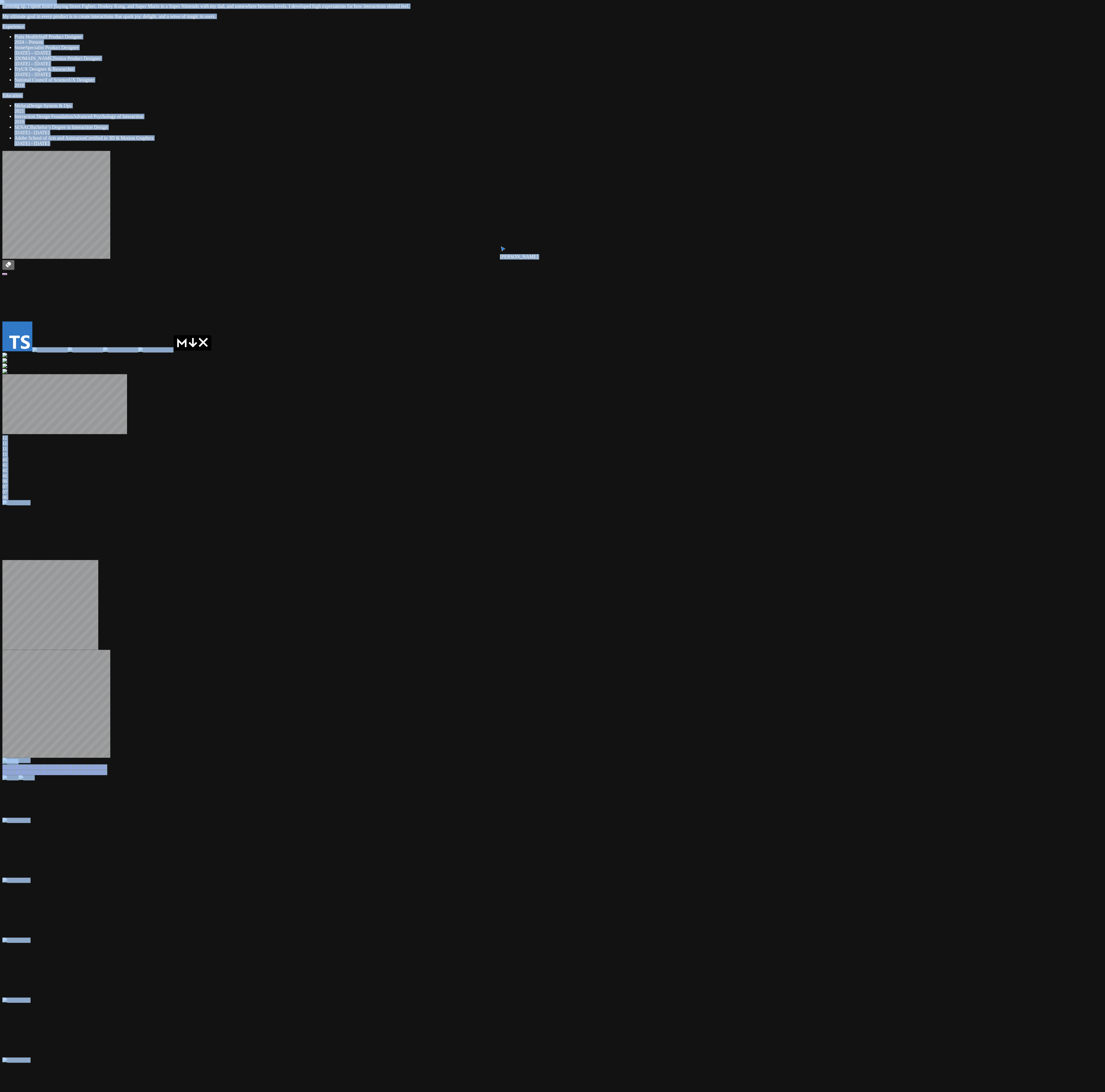
click at [276, 273] on div "Andre Andre Souza Staff Product Designer I’m a designer focused on creating pro…" at bounding box center [552, 749] width 1100 height 1612
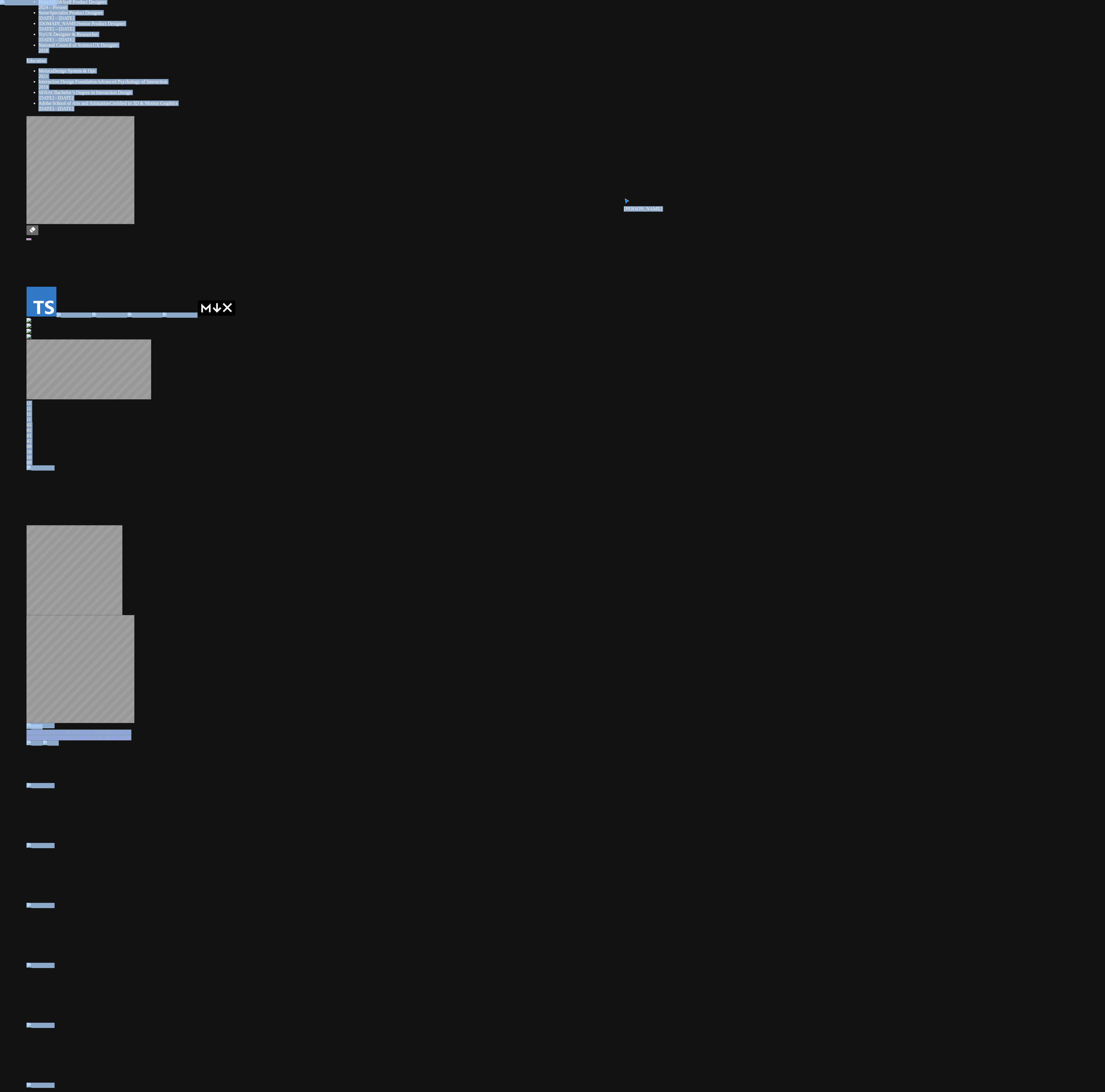
drag, startPoint x: 652, startPoint y: 723, endPoint x: 714, endPoint y: 599, distance: 138.6
click at [276, 273] on div "Andre Andre Souza Staff Product Designer I’m a designer focused on creating pro…" at bounding box center [576, 715] width 1100 height 1612
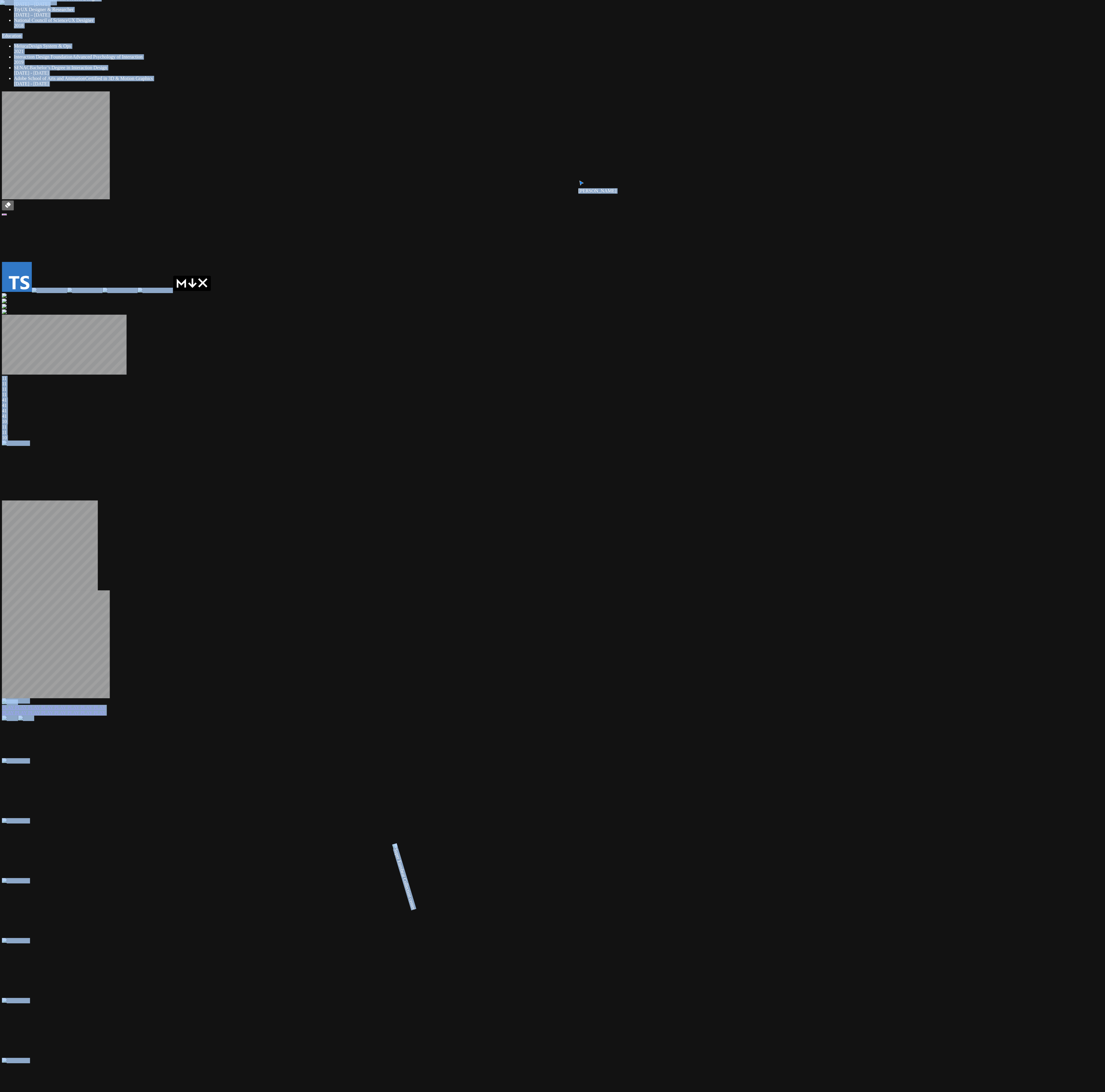
drag, startPoint x: 641, startPoint y: 687, endPoint x: 505, endPoint y: 764, distance: 156.3
click at [276, 273] on div "Andre Andre Souza Staff Product Designer I’m a designer focused on creating pro…" at bounding box center [552, 690] width 1100 height 1612
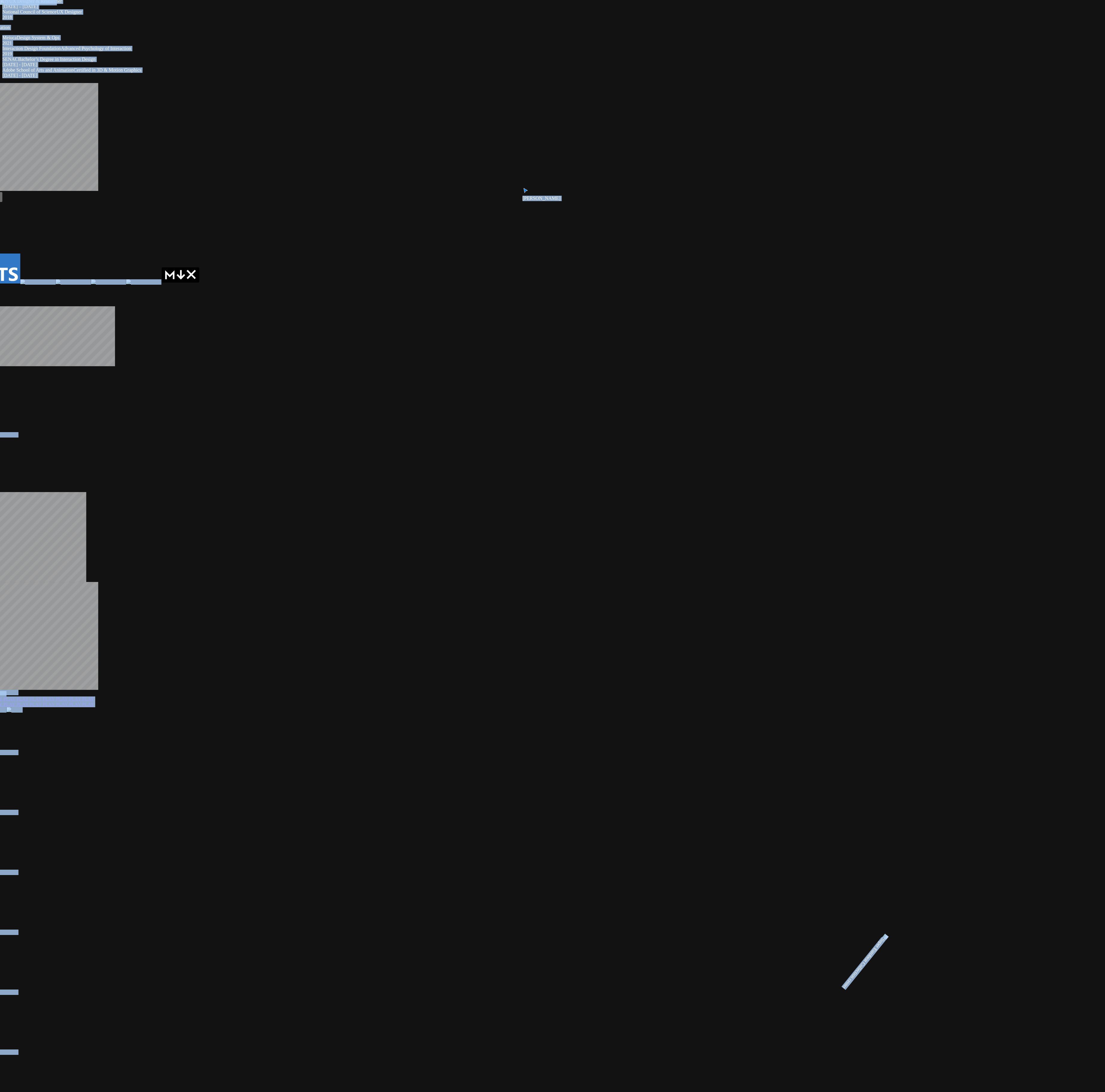
drag, startPoint x: 364, startPoint y: 635, endPoint x: 355, endPoint y: 574, distance: 61.7
click at [276, 273] on div "Andre Andre Souza Staff Product Designer I’m a designer focused on creating pro…" at bounding box center [540, 681] width 1100 height 1612
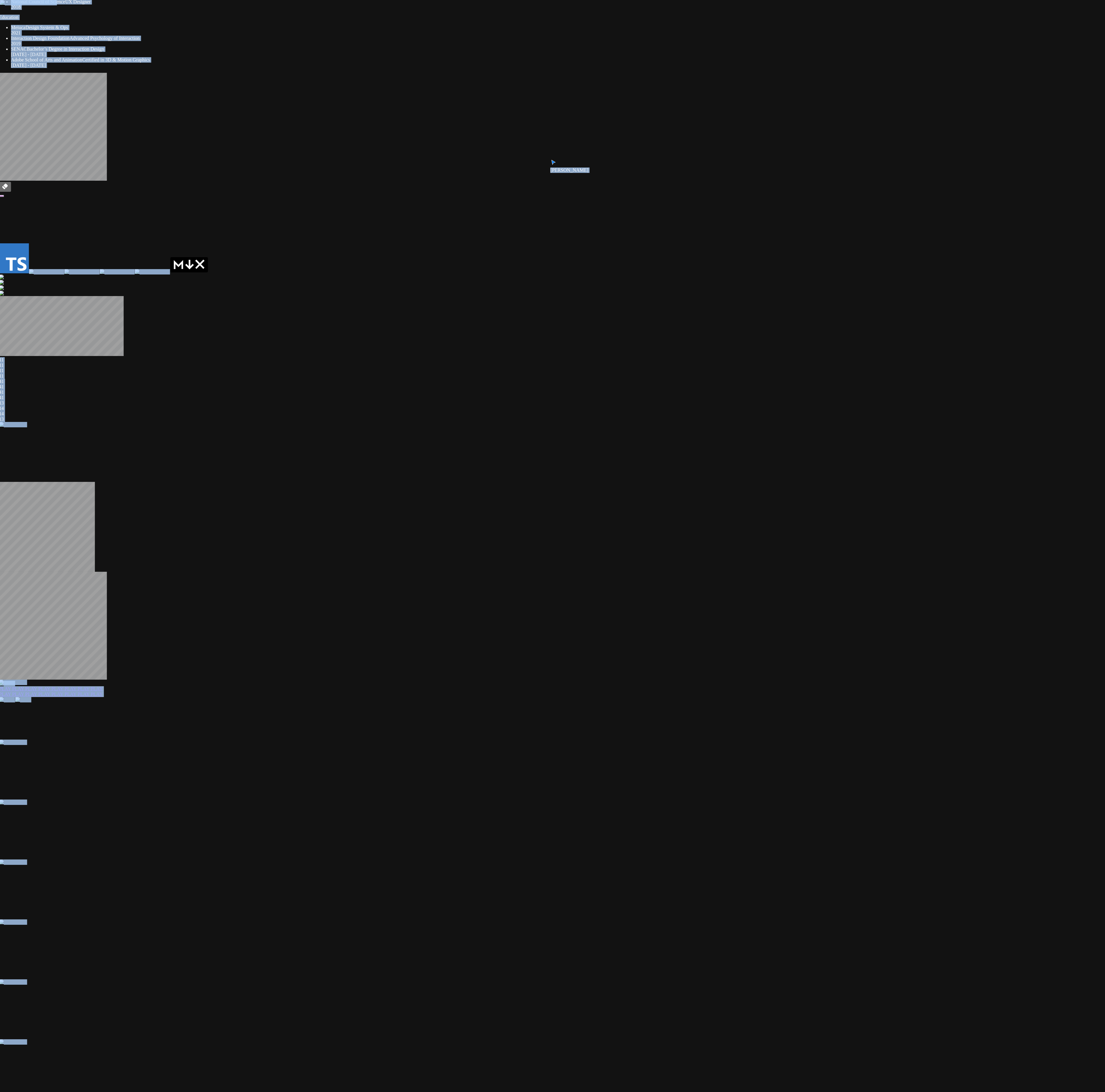
drag, startPoint x: 469, startPoint y: 648, endPoint x: 409, endPoint y: 501, distance: 158.8
click at [276, 273] on div "Andre Andre Souza Staff Product Designer I’m a designer focused on creating pro…" at bounding box center [549, 671] width 1100 height 1612
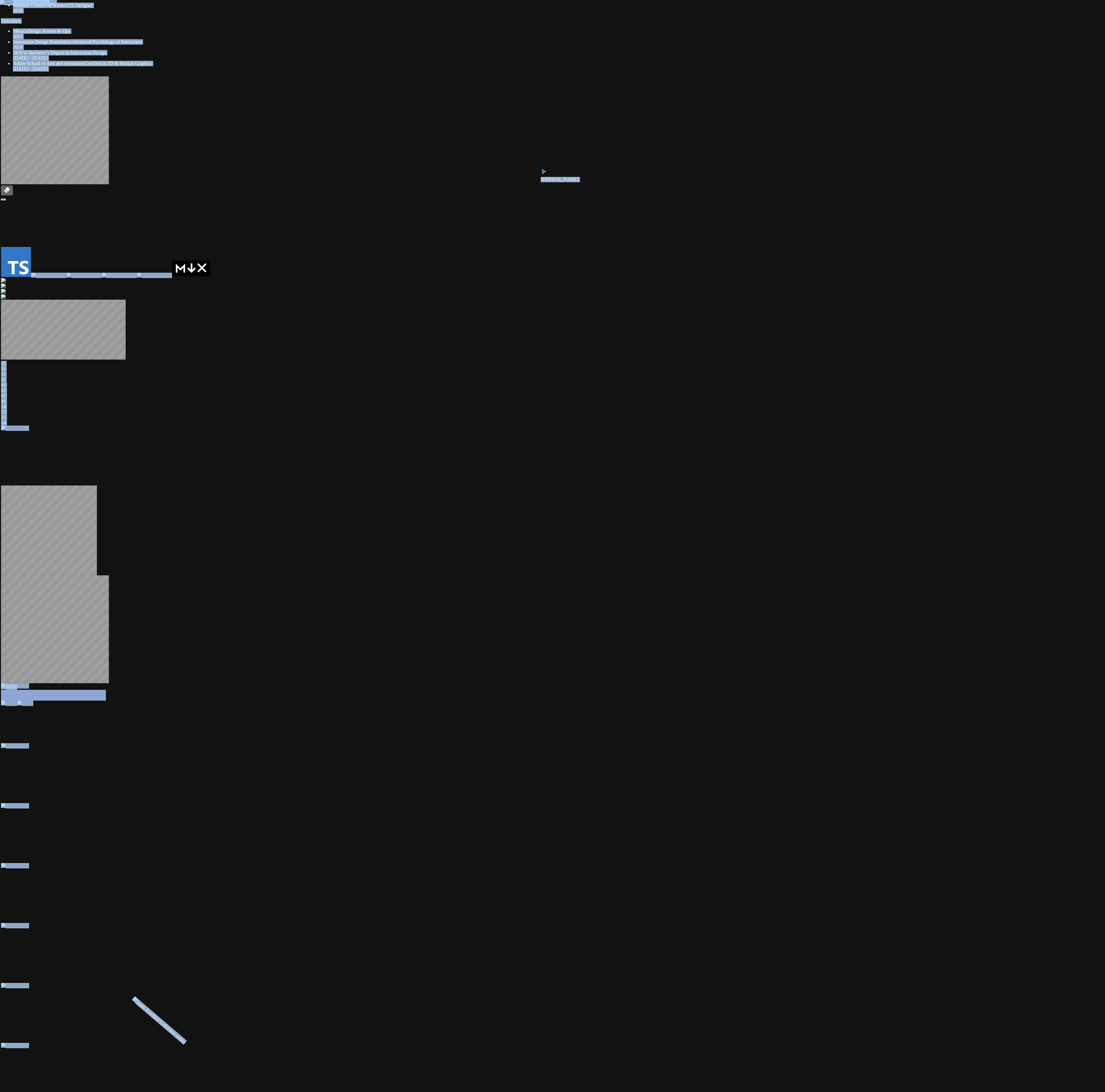
drag, startPoint x: 513, startPoint y: 558, endPoint x: 282, endPoint y: 630, distance: 242.0
click at [276, 273] on div "Andre Andre Souza Staff Product Designer I’m a designer focused on creating pro…" at bounding box center [551, 675] width 1100 height 1612
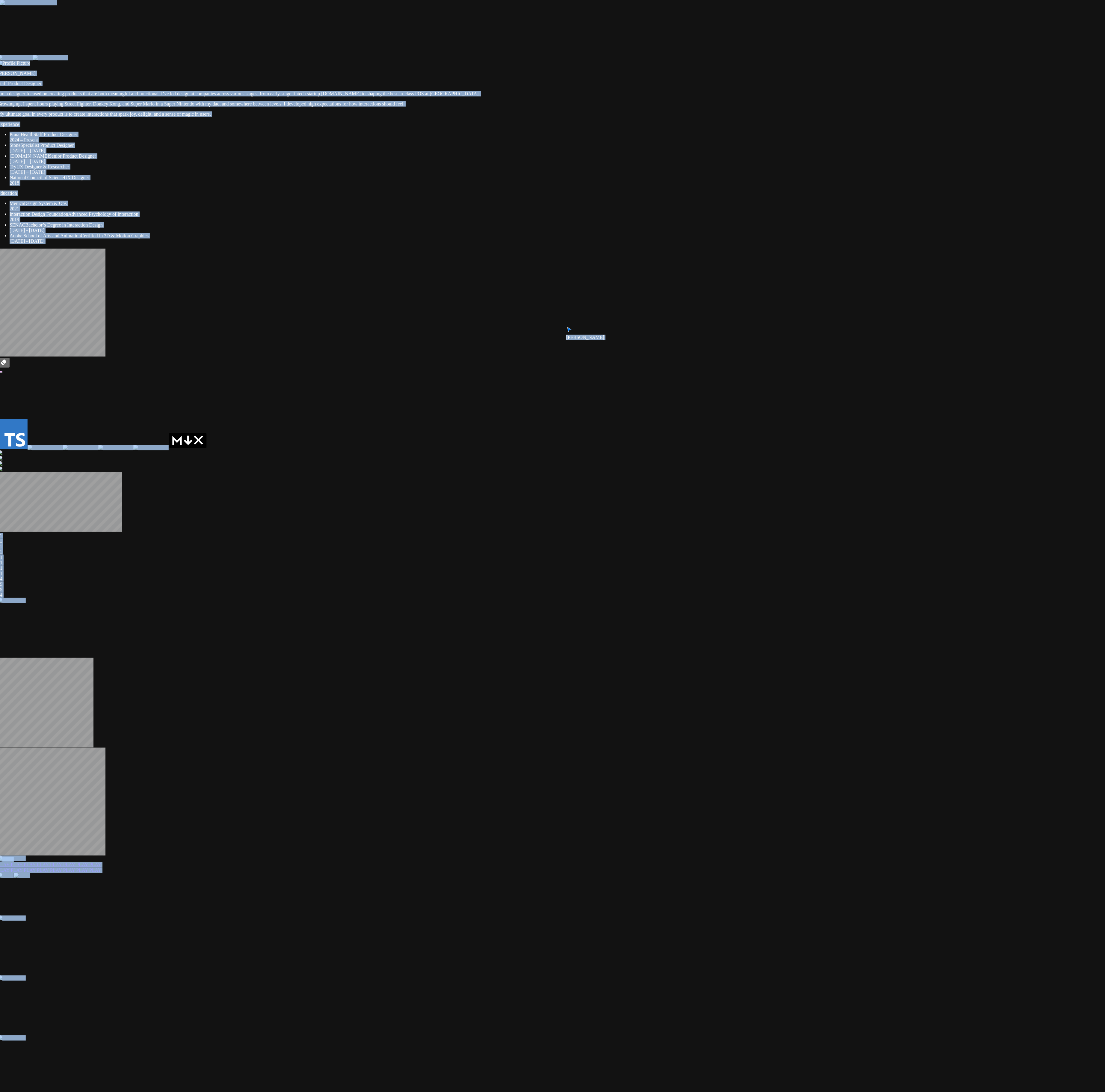
drag, startPoint x: 487, startPoint y: 718, endPoint x: 552, endPoint y: 779, distance: 89.1
click at [276, 233] on div "SENAC Bachelor’s Degree in Interaction Design 2016 - 2019" at bounding box center [553, 228] width 1088 height 11
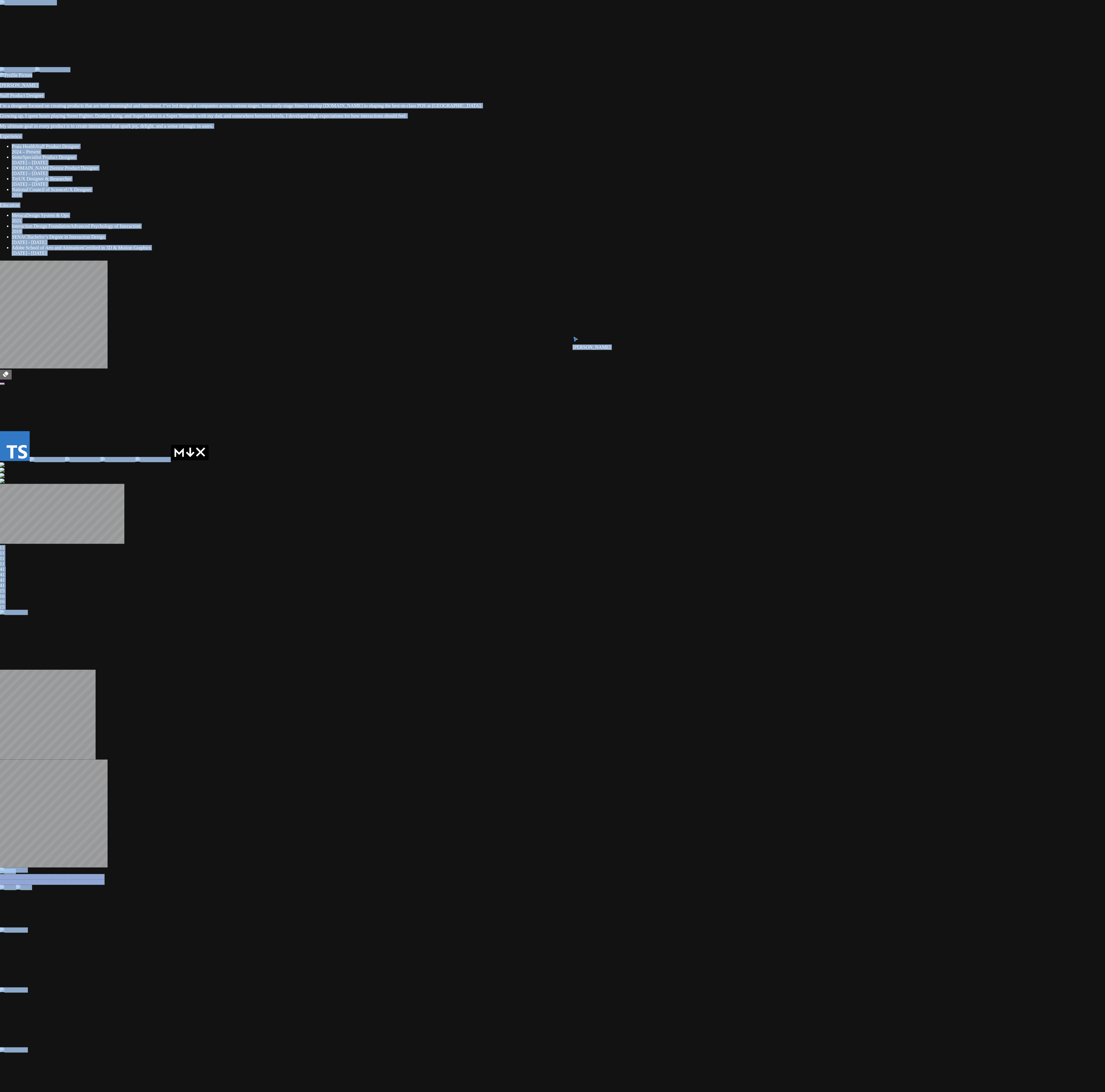
drag, startPoint x: 557, startPoint y: 766, endPoint x: 656, endPoint y: 832, distance: 119.0
click at [276, 273] on div "Andre Andre Souza Staff Product Designer I’m a designer focused on creating pro…" at bounding box center [550, 859] width 1100 height 1612
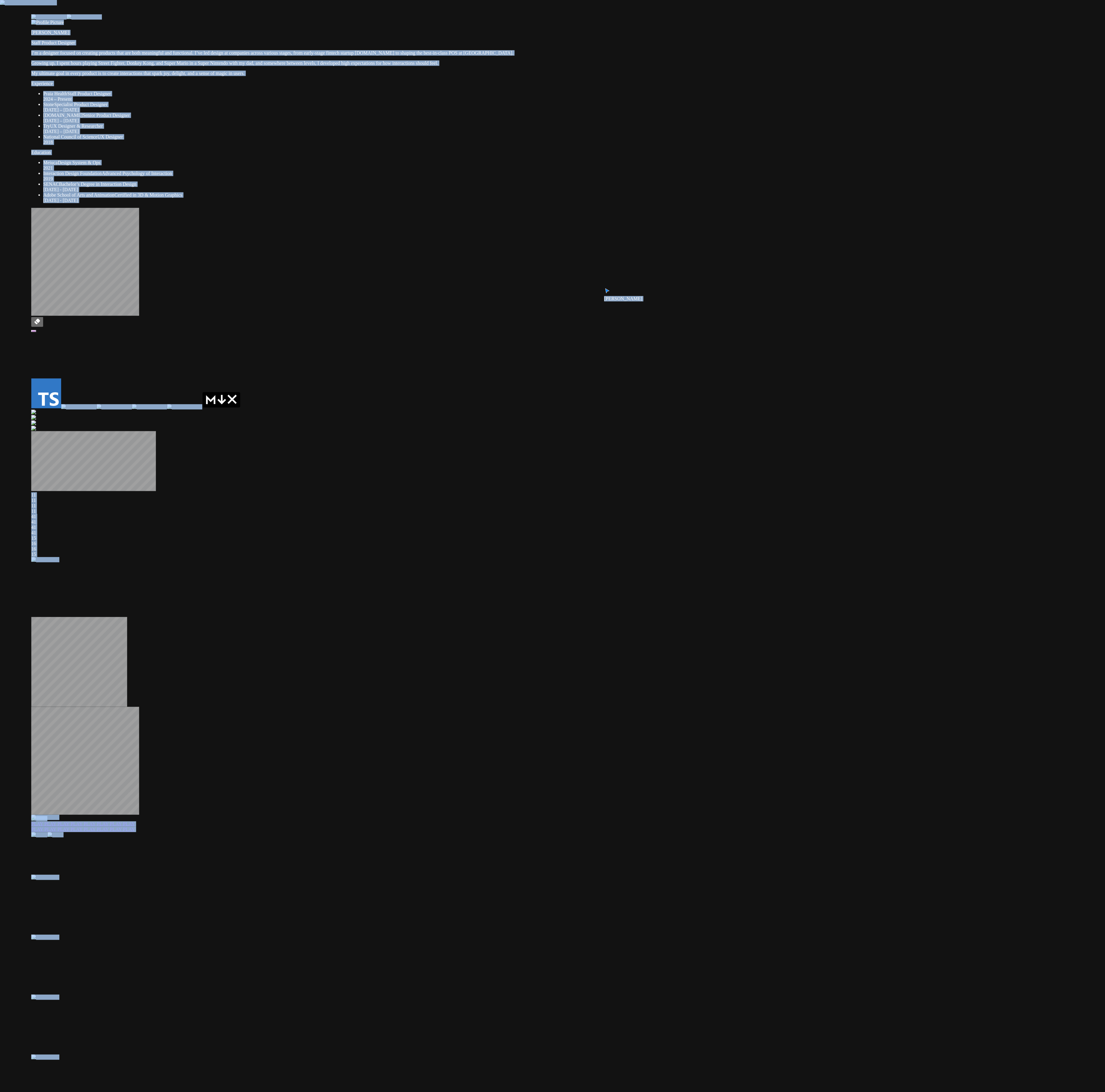
drag, startPoint x: 957, startPoint y: 717, endPoint x: 1060, endPoint y: 661, distance: 117.2
click at [276, 273] on div "Andre Andre Souza Staff Product Designer I’m a designer focused on creating pro…" at bounding box center [581, 807] width 1100 height 1612
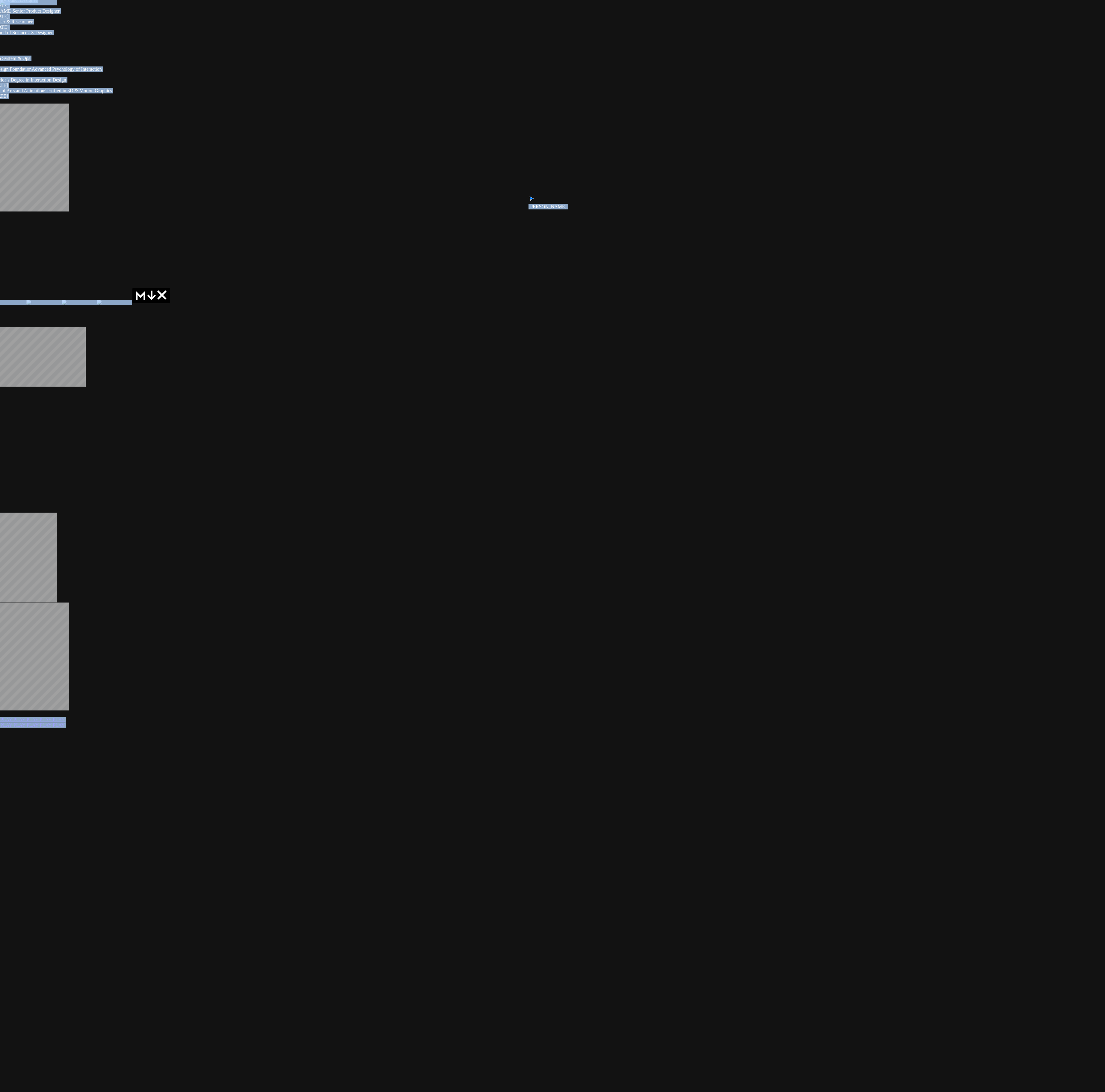
drag, startPoint x: 549, startPoint y: 685, endPoint x: 377, endPoint y: 660, distance: 173.8
click at [276, 273] on div "Andre Andre Souza Staff Product Designer I’m a designer focused on creating pro…" at bounding box center [511, 702] width 1100 height 1612
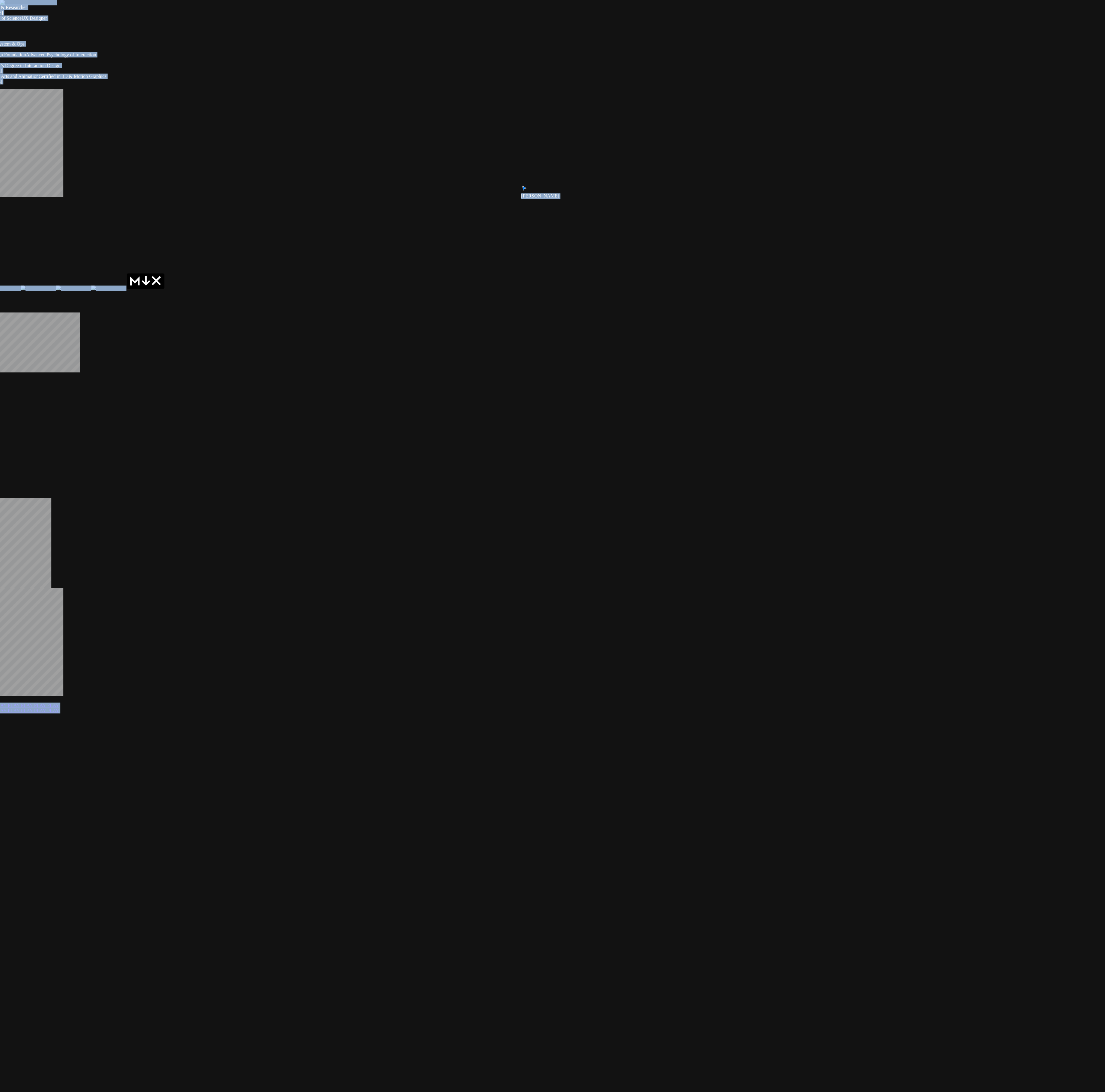
drag, startPoint x: 343, startPoint y: 685, endPoint x: 1047, endPoint y: 527, distance: 721.5
click at [276, 273] on div "Andre Andre Souza Staff Product Designer I’m a designer focused on creating pro…" at bounding box center [506, 688] width 1100 height 1612
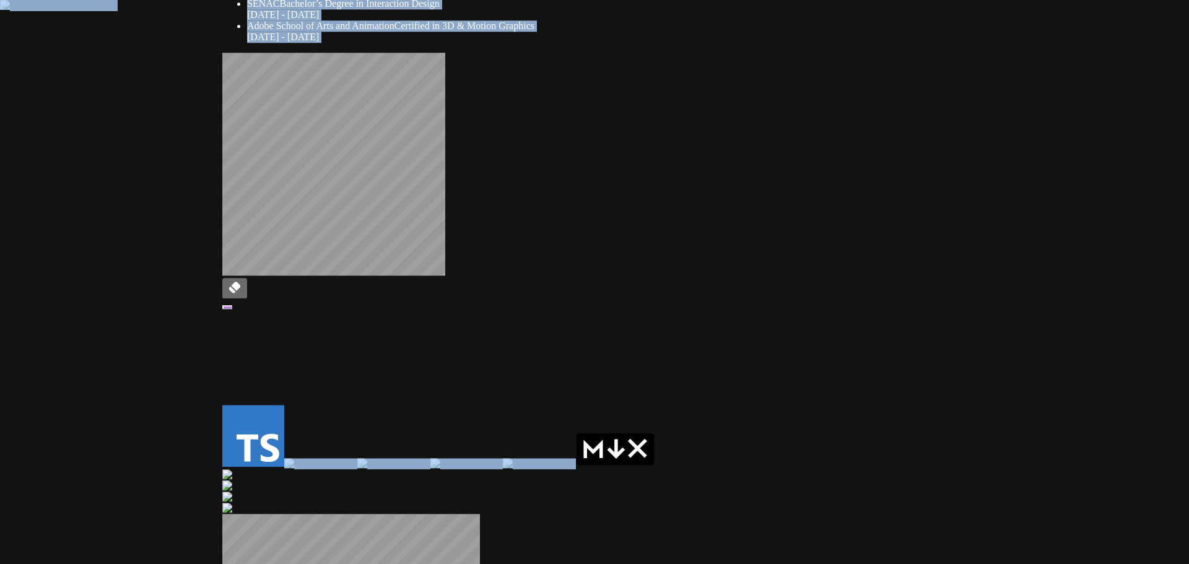
drag, startPoint x: 521, startPoint y: 252, endPoint x: 850, endPoint y: 468, distance: 392.7
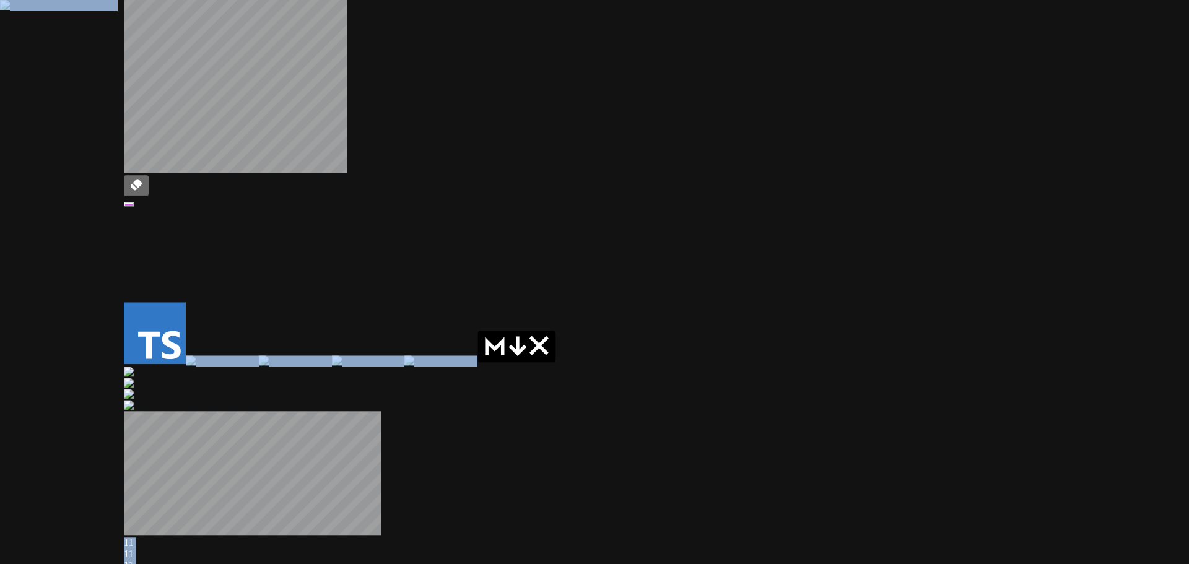
drag, startPoint x: 659, startPoint y: 370, endPoint x: 391, endPoint y: 112, distance: 371.9
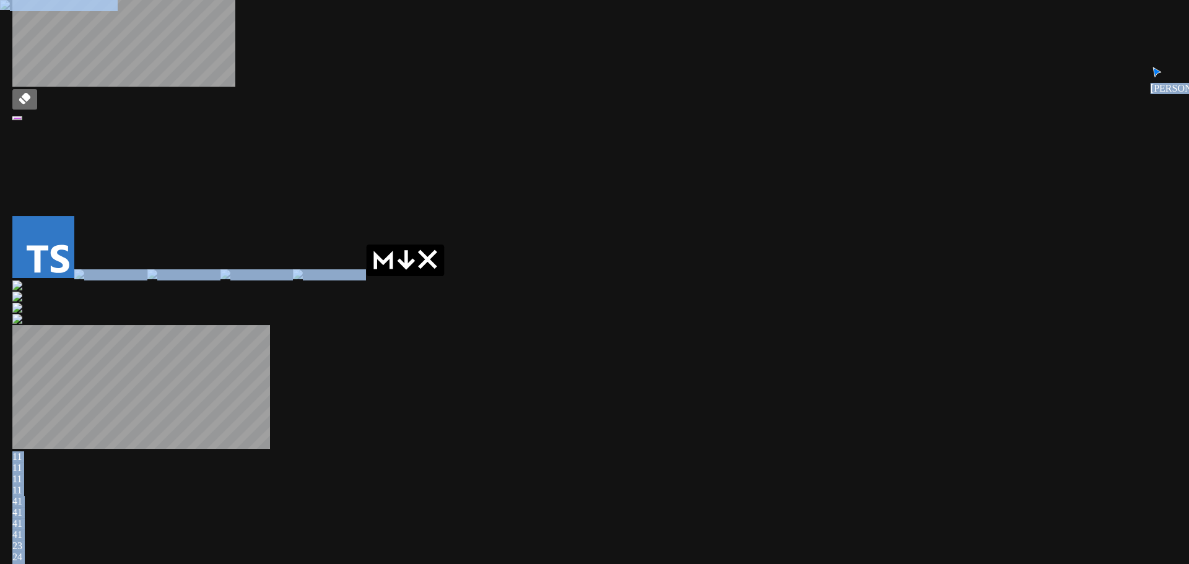
drag, startPoint x: 442, startPoint y: 186, endPoint x: 582, endPoint y: 308, distance: 185.3
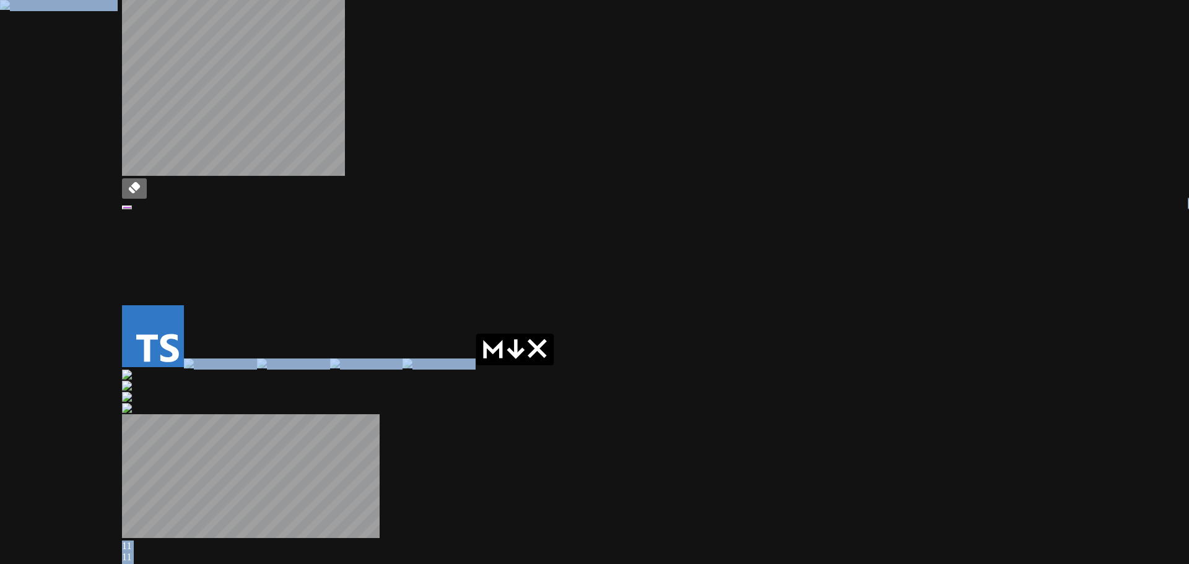
drag, startPoint x: 402, startPoint y: 170, endPoint x: 461, endPoint y: 279, distance: 124.2
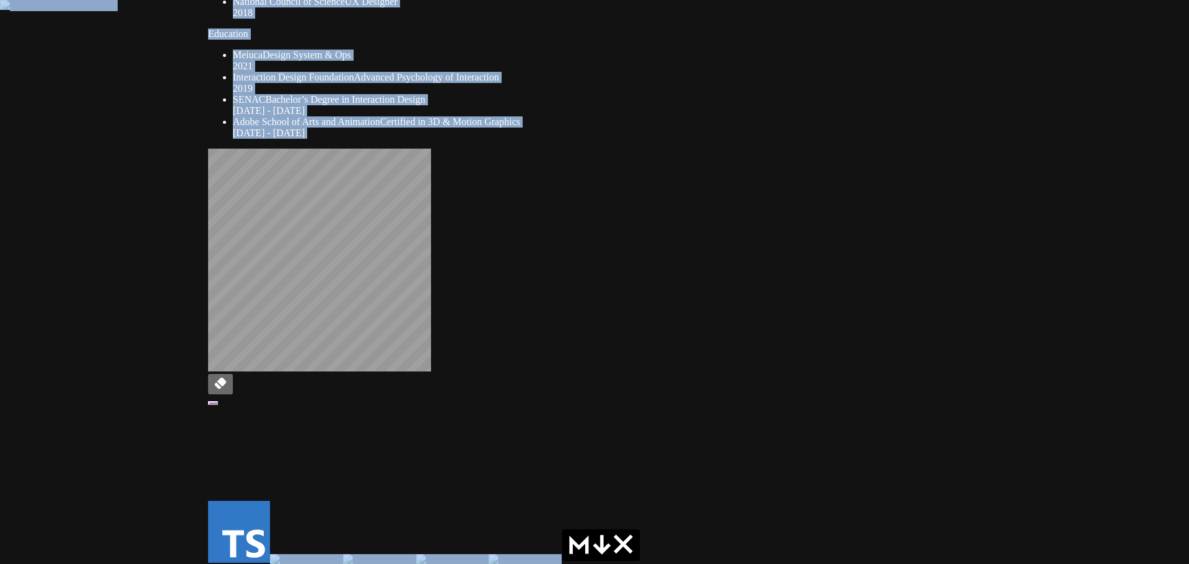
drag, startPoint x: 311, startPoint y: 154, endPoint x: 373, endPoint y: 300, distance: 159.0
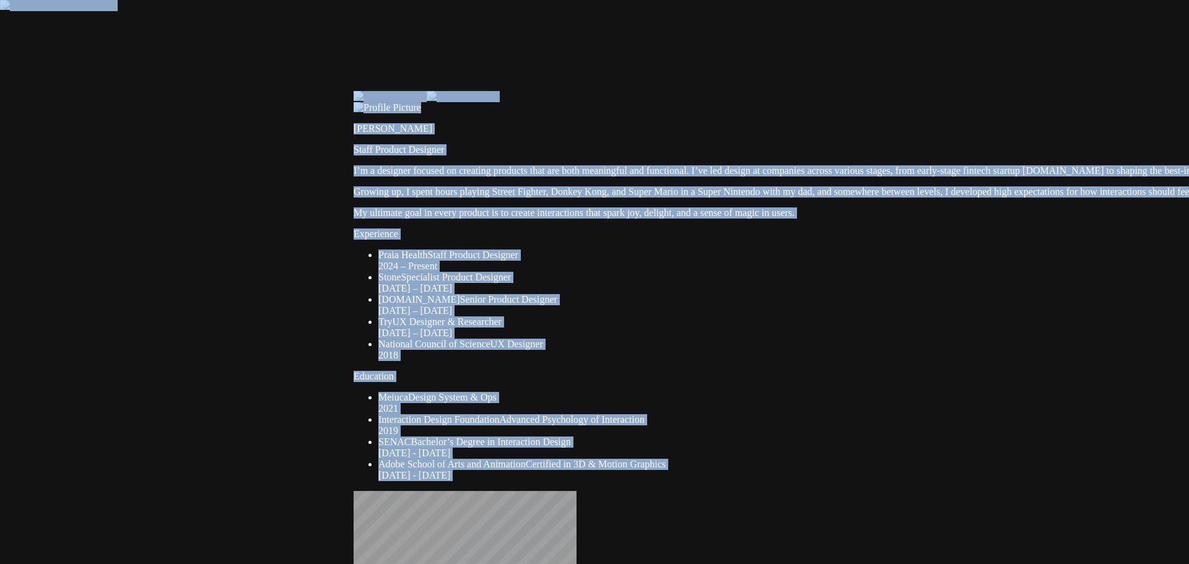
drag, startPoint x: 169, startPoint y: 142, endPoint x: 313, endPoint y: 467, distance: 355.5
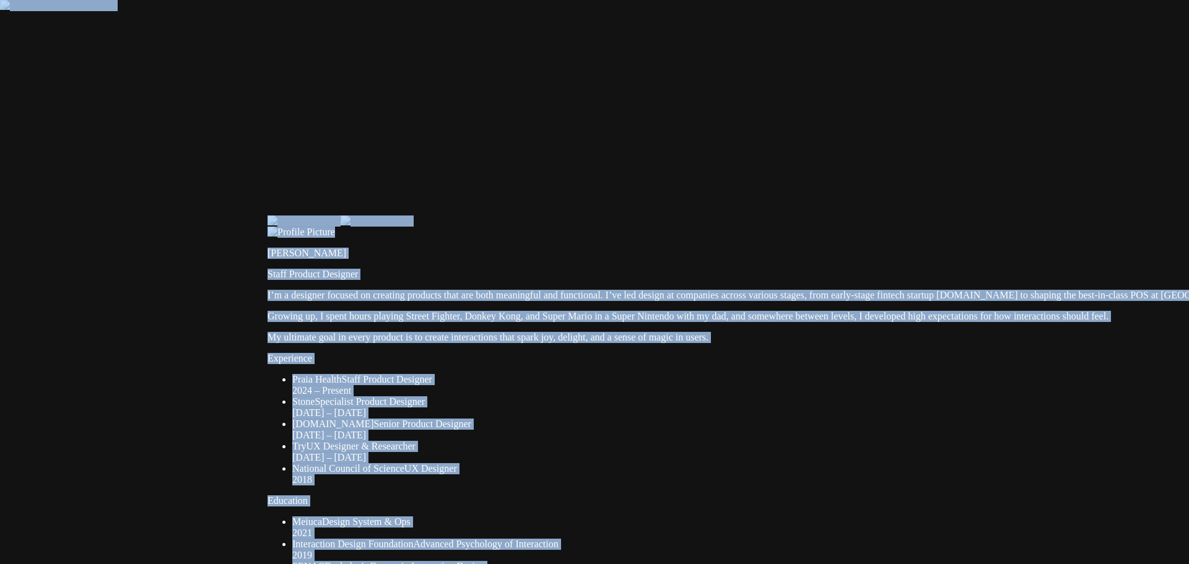
drag, startPoint x: 442, startPoint y: 236, endPoint x: 307, endPoint y: 393, distance: 207.3
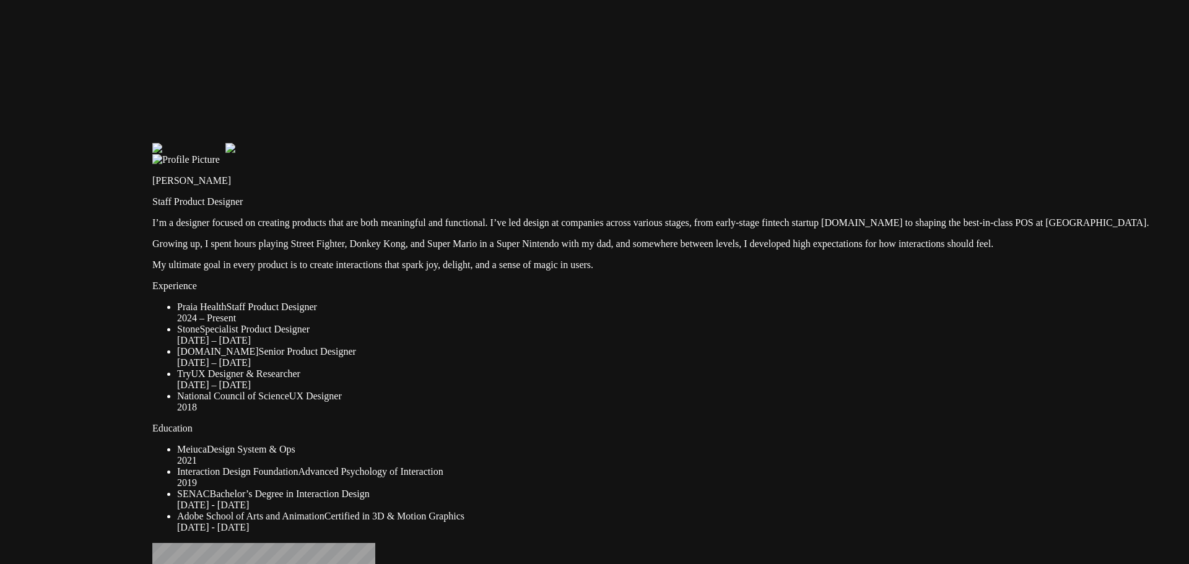
drag, startPoint x: 445, startPoint y: 315, endPoint x: 719, endPoint y: 481, distance: 320.4
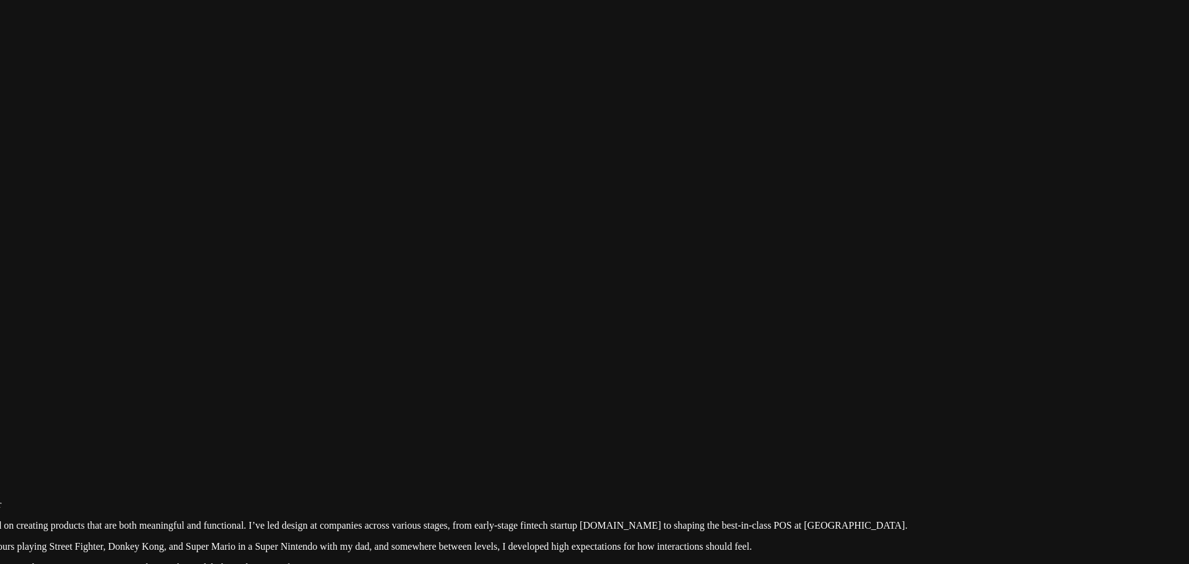
drag, startPoint x: 596, startPoint y: 211, endPoint x: 117, endPoint y: 419, distance: 522.2
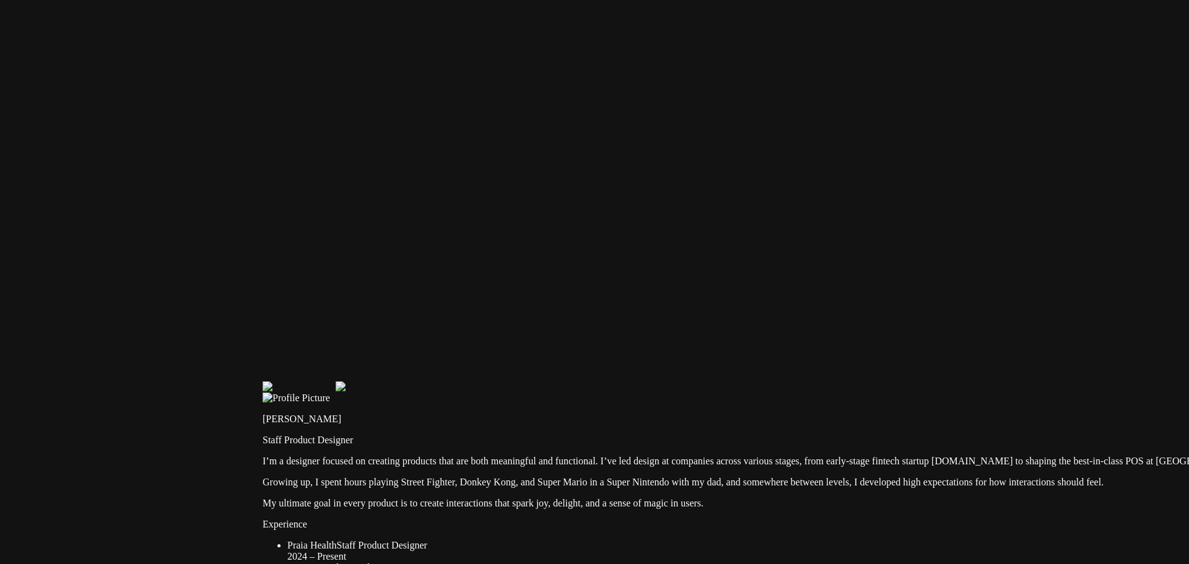
drag, startPoint x: 684, startPoint y: 149, endPoint x: 1075, endPoint y: 68, distance: 399.2
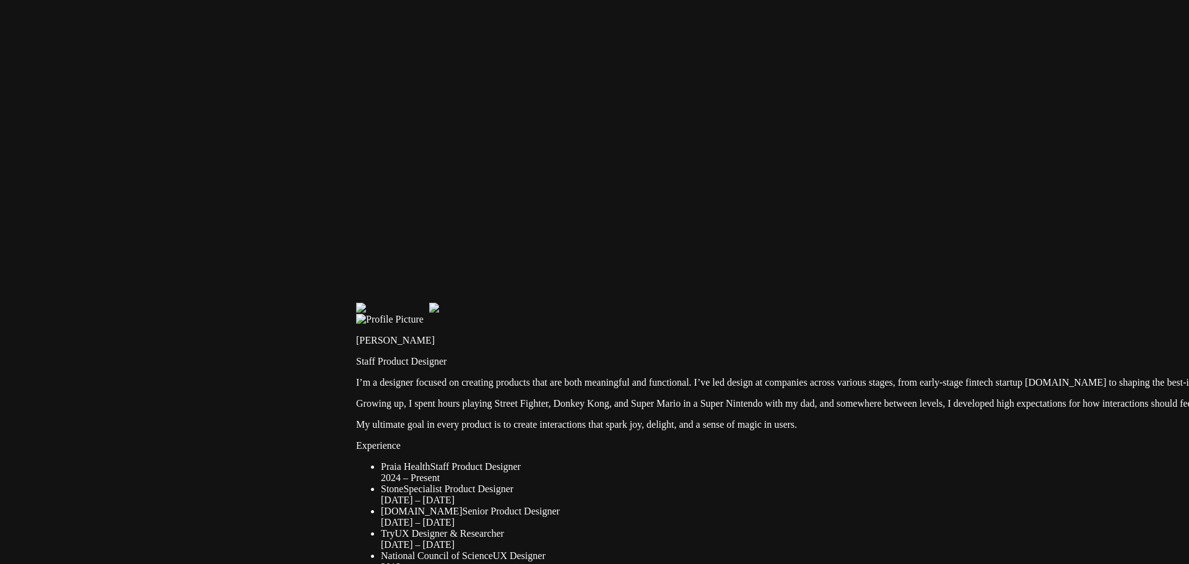
drag, startPoint x: 590, startPoint y: 295, endPoint x: 727, endPoint y: 188, distance: 174.2
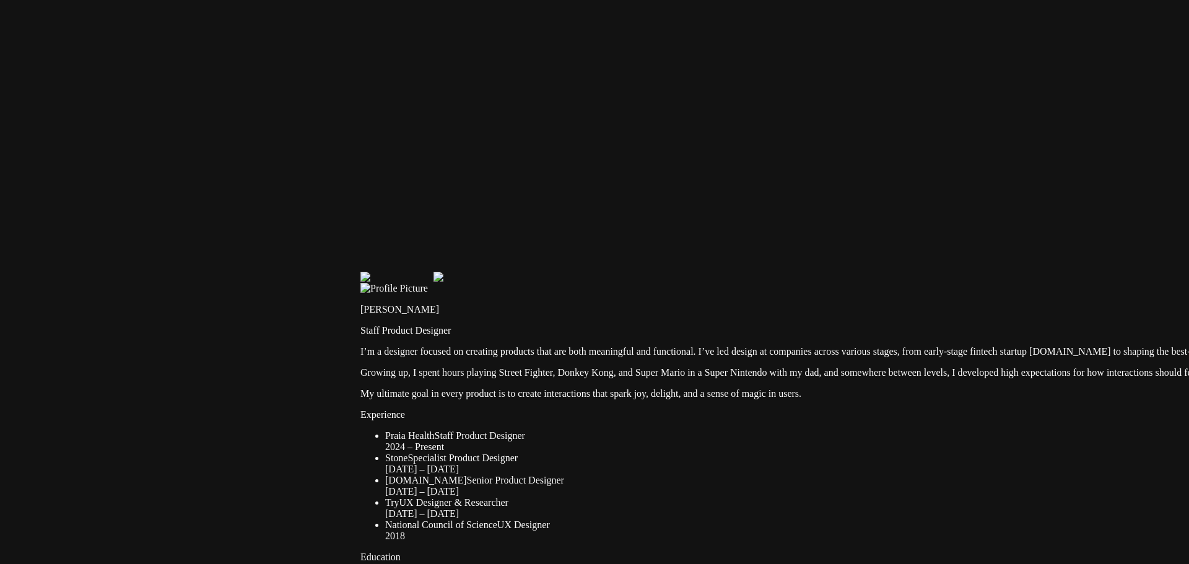
drag, startPoint x: 517, startPoint y: 422, endPoint x: 491, endPoint y: 421, distance: 26.0
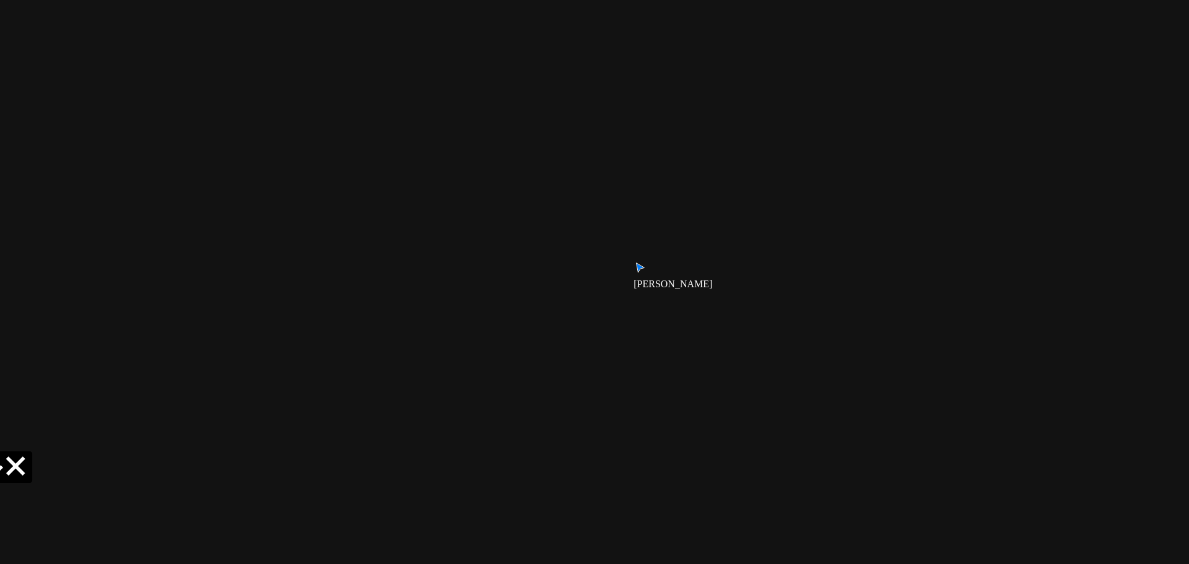
drag, startPoint x: 969, startPoint y: 361, endPoint x: 814, endPoint y: -15, distance: 407.4
drag, startPoint x: 463, startPoint y: 242, endPoint x: 889, endPoint y: 406, distance: 455.8
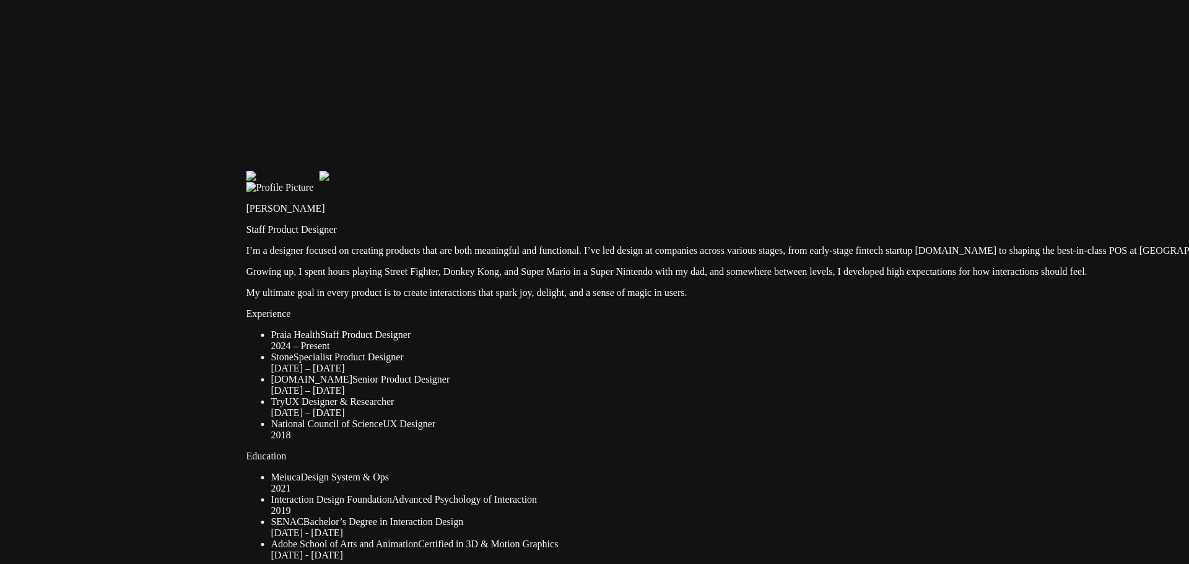
drag, startPoint x: 391, startPoint y: 66, endPoint x: 634, endPoint y: 430, distance: 437.1
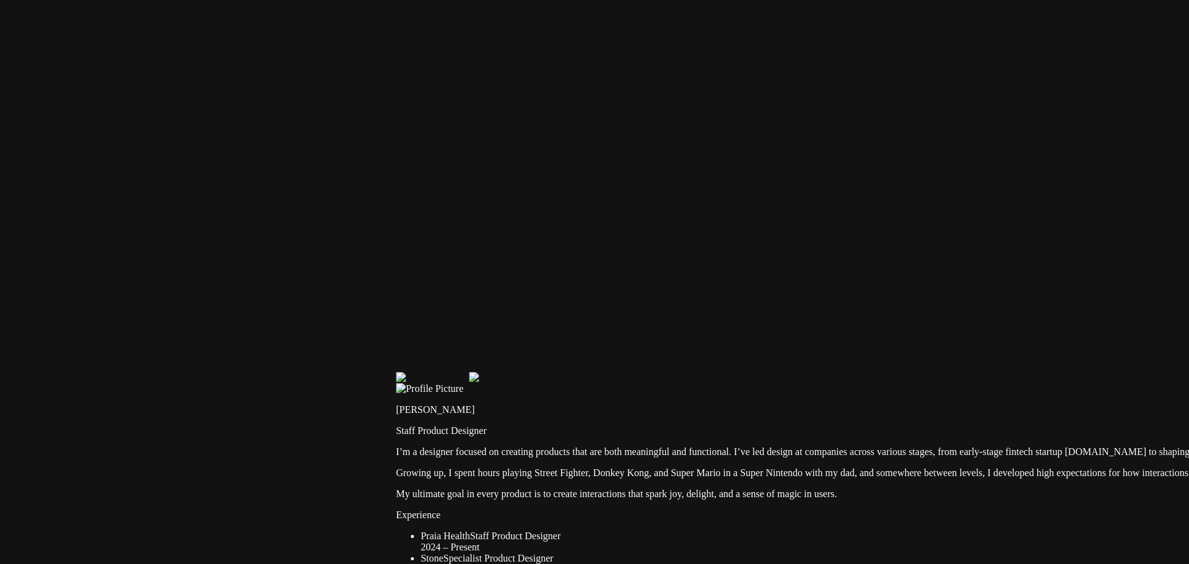
drag, startPoint x: 519, startPoint y: 137, endPoint x: 652, endPoint y: 319, distance: 225.6
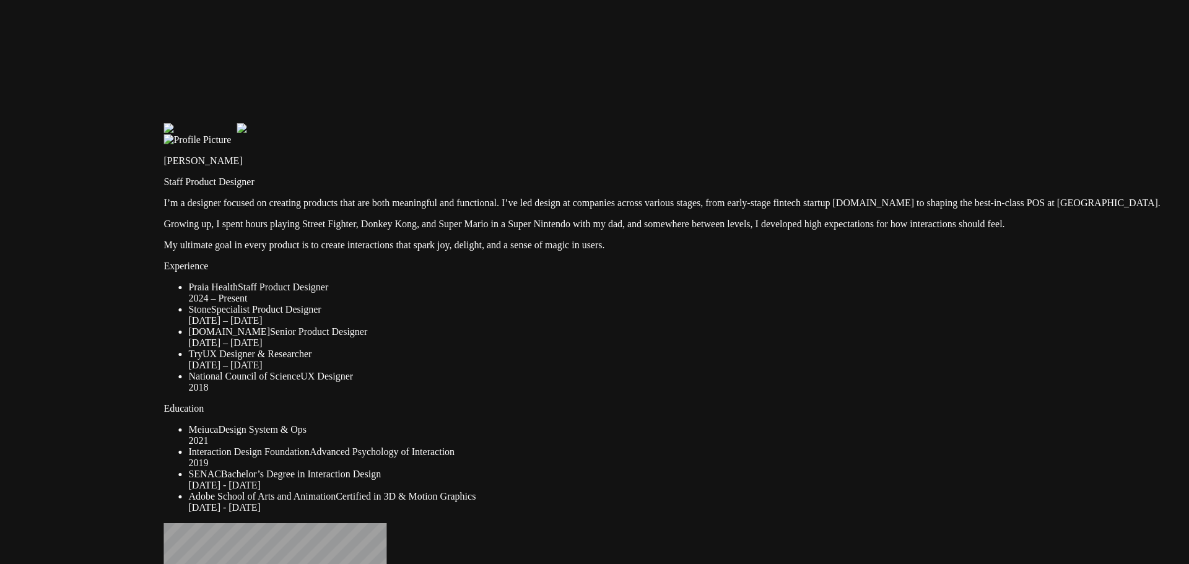
drag, startPoint x: 652, startPoint y: 308, endPoint x: 326, endPoint y: 23, distance: 432.8
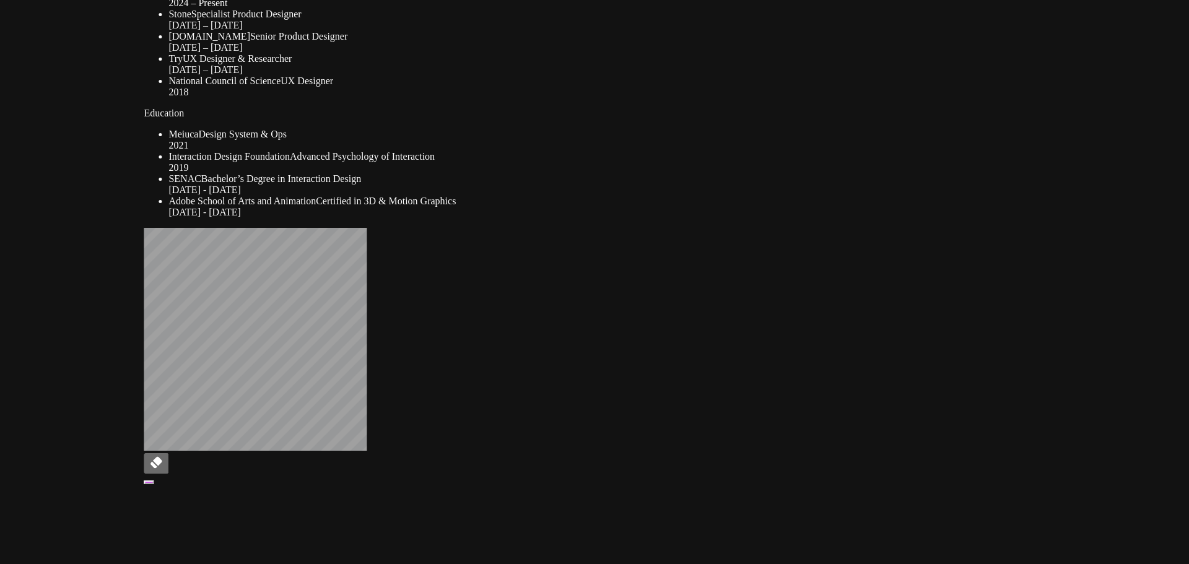
drag, startPoint x: 308, startPoint y: 355, endPoint x: 389, endPoint y: 113, distance: 255.8
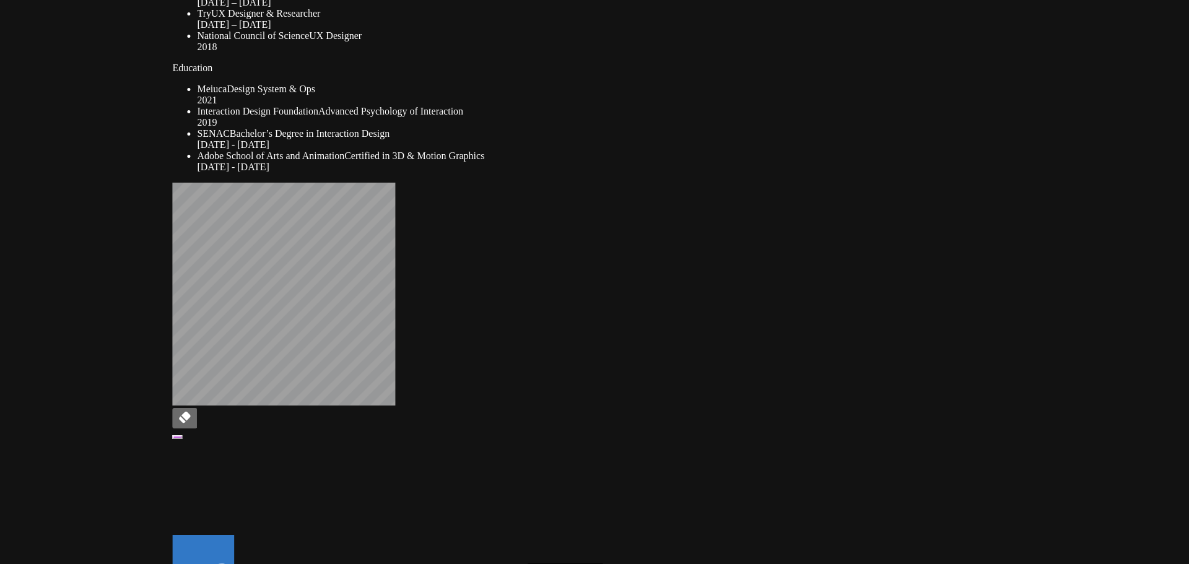
drag, startPoint x: 302, startPoint y: 362, endPoint x: 483, endPoint y: 198, distance: 244.7
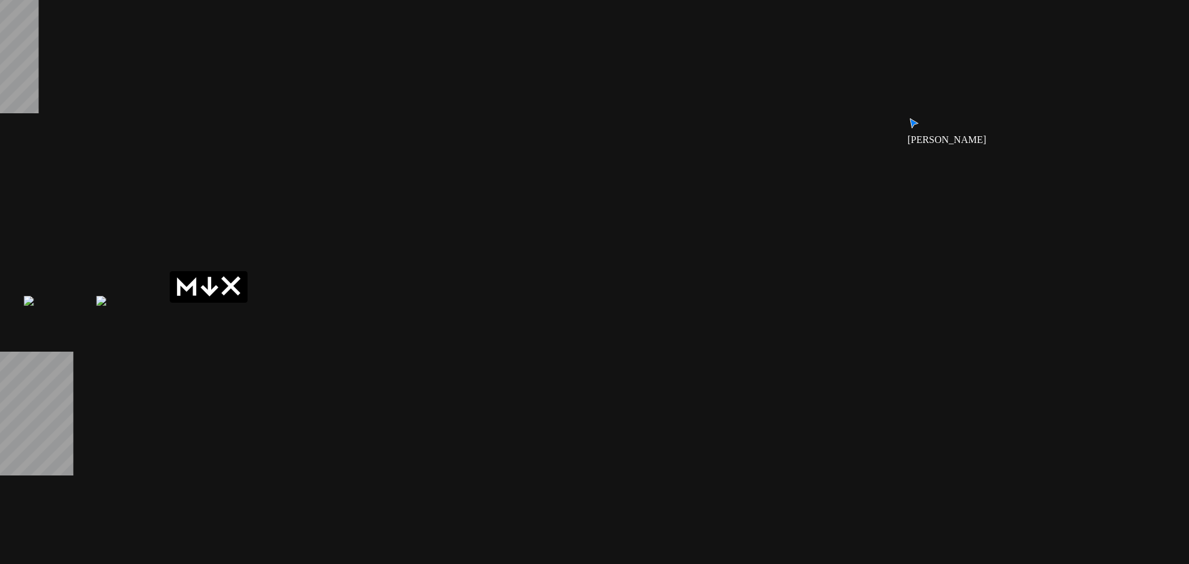
drag, startPoint x: 909, startPoint y: 331, endPoint x: 412, endPoint y: 196, distance: 514.9
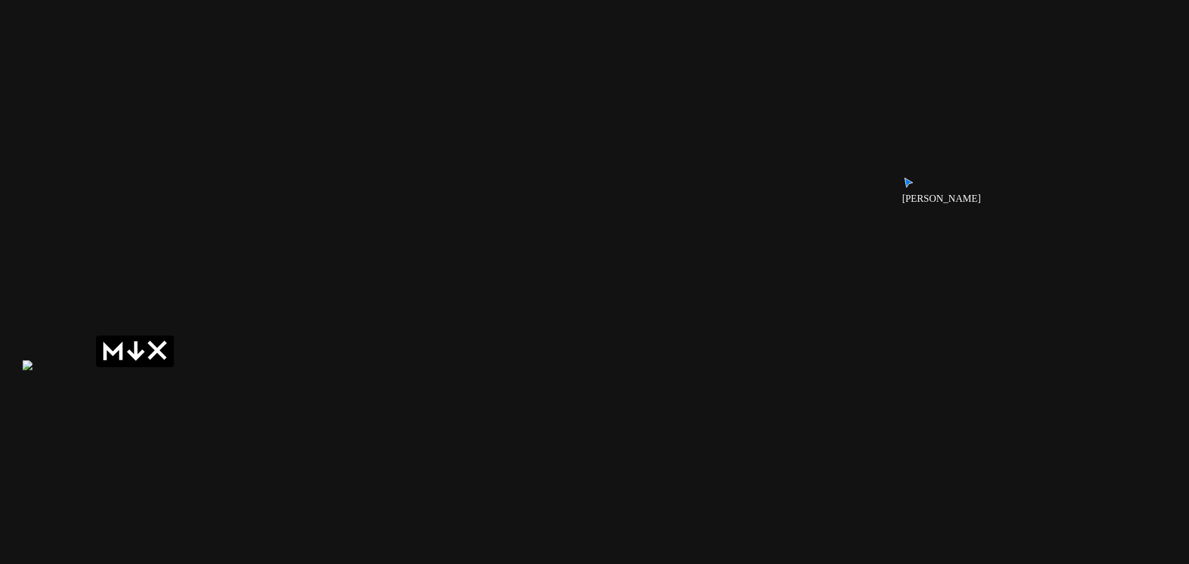
drag, startPoint x: 700, startPoint y: 208, endPoint x: 613, endPoint y: 290, distance: 120.1
drag, startPoint x: 826, startPoint y: 247, endPoint x: 630, endPoint y: 447, distance: 279.8
drag, startPoint x: 586, startPoint y: 170, endPoint x: 568, endPoint y: 393, distance: 223.1
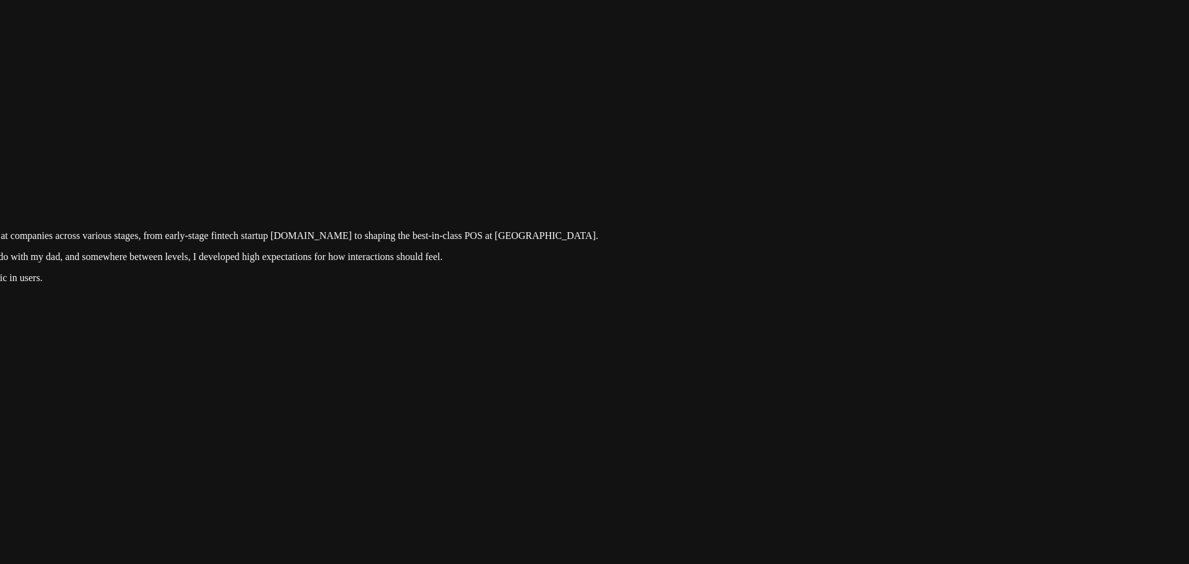
drag, startPoint x: 588, startPoint y: 375, endPoint x: 562, endPoint y: 453, distance: 83.0
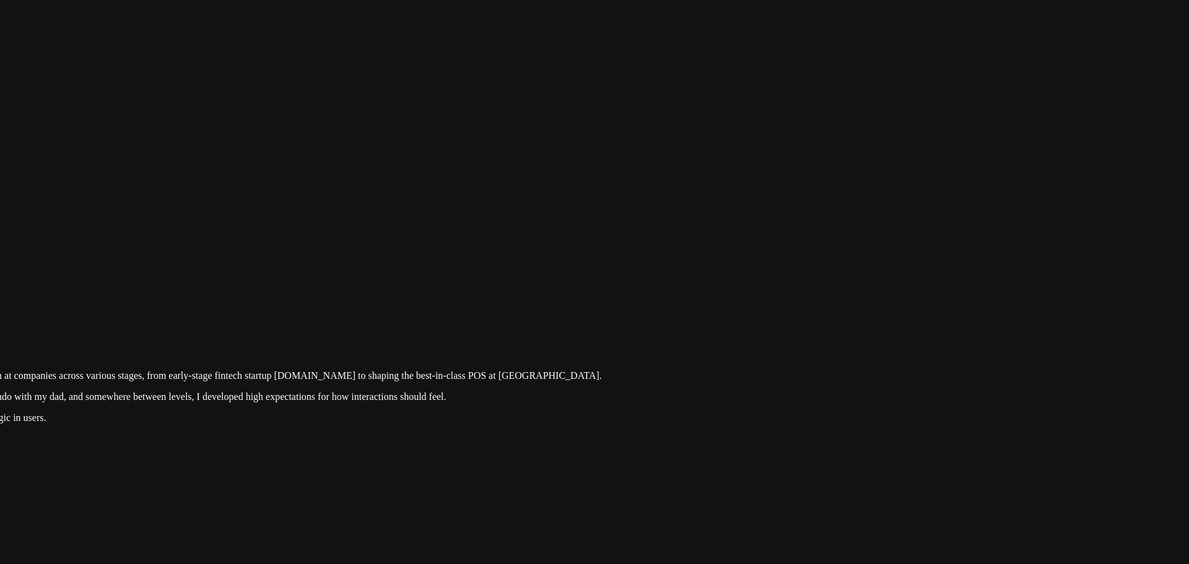
drag, startPoint x: 710, startPoint y: 190, endPoint x: 678, endPoint y: 329, distance: 143.0
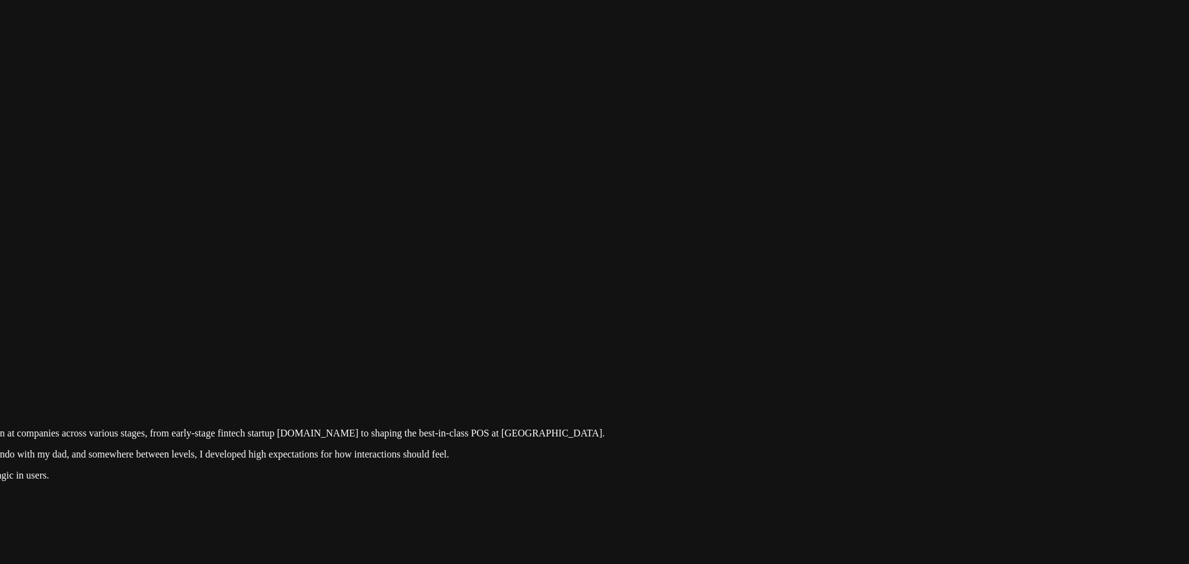
drag, startPoint x: 430, startPoint y: 288, endPoint x: 428, endPoint y: 316, distance: 28.5
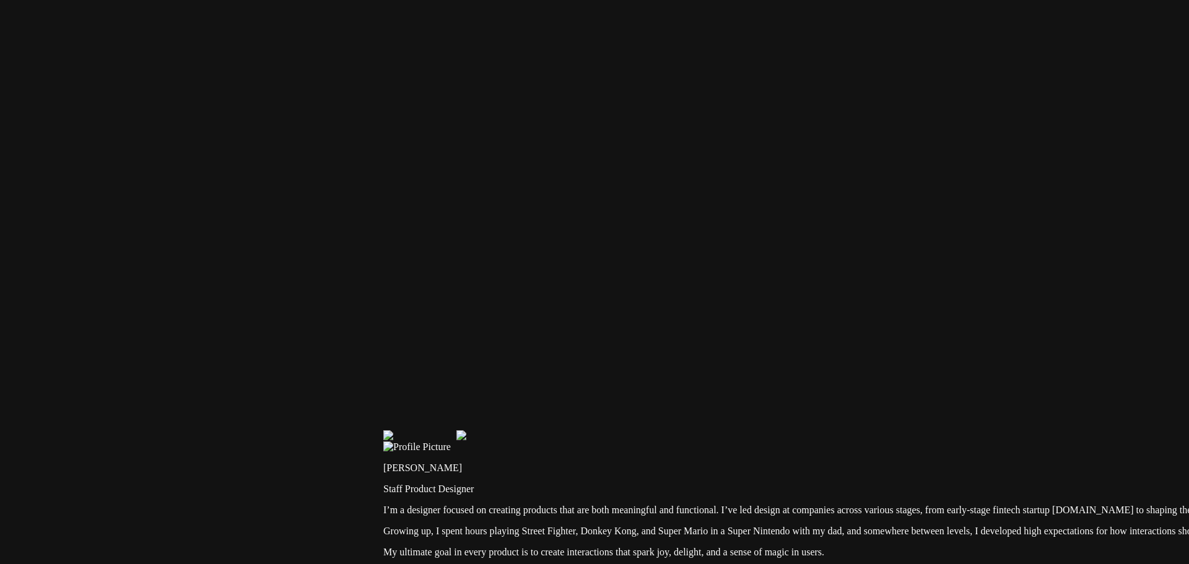
drag, startPoint x: 414, startPoint y: 325, endPoint x: 1187, endPoint y: 302, distance: 773.8
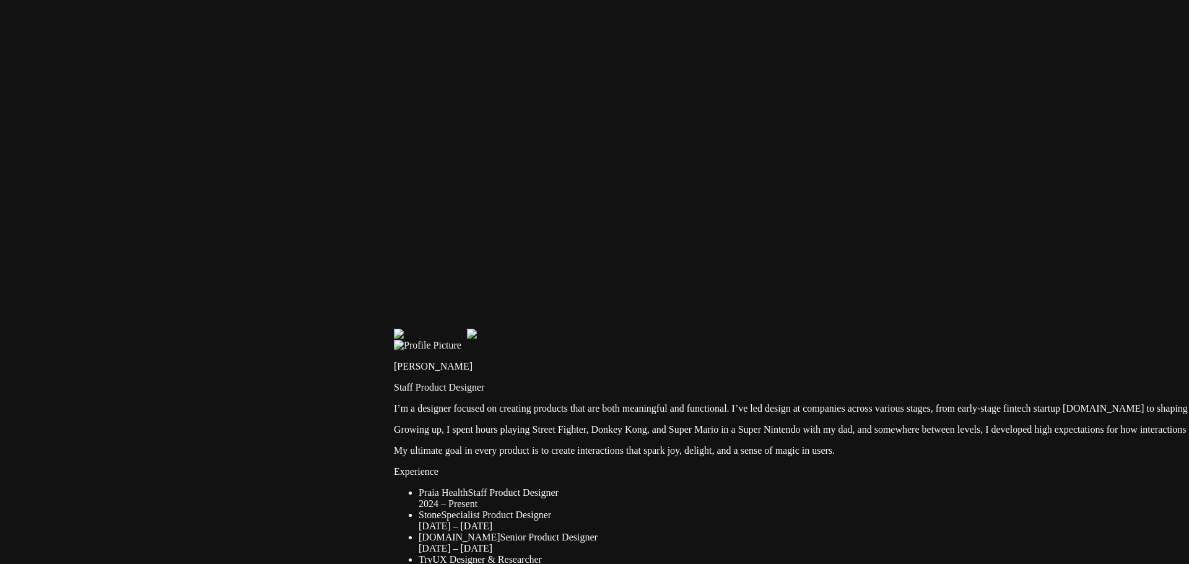
drag, startPoint x: 419, startPoint y: 496, endPoint x: 474, endPoint y: 25, distance: 473.9
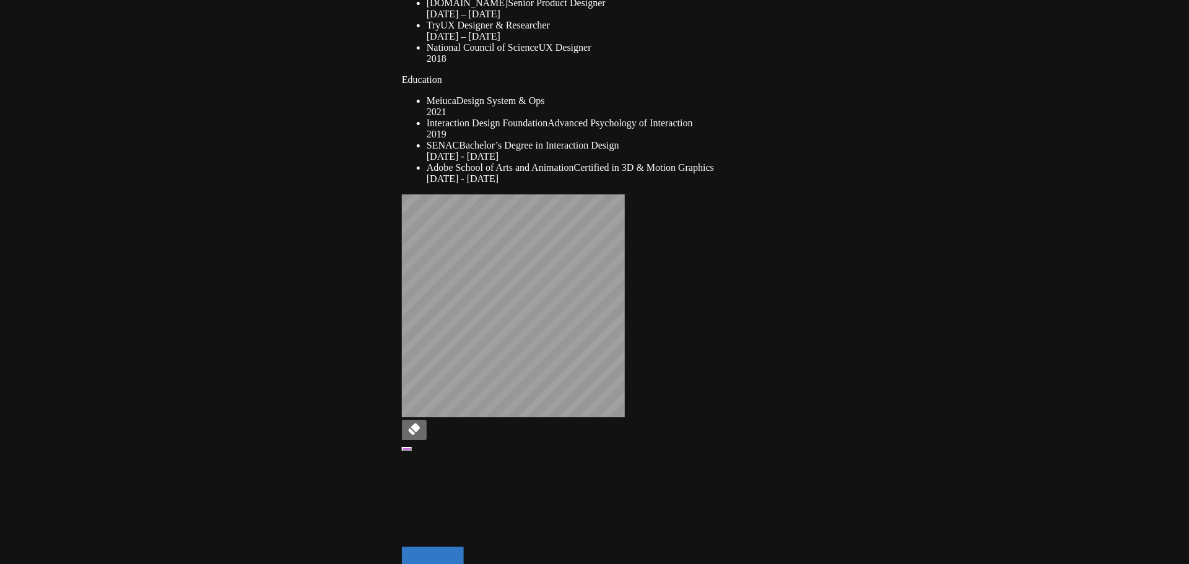
drag, startPoint x: 359, startPoint y: 336, endPoint x: 344, endPoint y: 25, distance: 311.2
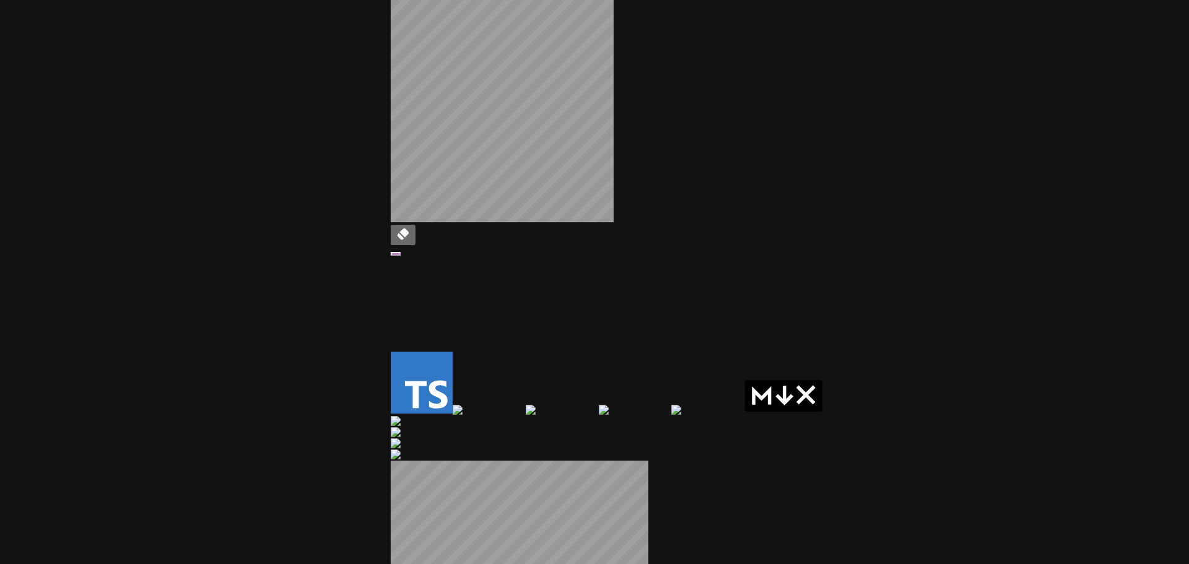
drag, startPoint x: 578, startPoint y: 178, endPoint x: 373, endPoint y: 484, distance: 368.3
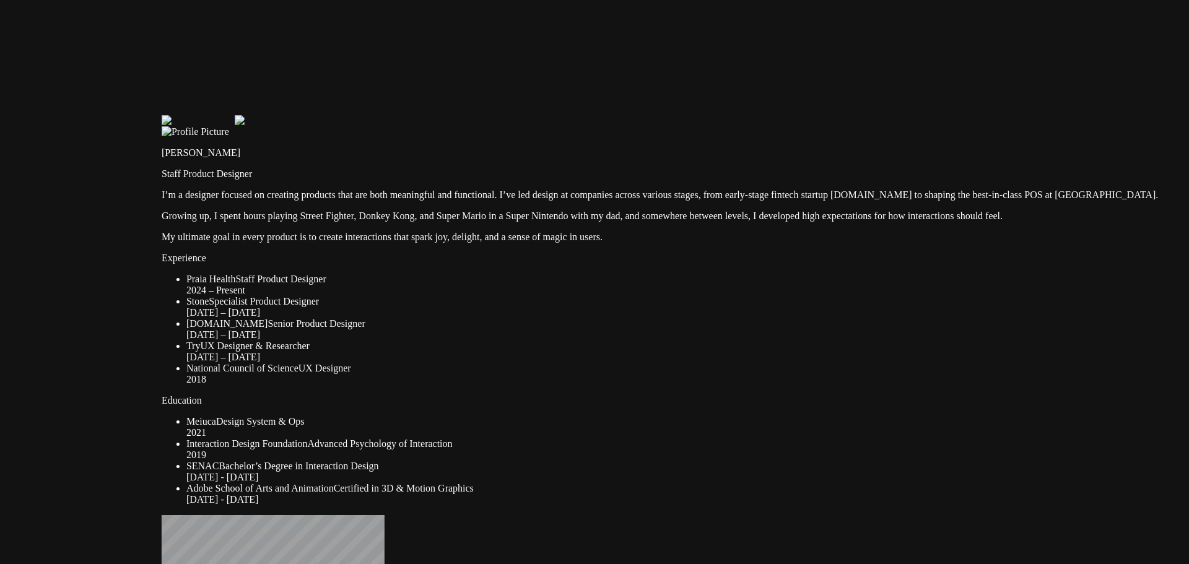
drag, startPoint x: 423, startPoint y: 143, endPoint x: 389, endPoint y: 408, distance: 266.6
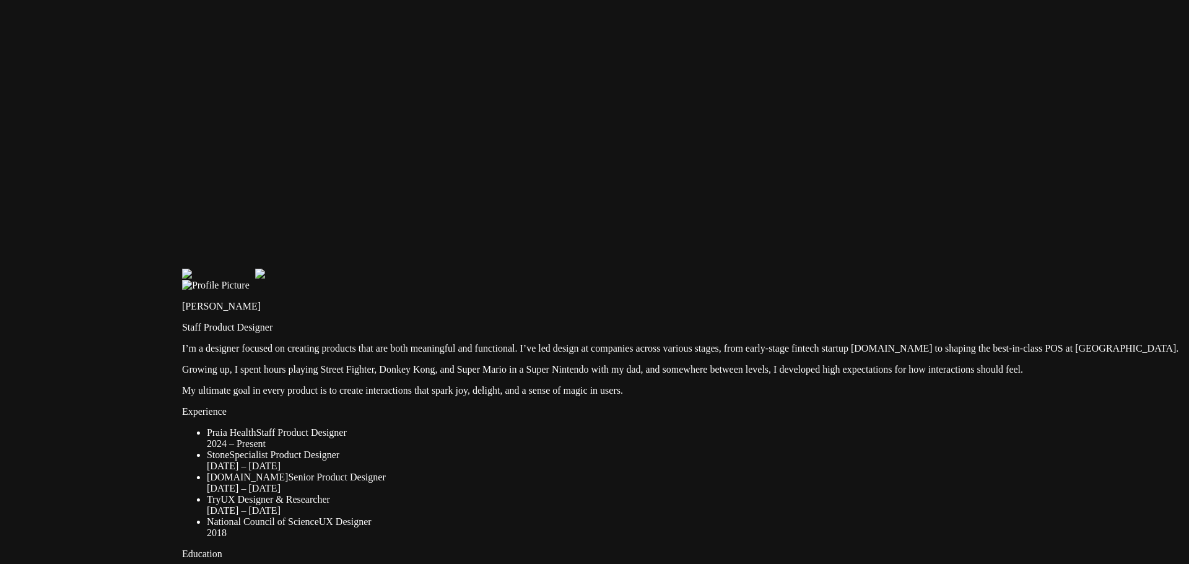
drag, startPoint x: 476, startPoint y: 135, endPoint x: 504, endPoint y: 316, distance: 183.1
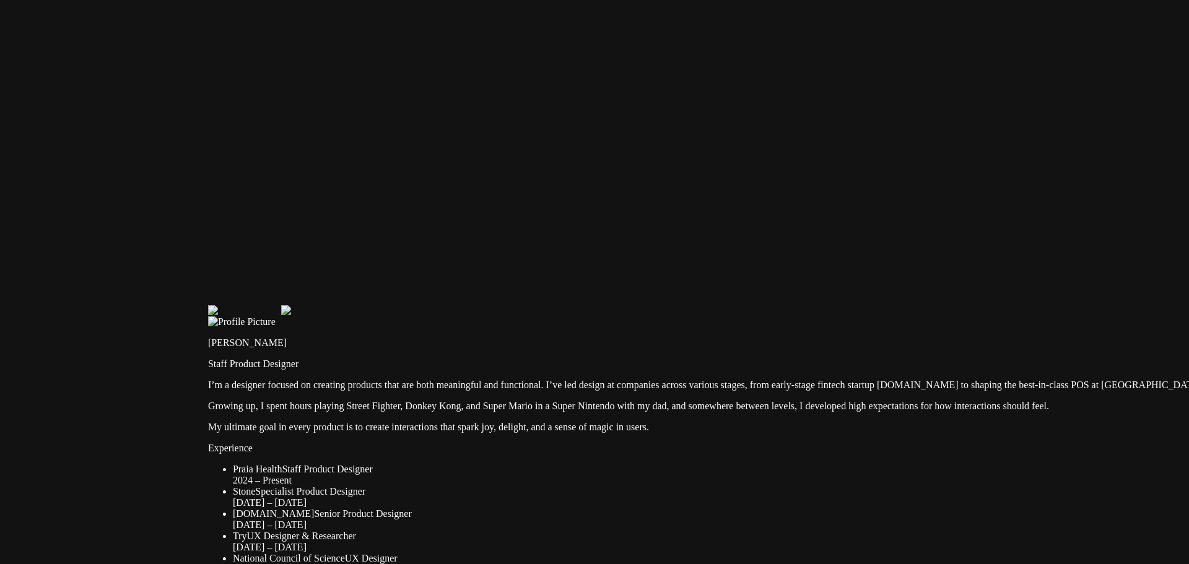
drag, startPoint x: 443, startPoint y: 264, endPoint x: 465, endPoint y: 285, distance: 30.2
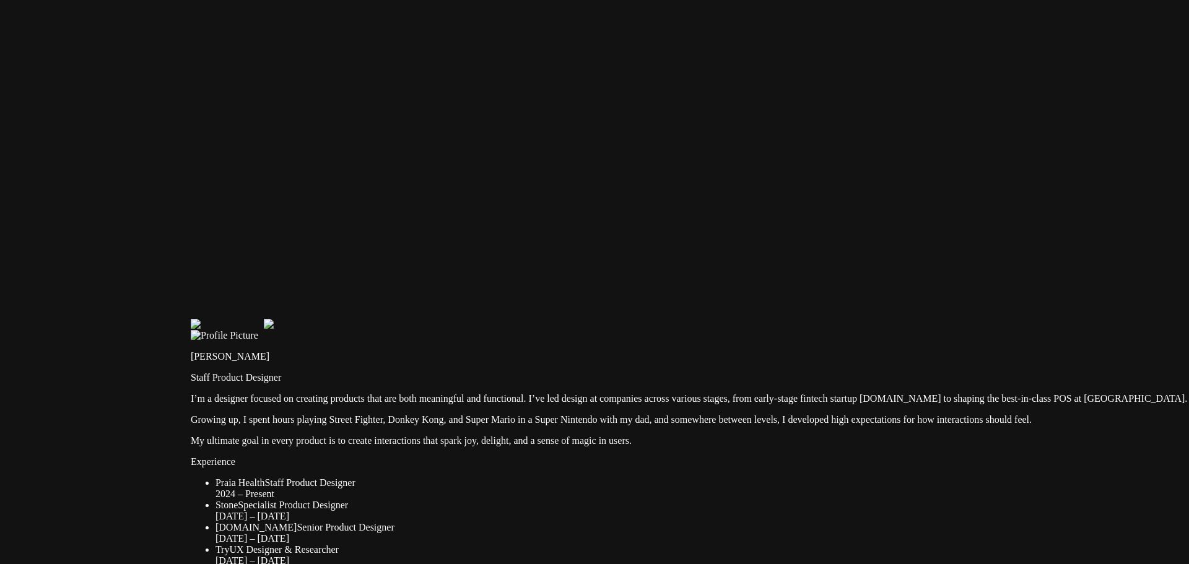
drag, startPoint x: 543, startPoint y: 250, endPoint x: 504, endPoint y: 246, distance: 39.2
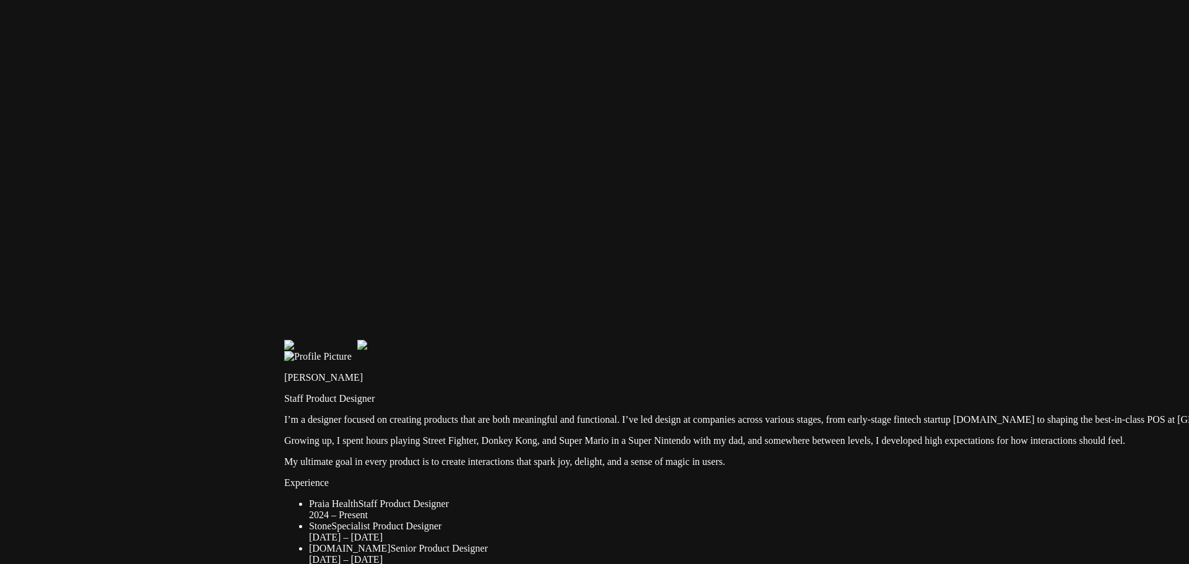
drag, startPoint x: 413, startPoint y: 209, endPoint x: 510, endPoint y: 231, distance: 99.6
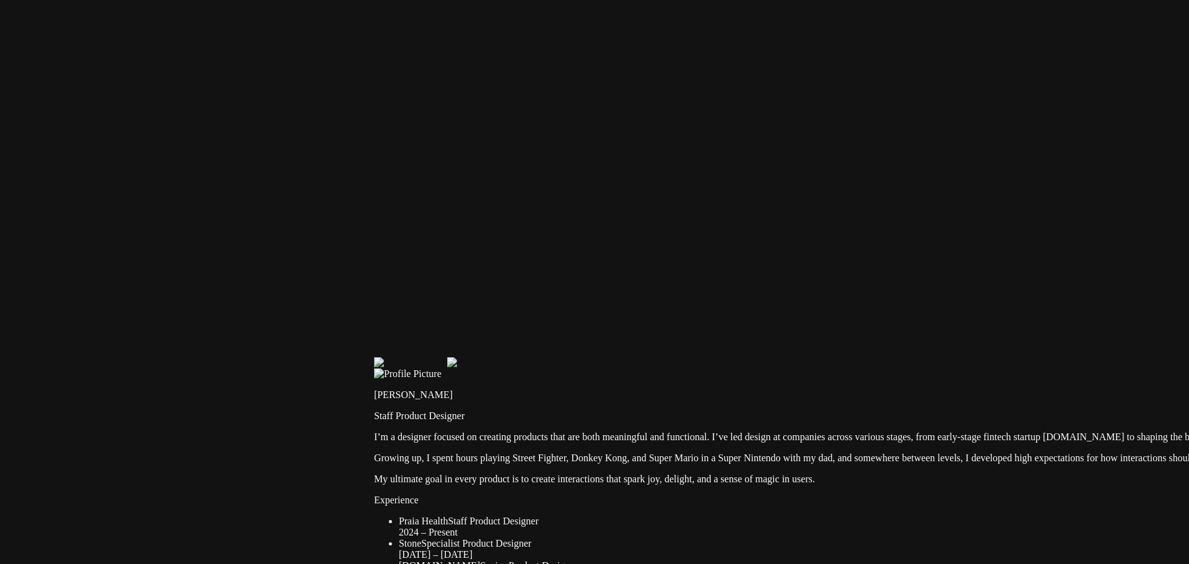
drag, startPoint x: 531, startPoint y: 266, endPoint x: 622, endPoint y: 285, distance: 93.5
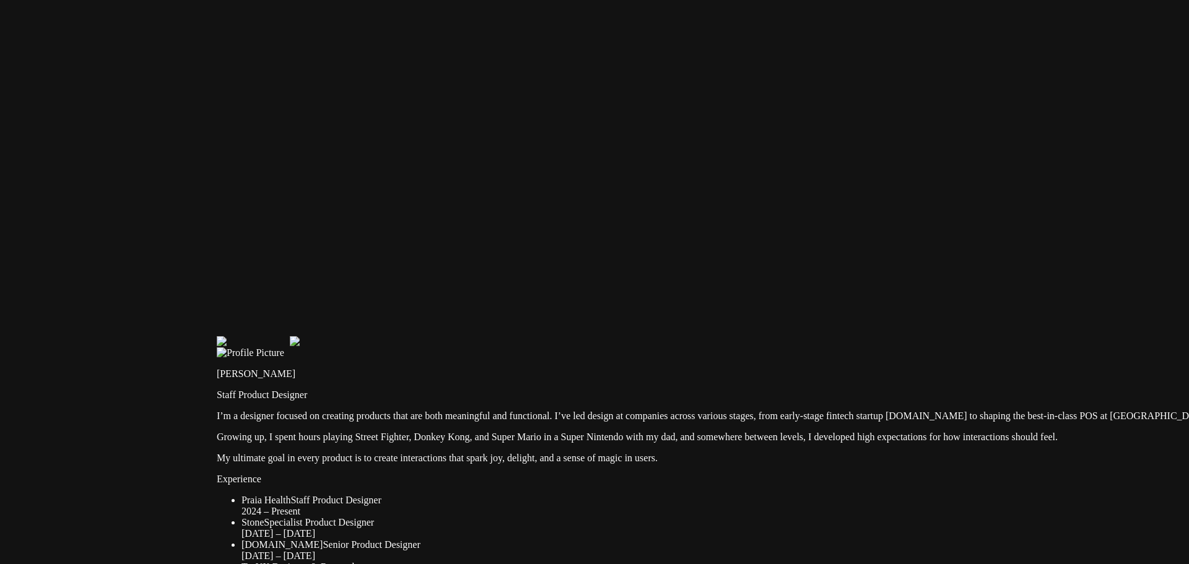
drag, startPoint x: 596, startPoint y: 294, endPoint x: 437, endPoint y: 272, distance: 160.7
drag, startPoint x: 468, startPoint y: 251, endPoint x: 530, endPoint y: 178, distance: 95.8
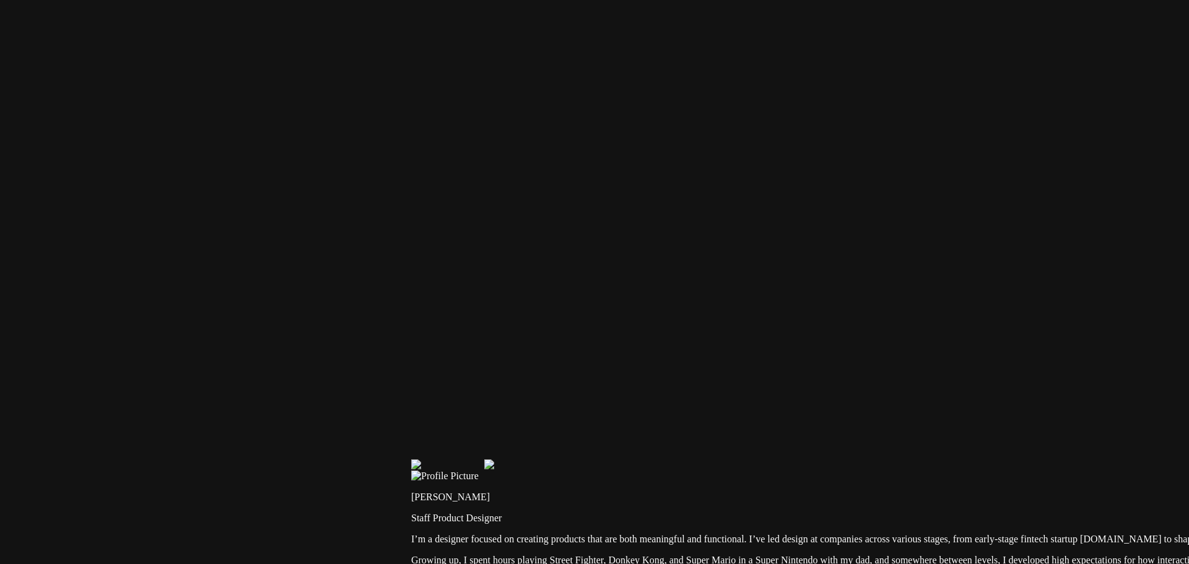
drag, startPoint x: 510, startPoint y: 210, endPoint x: 787, endPoint y: 478, distance: 385.9
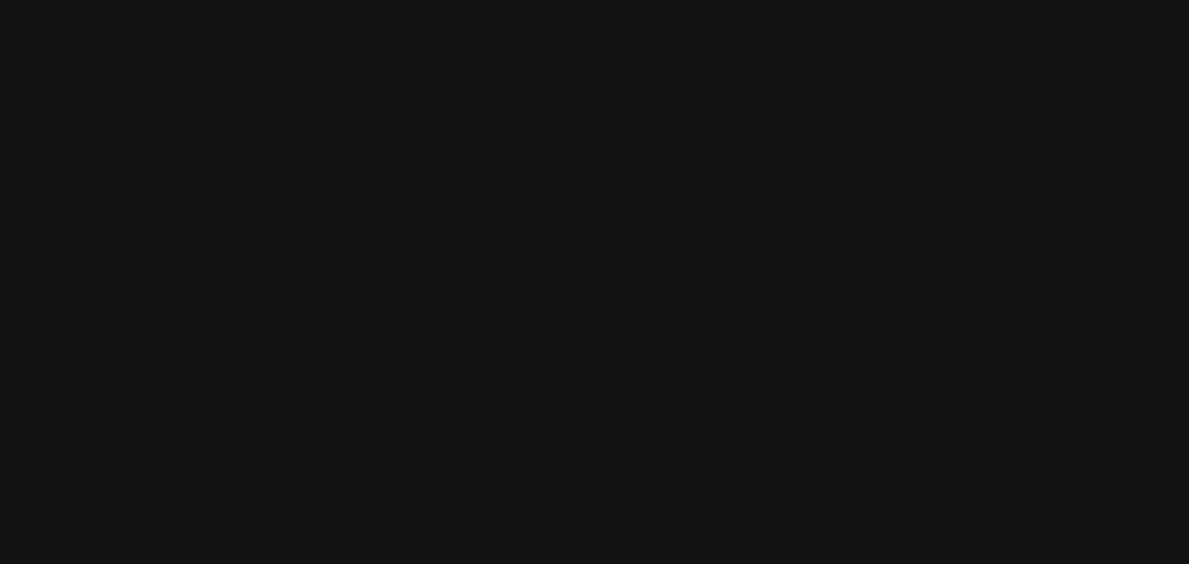
drag, startPoint x: 541, startPoint y: 155, endPoint x: 76, endPoint y: 373, distance: 513.4
drag, startPoint x: 811, startPoint y: 279, endPoint x: 316, endPoint y: -19, distance: 577.6
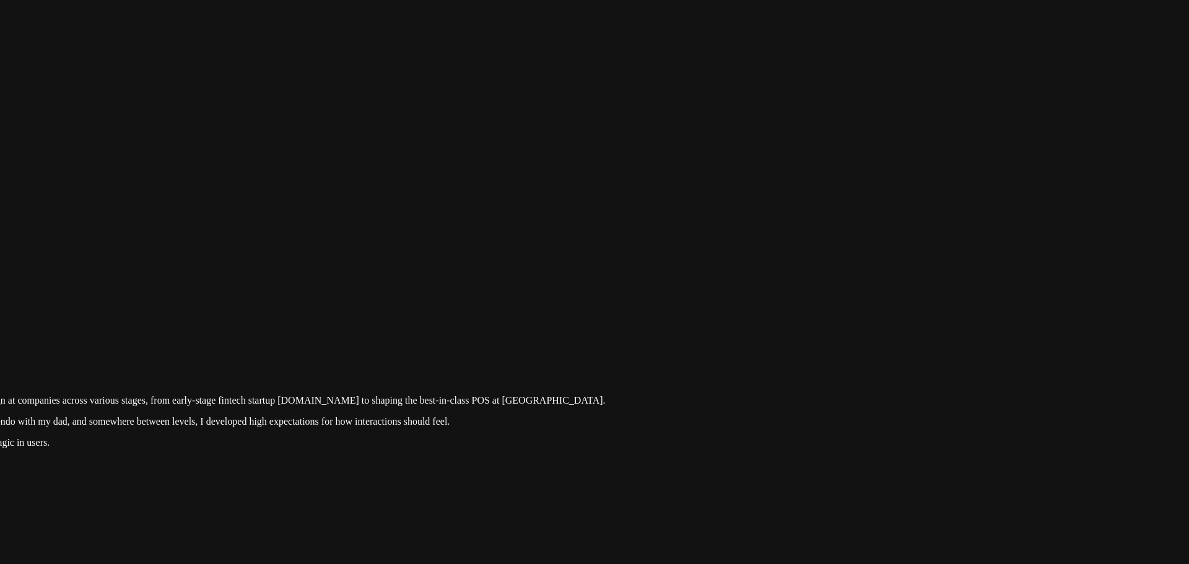
drag, startPoint x: 830, startPoint y: 196, endPoint x: 809, endPoint y: 1, distance: 196.2
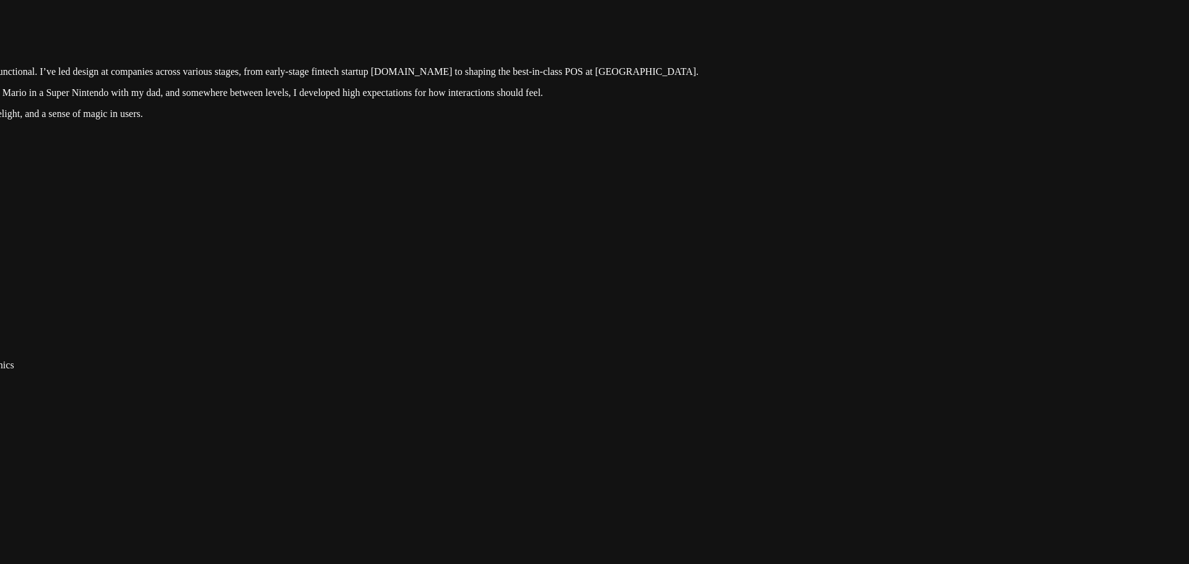
drag, startPoint x: 613, startPoint y: 391, endPoint x: 772, endPoint y: 134, distance: 302.5
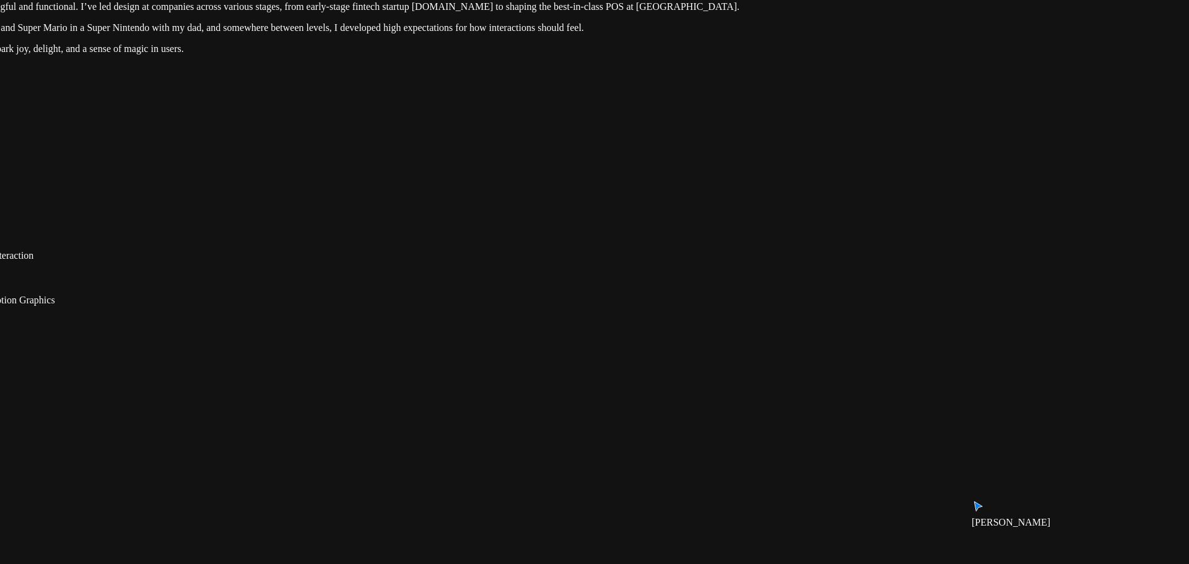
drag, startPoint x: 746, startPoint y: 323, endPoint x: 839, endPoint y: 2, distance: 333.8
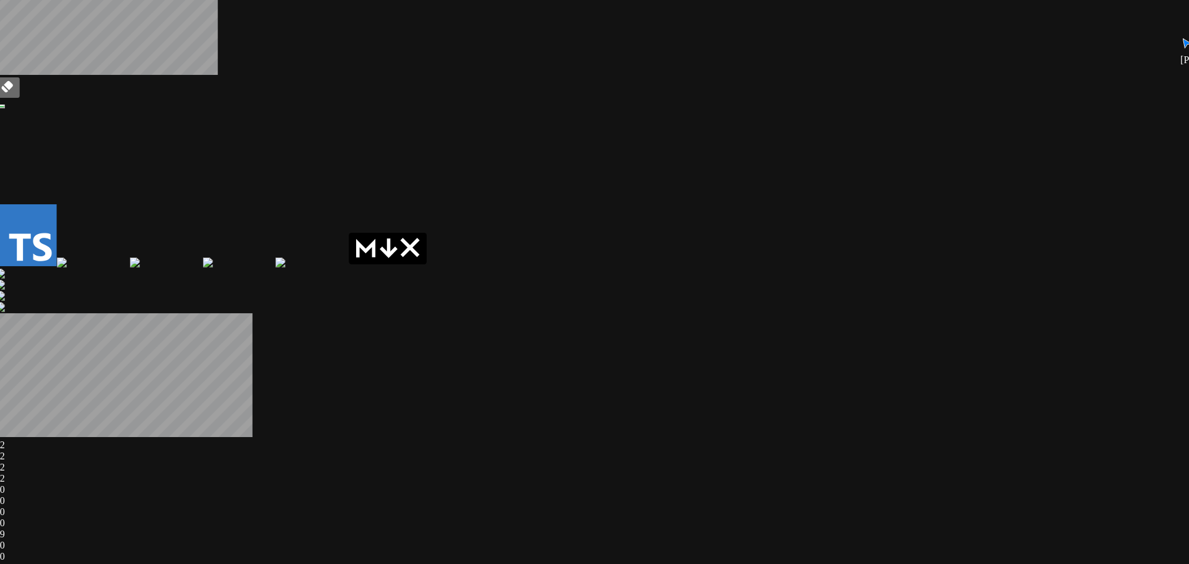
drag, startPoint x: 708, startPoint y: 236, endPoint x: 881, endPoint y: -39, distance: 324.8
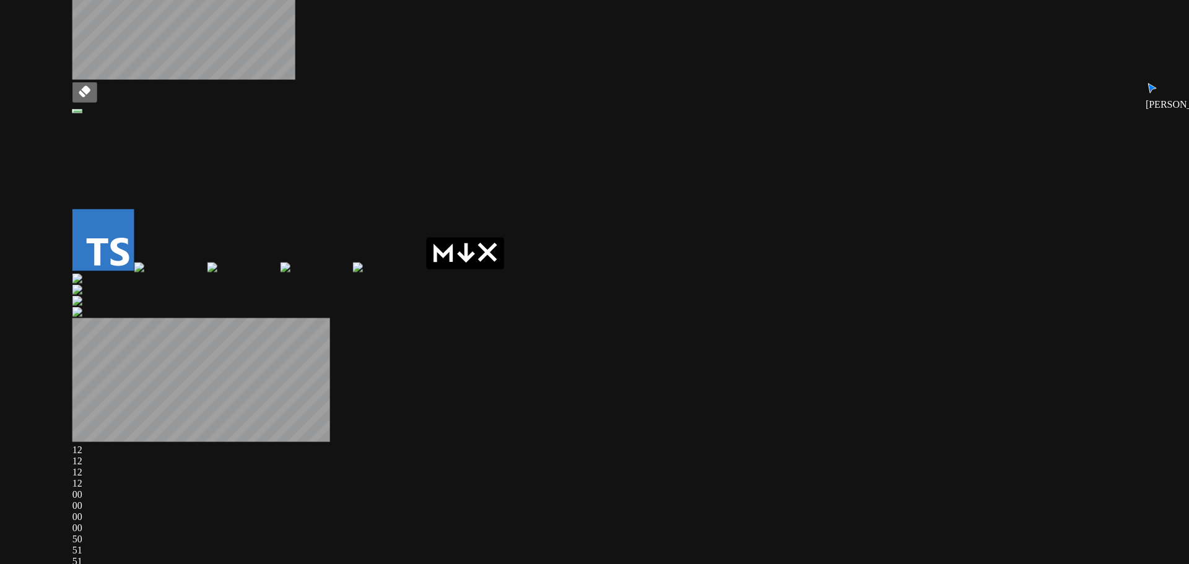
drag, startPoint x: 344, startPoint y: 388, endPoint x: 845, endPoint y: 282, distance: 511.5
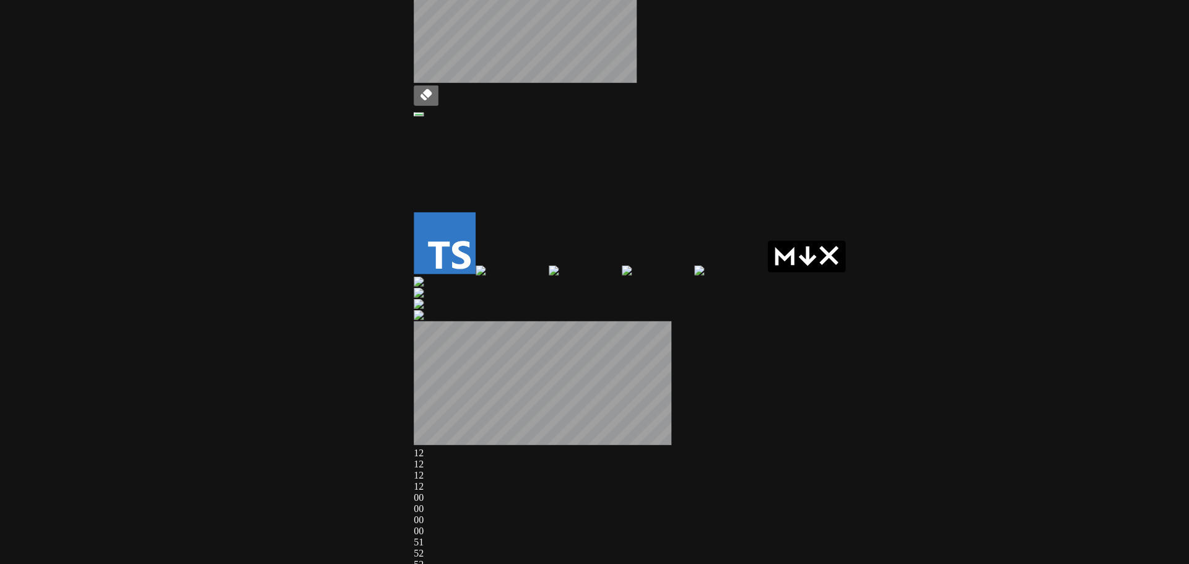
drag, startPoint x: 269, startPoint y: 413, endPoint x: 834, endPoint y: 373, distance: 566.2
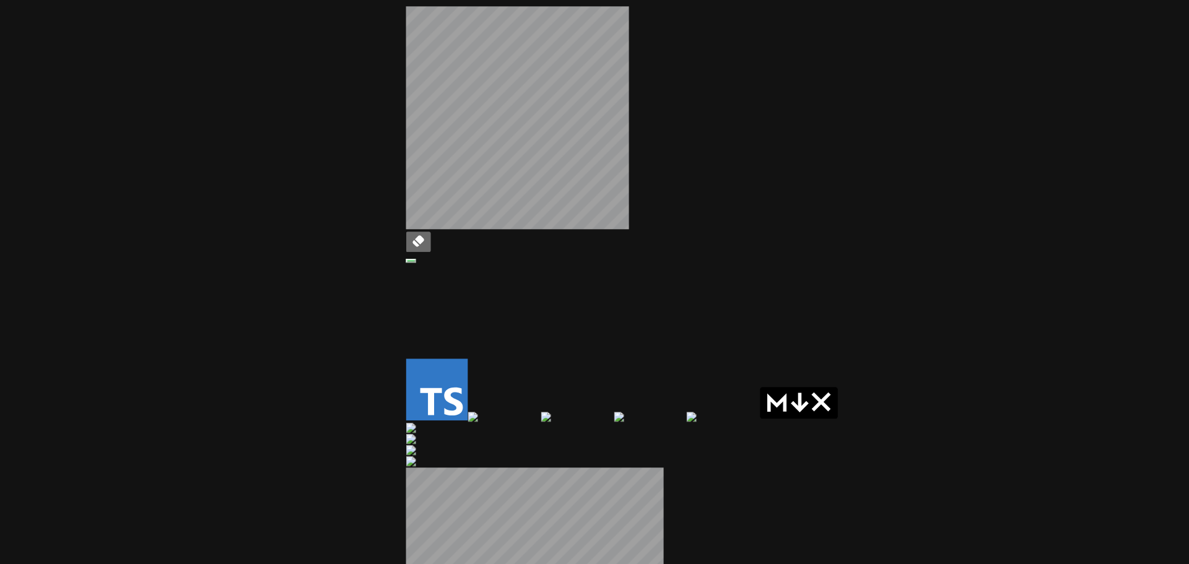
drag, startPoint x: 276, startPoint y: 116, endPoint x: 426, endPoint y: 485, distance: 397.8
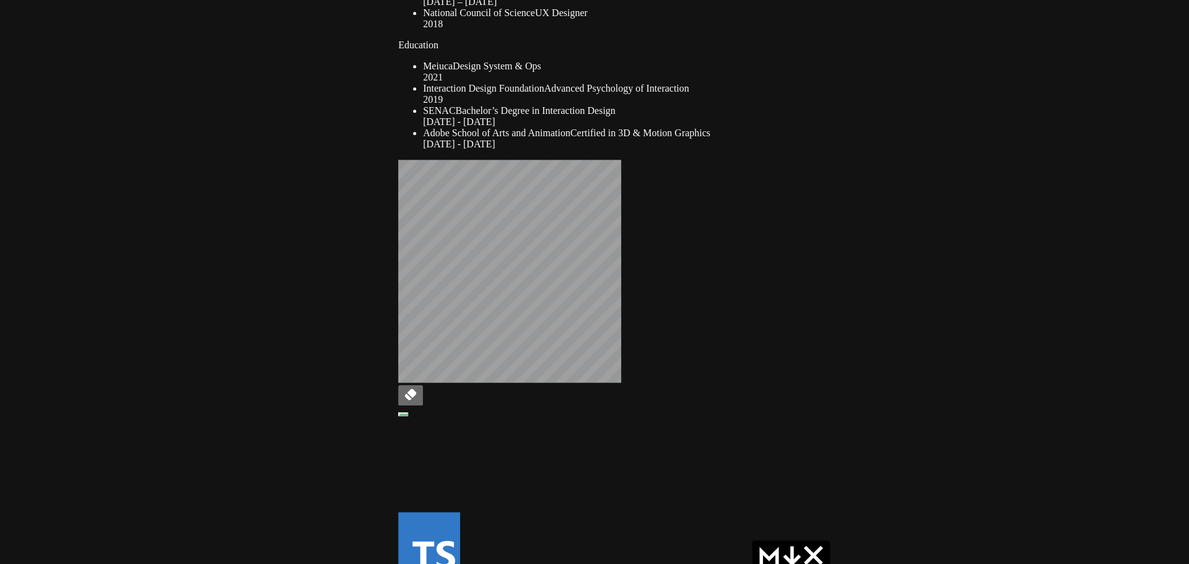
drag, startPoint x: 190, startPoint y: 129, endPoint x: 498, endPoint y: 593, distance: 557.0
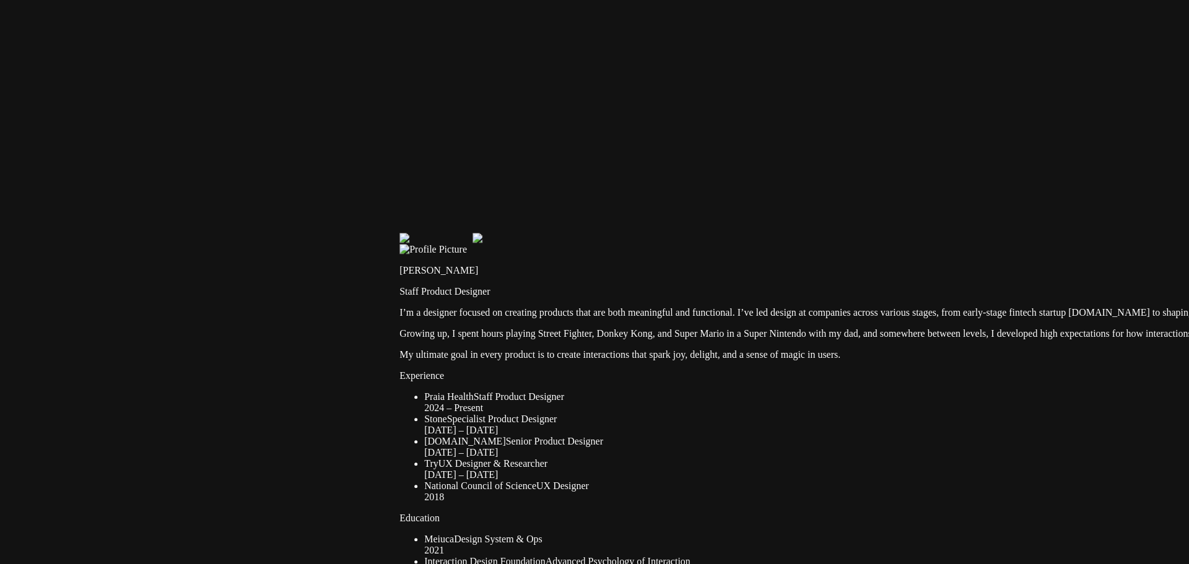
drag, startPoint x: 191, startPoint y: 54, endPoint x: 194, endPoint y: 519, distance: 464.5
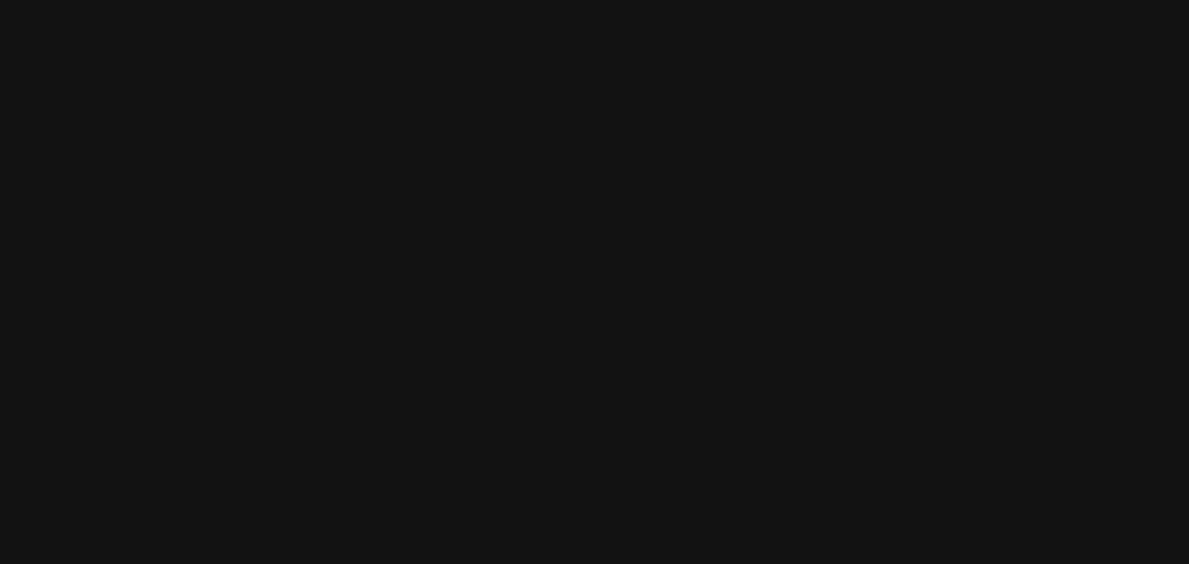
drag, startPoint x: 479, startPoint y: 265, endPoint x: 613, endPoint y: 522, distance: 289.7
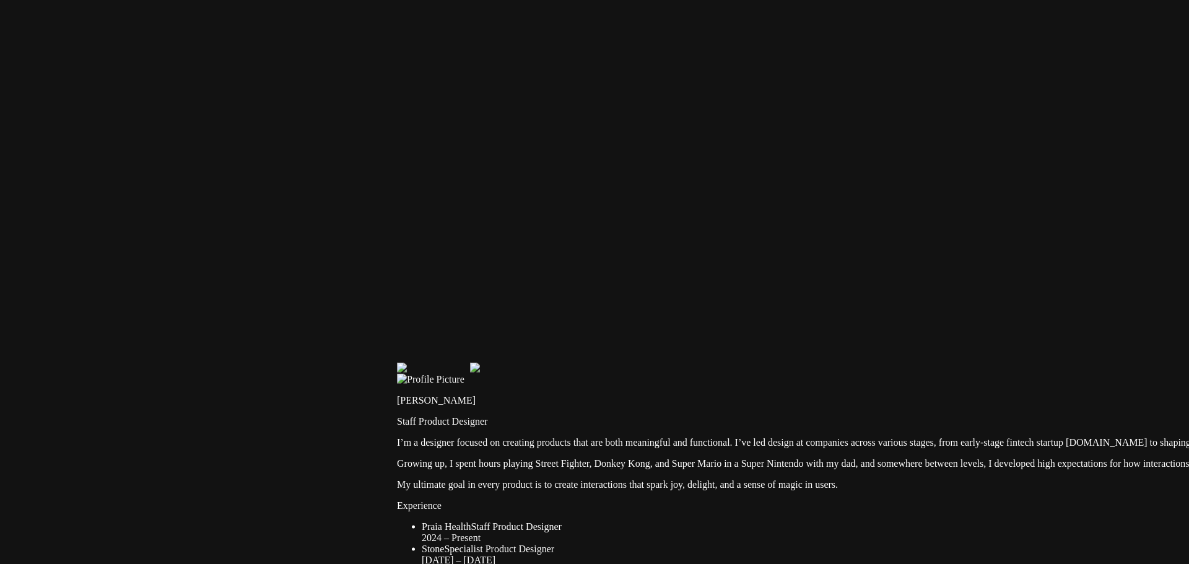
drag, startPoint x: 581, startPoint y: 335, endPoint x: 577, endPoint y: 94, distance: 241.0
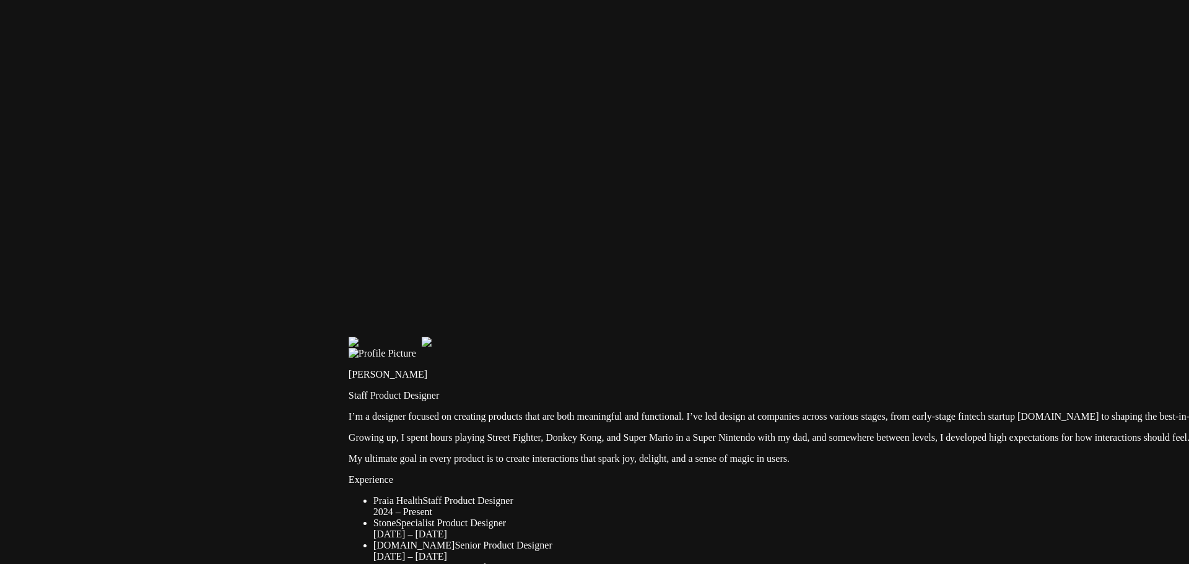
drag, startPoint x: 652, startPoint y: 181, endPoint x: 362, endPoint y: 344, distance: 331.6
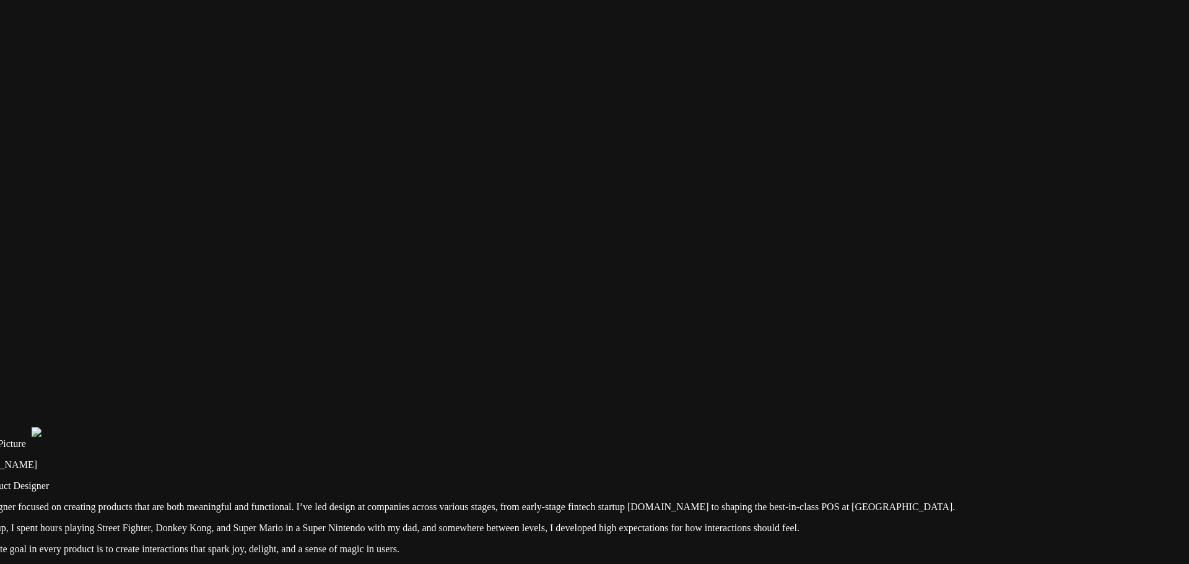
drag, startPoint x: 829, startPoint y: 355, endPoint x: 292, endPoint y: 399, distance: 539.4
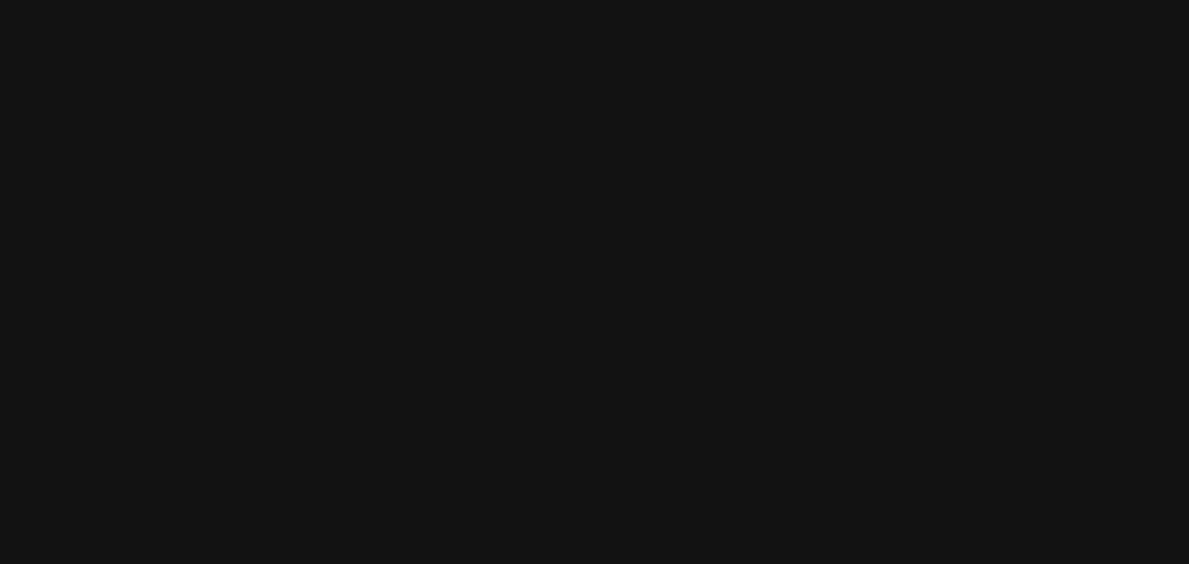
drag, startPoint x: 539, startPoint y: 116, endPoint x: 1188, endPoint y: 405, distance: 711.1
drag, startPoint x: 365, startPoint y: 288, endPoint x: 935, endPoint y: 295, distance: 569.8
drag, startPoint x: 550, startPoint y: 368, endPoint x: 520, endPoint y: 1, distance: 368.5
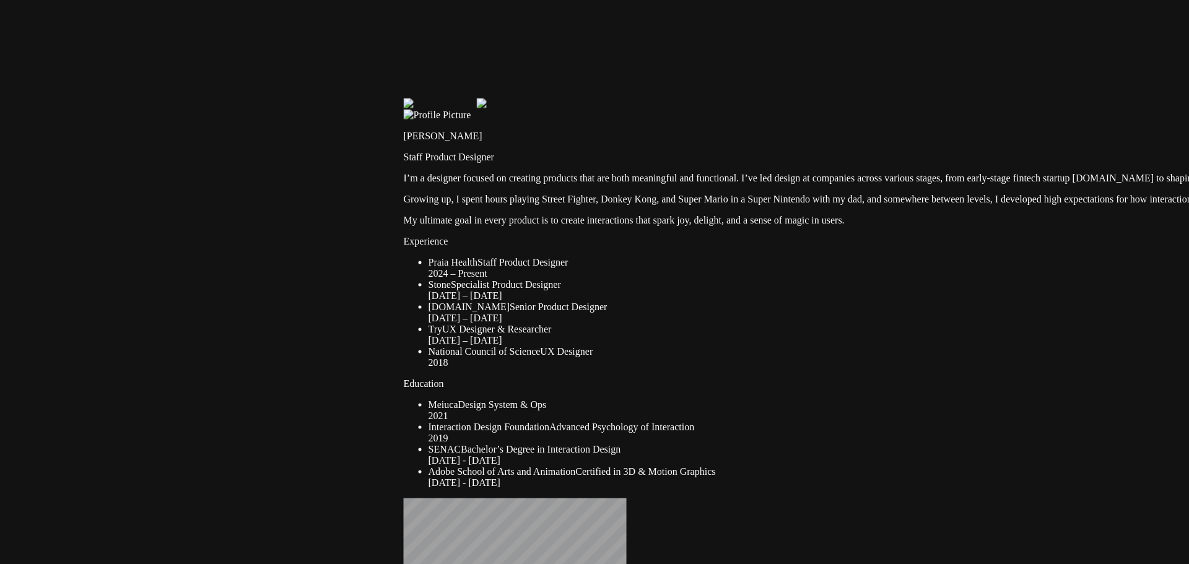
drag, startPoint x: 461, startPoint y: 303, endPoint x: 448, endPoint y: 8, distance: 295.1
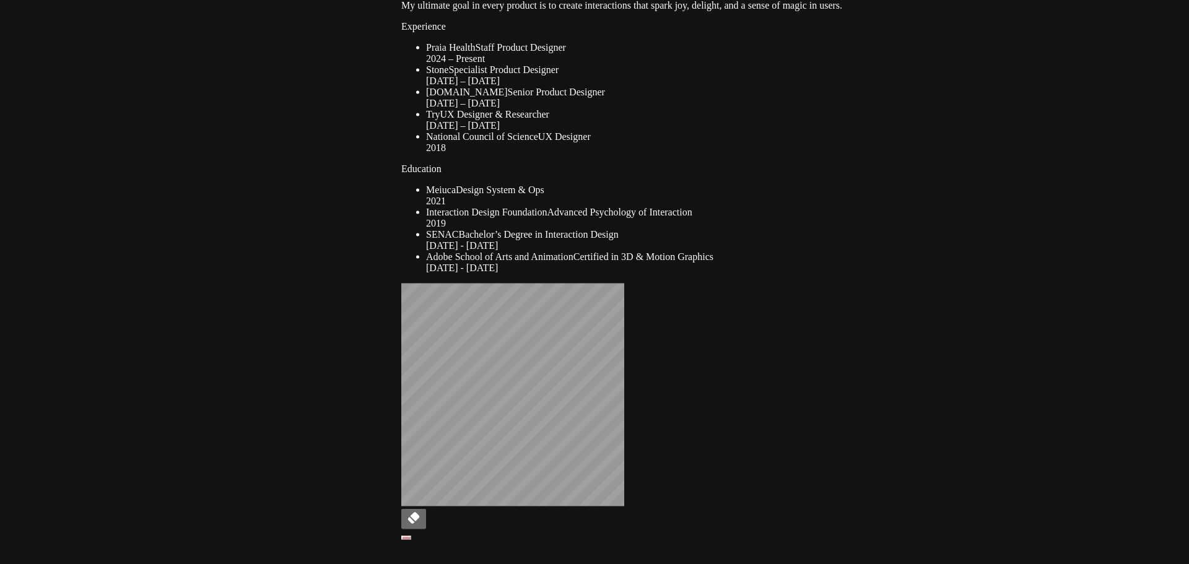
drag, startPoint x: 366, startPoint y: 352, endPoint x: 351, endPoint y: -30, distance: 383.0
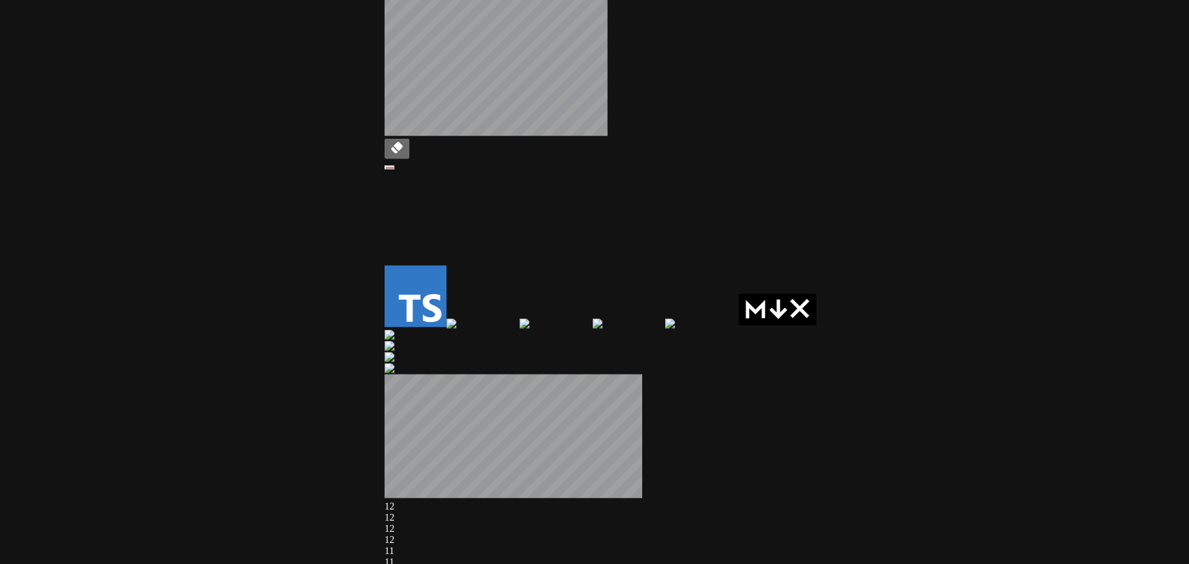
drag, startPoint x: 497, startPoint y: 316, endPoint x: 337, endPoint y: -4, distance: 358.4
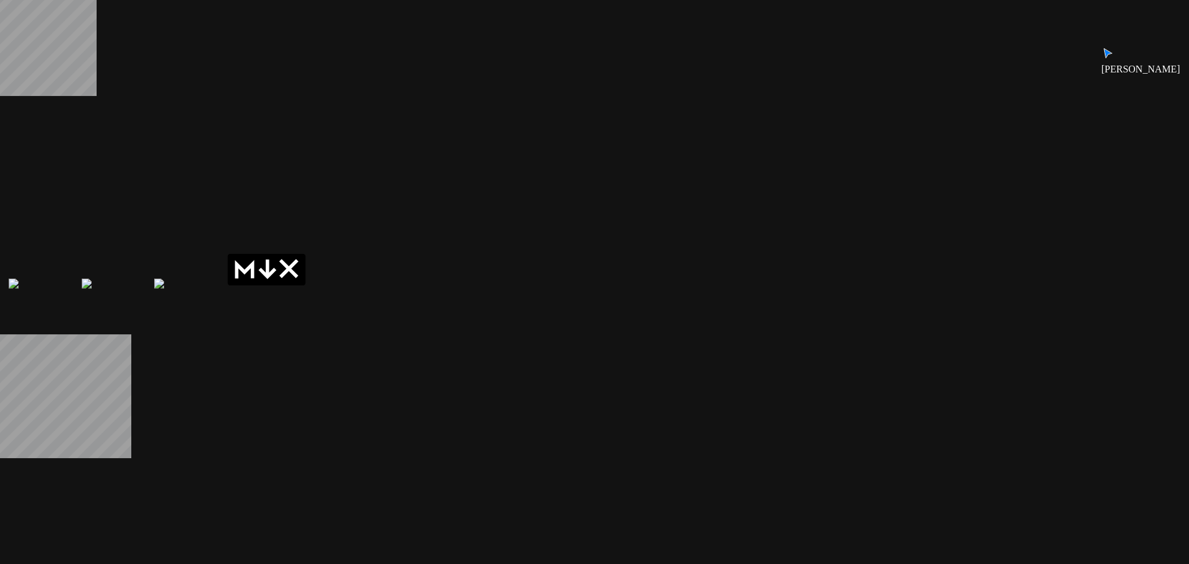
drag, startPoint x: 699, startPoint y: 133, endPoint x: 118, endPoint y: 167, distance: 581.9
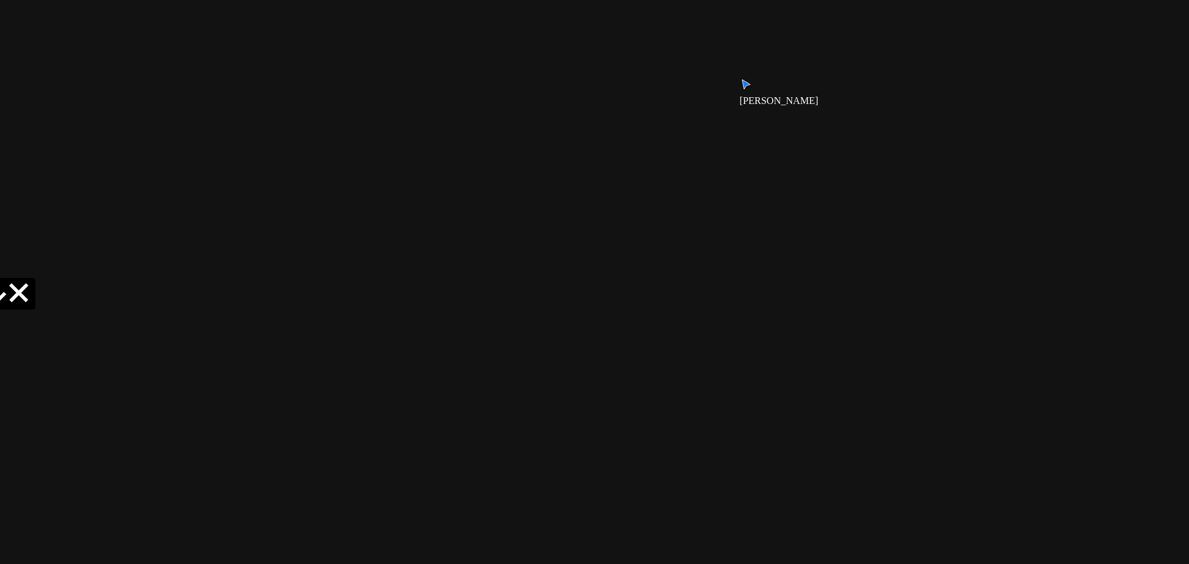
drag, startPoint x: 884, startPoint y: 193, endPoint x: 766, endPoint y: 206, distance: 118.5
drag, startPoint x: 841, startPoint y: 211, endPoint x: 500, endPoint y: 474, distance: 431.0
drag, startPoint x: 804, startPoint y: 74, endPoint x: 774, endPoint y: 417, distance: 343.8
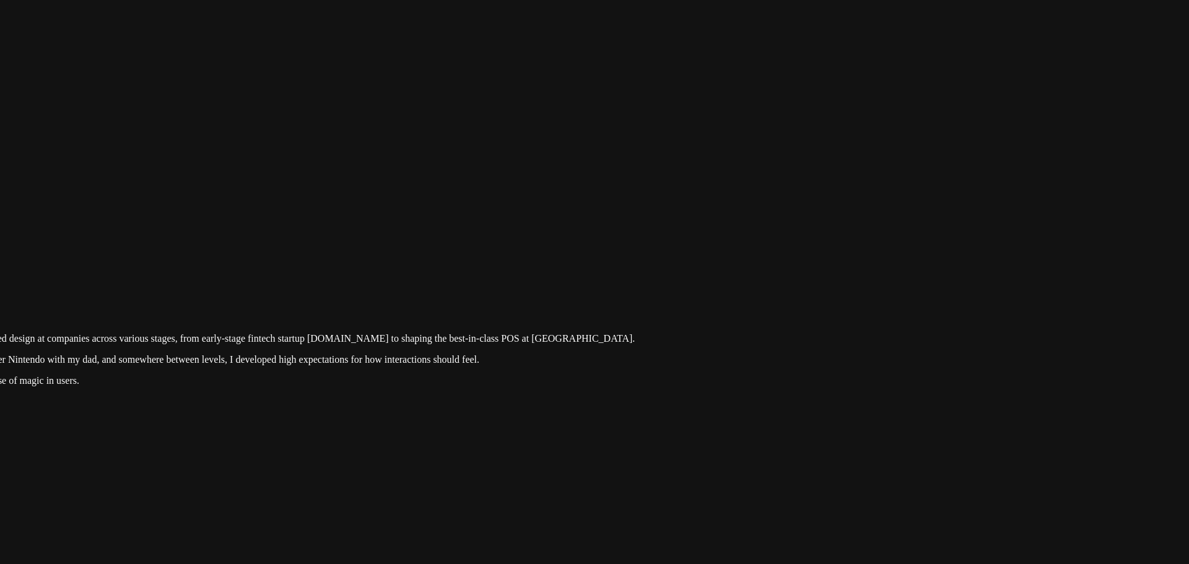
drag, startPoint x: 796, startPoint y: 142, endPoint x: 852, endPoint y: 383, distance: 247.7
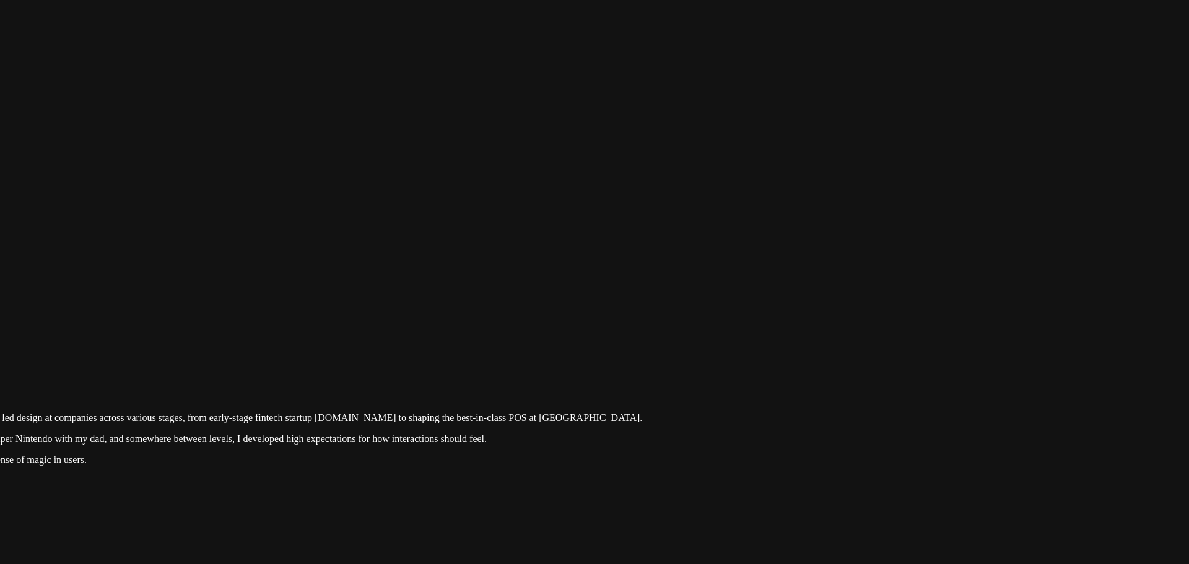
drag, startPoint x: 855, startPoint y: 356, endPoint x: 1076, endPoint y: -52, distance: 463.9
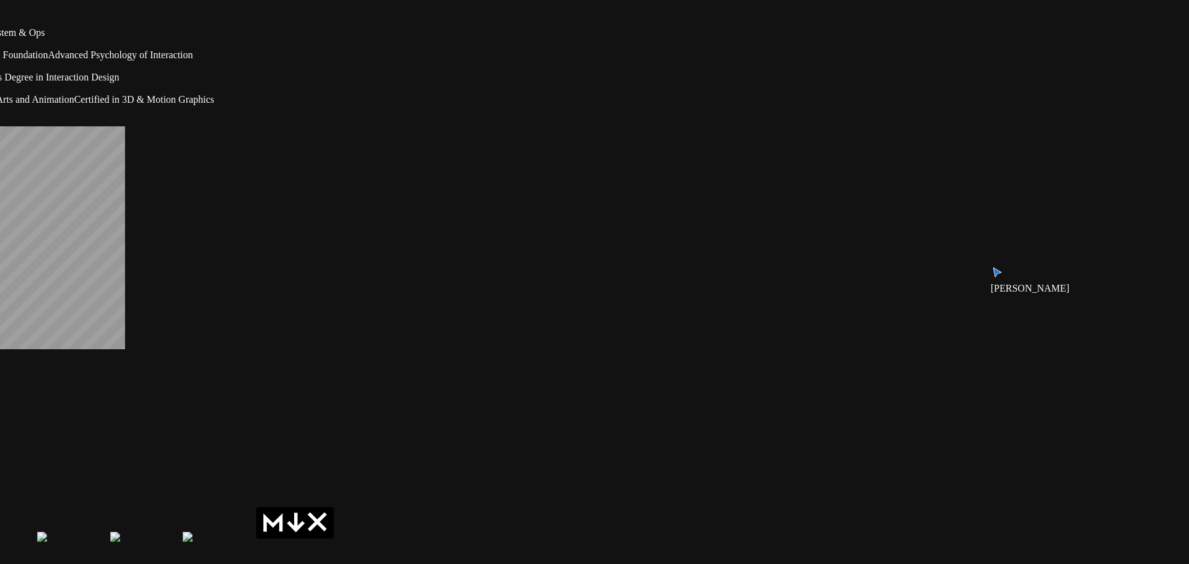
drag, startPoint x: 818, startPoint y: 342, endPoint x: 884, endPoint y: -75, distance: 422.0
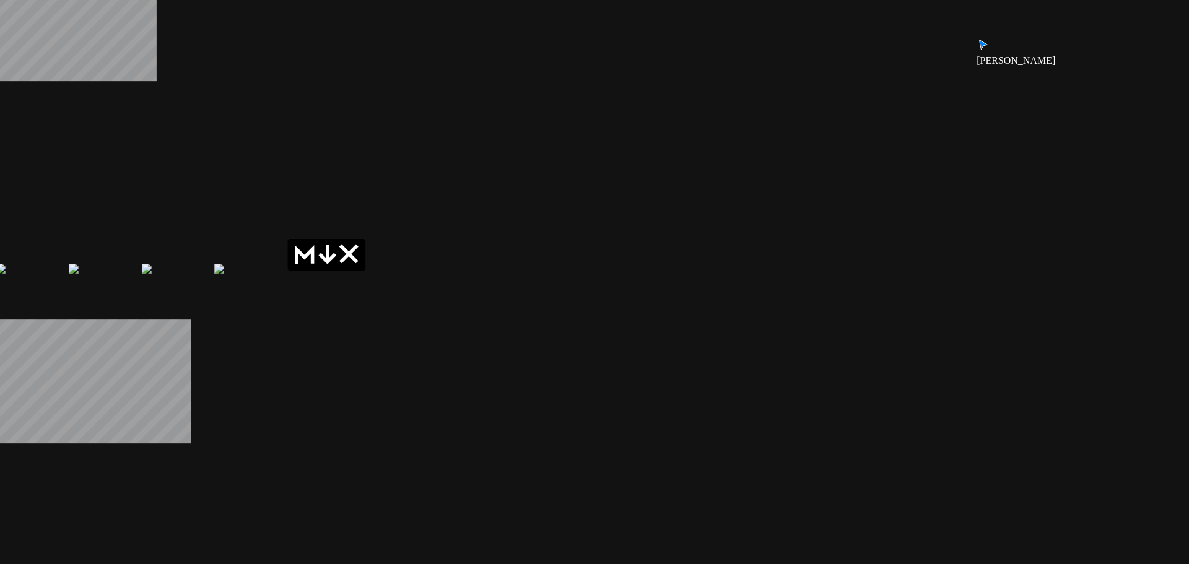
drag, startPoint x: 717, startPoint y: 229, endPoint x: 717, endPoint y: 215, distance: 14.2
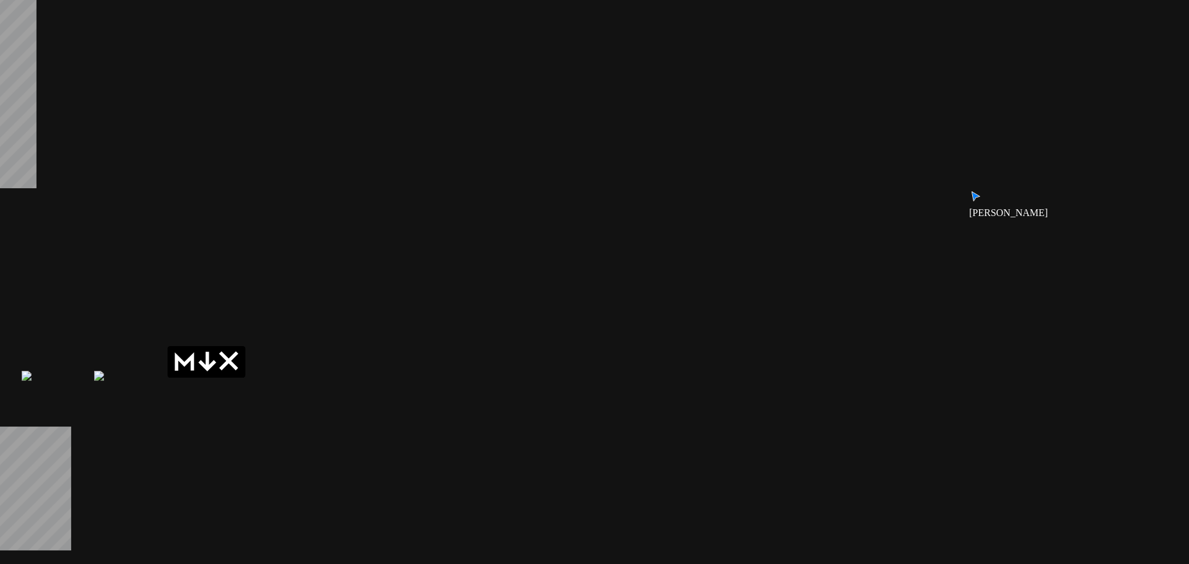
drag, startPoint x: 824, startPoint y: 168, endPoint x: 314, endPoint y: 461, distance: 588.7
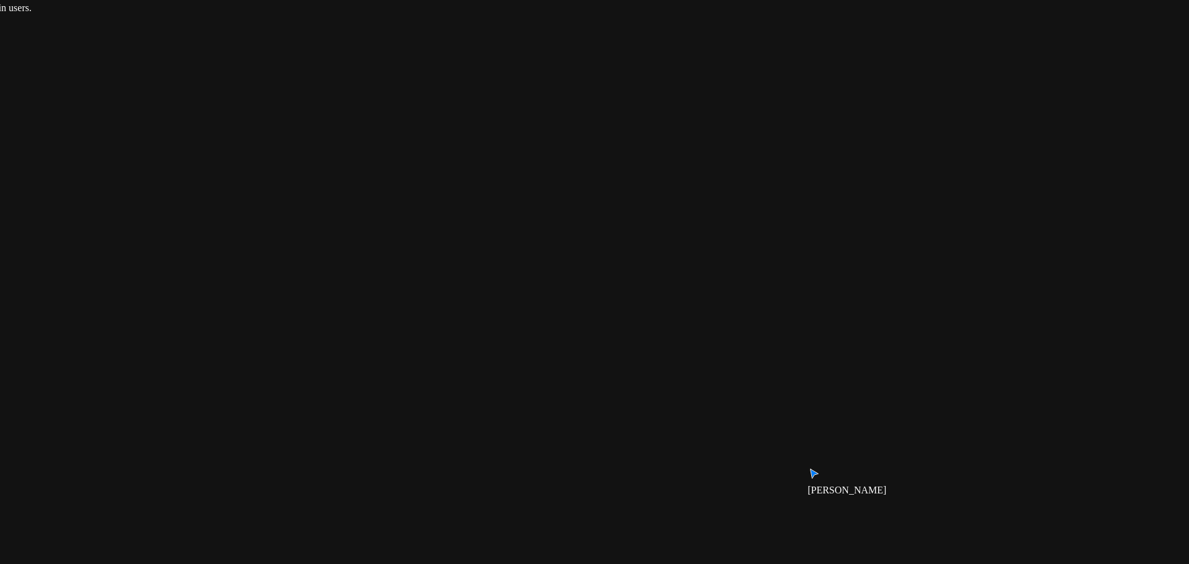
drag, startPoint x: 574, startPoint y: 144, endPoint x: 269, endPoint y: 476, distance: 451.0
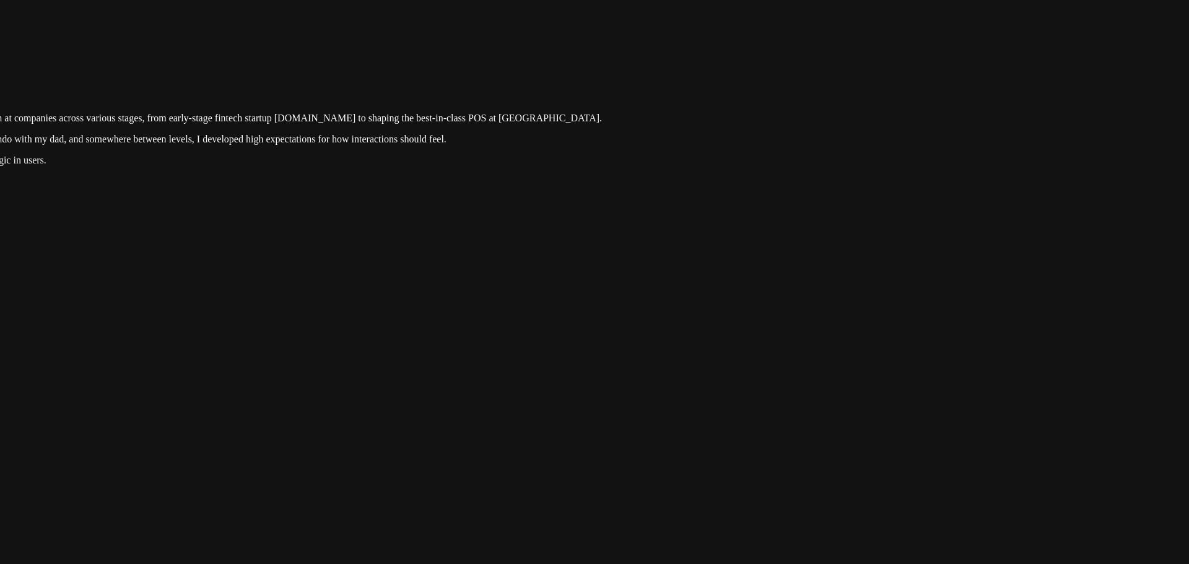
drag, startPoint x: 1006, startPoint y: 315, endPoint x: 1008, endPoint y: 415, distance: 99.7
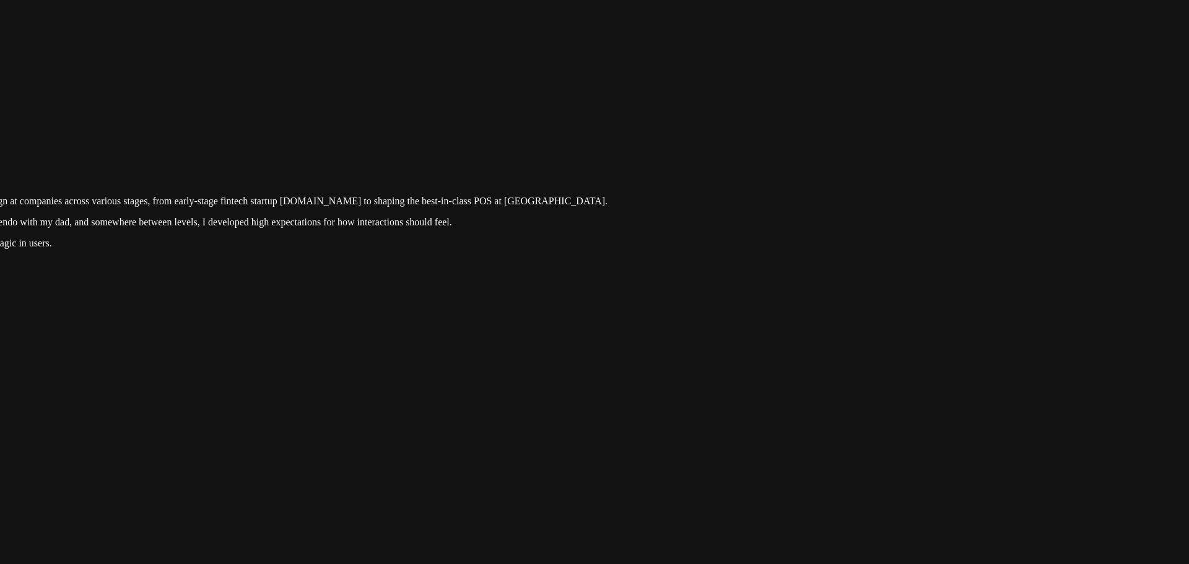
drag, startPoint x: 838, startPoint y: 190, endPoint x: 848, endPoint y: 382, distance: 192.9
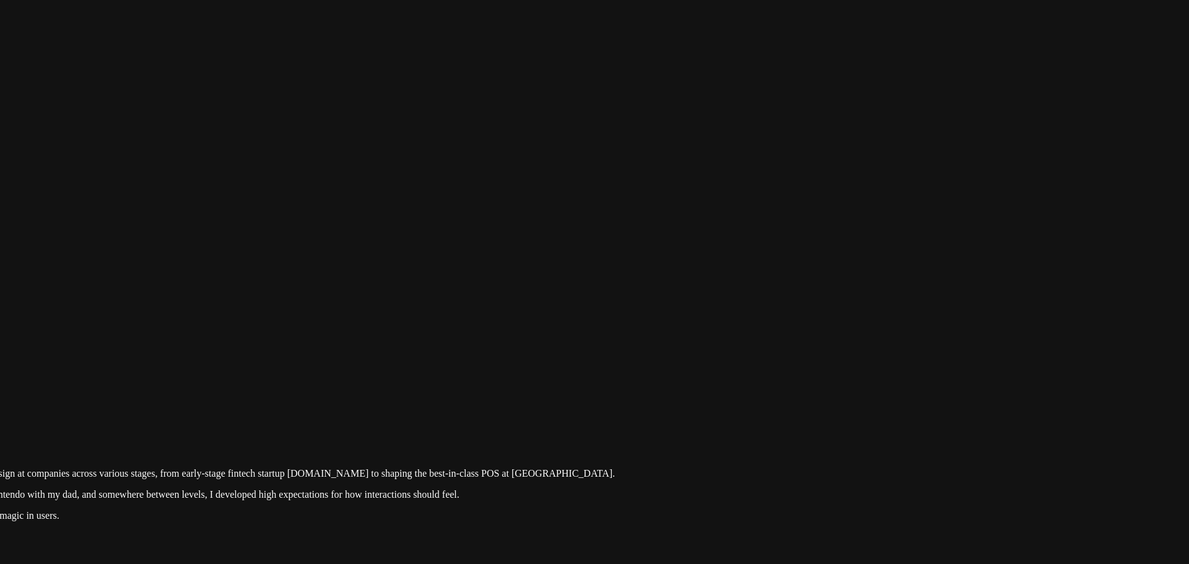
drag, startPoint x: 820, startPoint y: 199, endPoint x: 837, endPoint y: 398, distance: 199.5
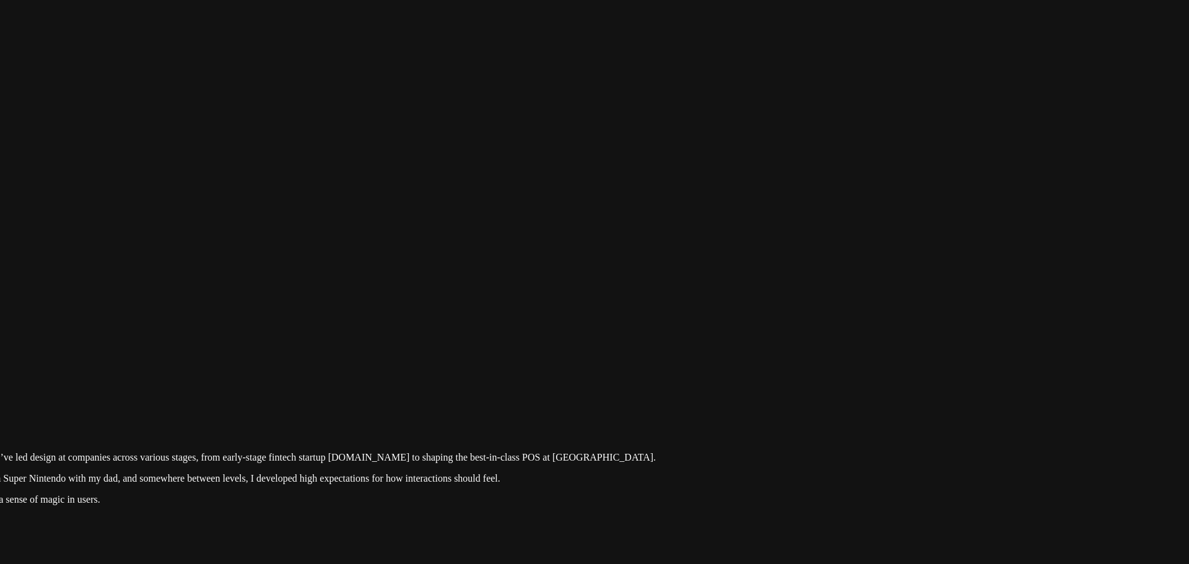
drag, startPoint x: 834, startPoint y: 395, endPoint x: 918, endPoint y: 237, distance: 179.3
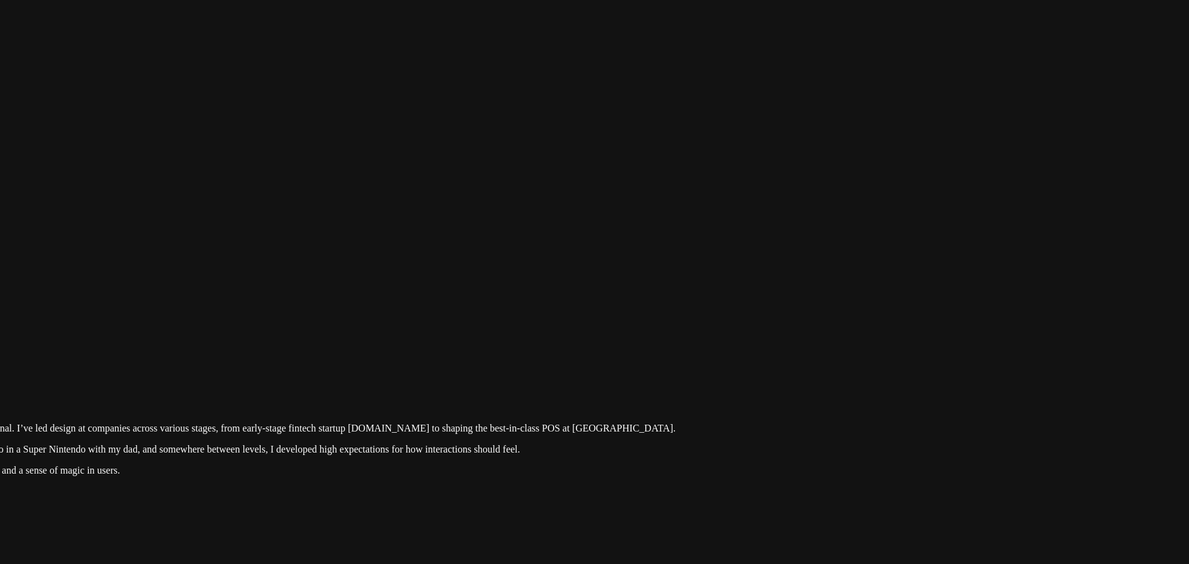
drag, startPoint x: 839, startPoint y: 399, endPoint x: 965, endPoint y: 154, distance: 276.4
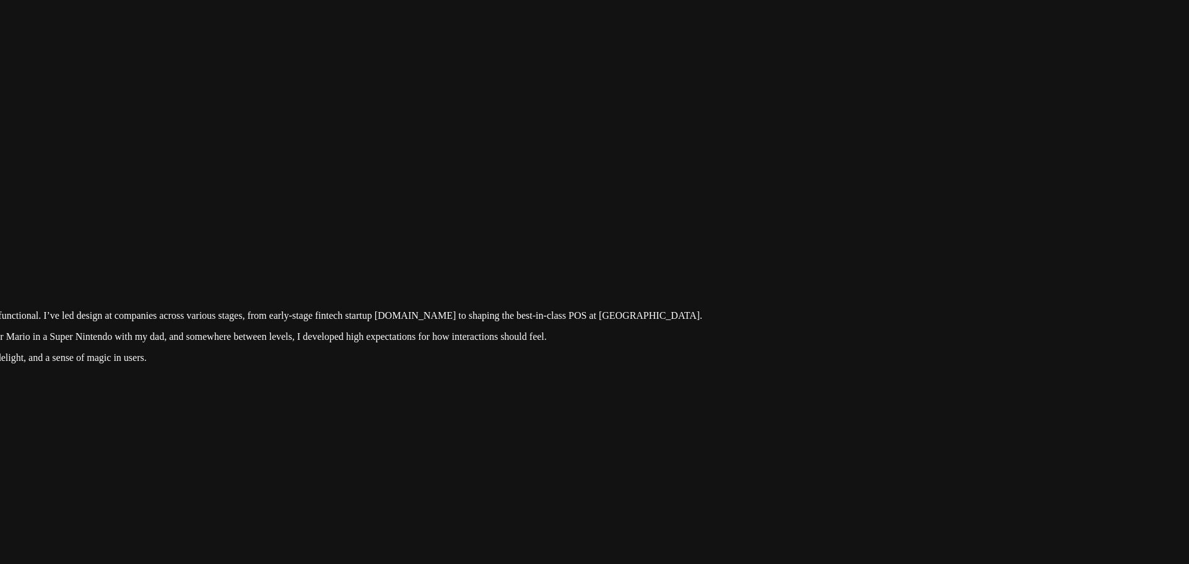
drag, startPoint x: 874, startPoint y: 264, endPoint x: 775, endPoint y: 383, distance: 155.3
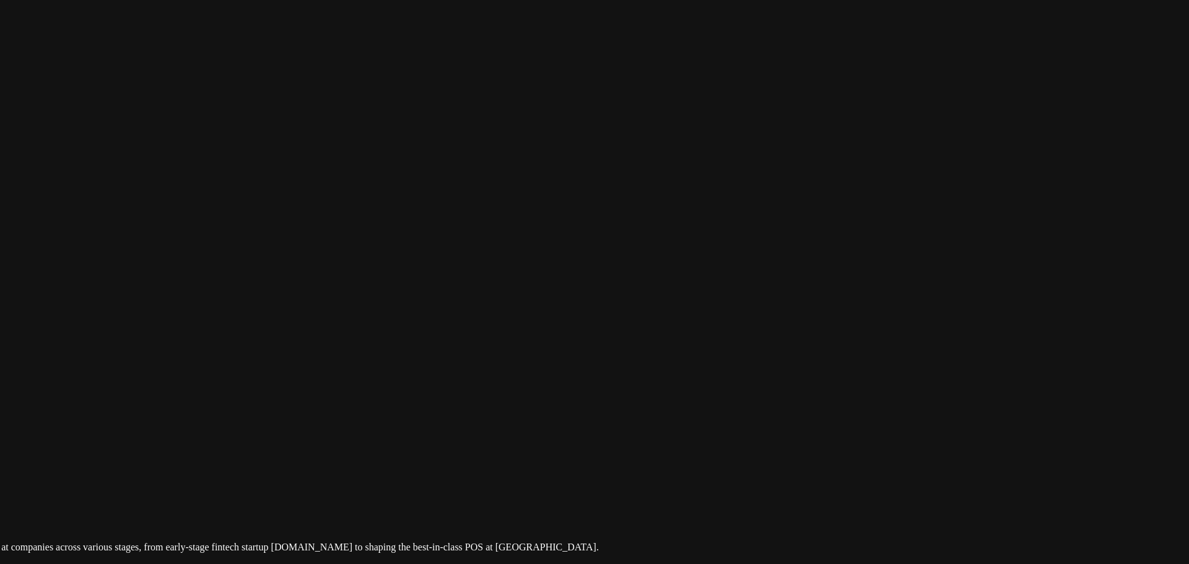
drag, startPoint x: 898, startPoint y: 212, endPoint x: 574, endPoint y: 258, distance: 327.2
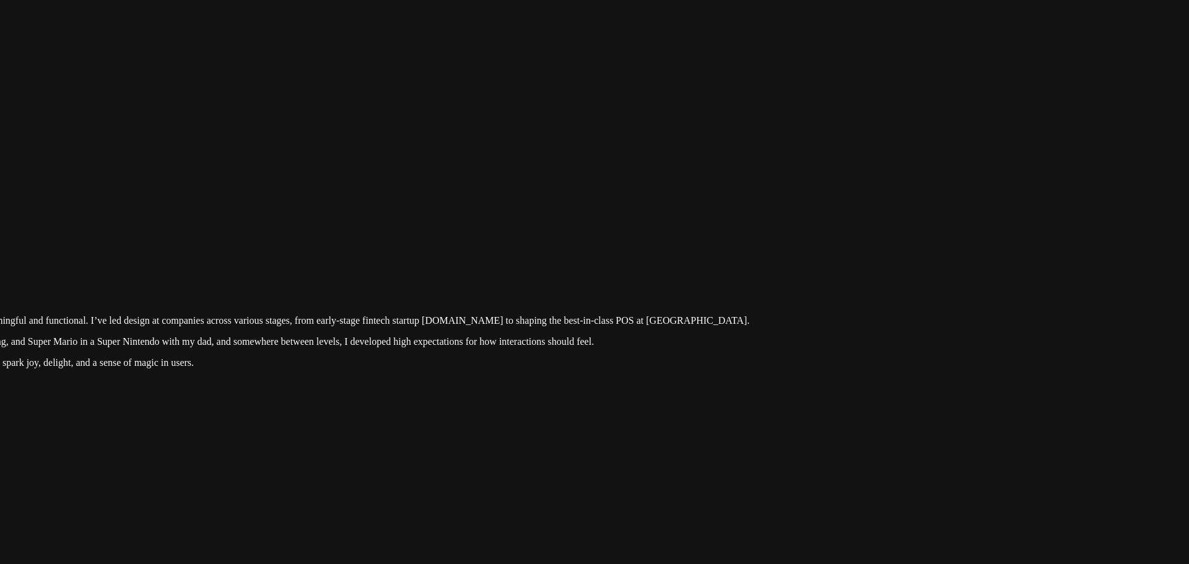
drag, startPoint x: 997, startPoint y: 269, endPoint x: 660, endPoint y: 521, distance: 421.3
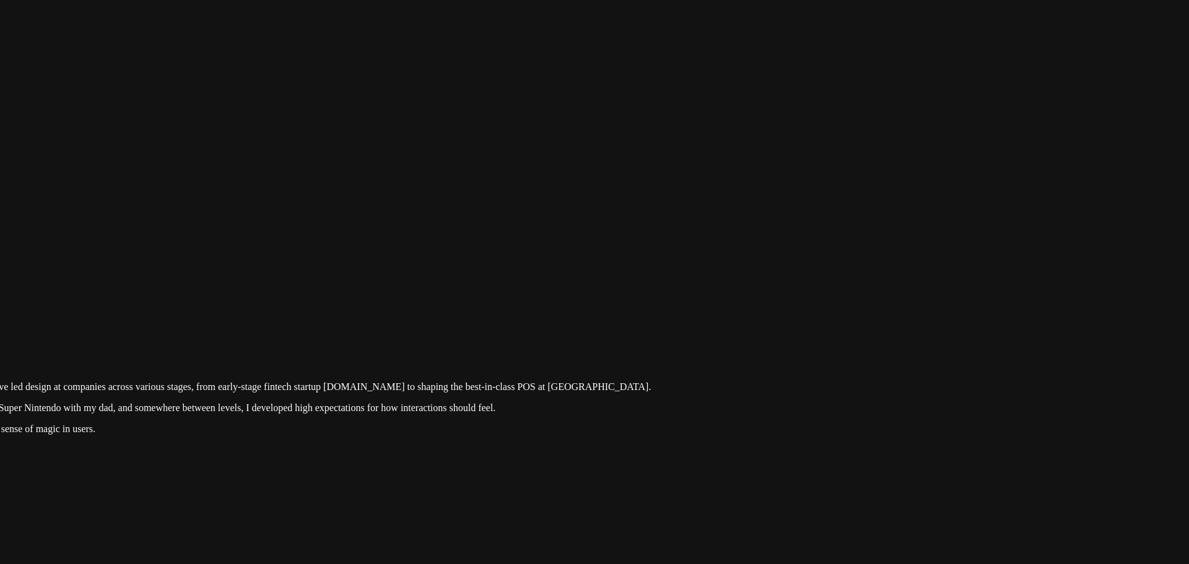
drag, startPoint x: 892, startPoint y: 289, endPoint x: 884, endPoint y: 325, distance: 37.4
